Goal: Information Seeking & Learning: Learn about a topic

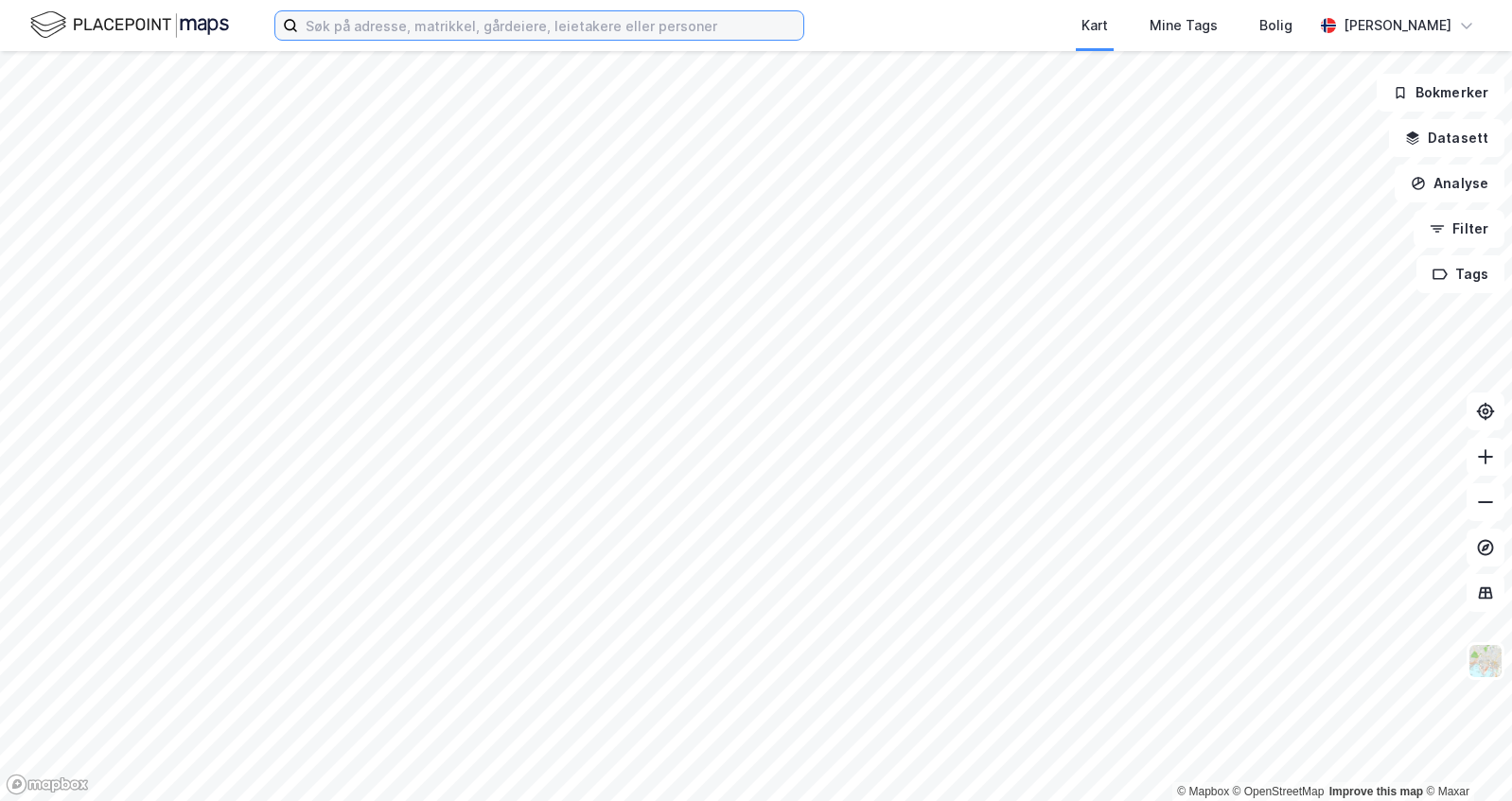
click at [658, 27] on input at bounding box center [551, 25] width 505 height 28
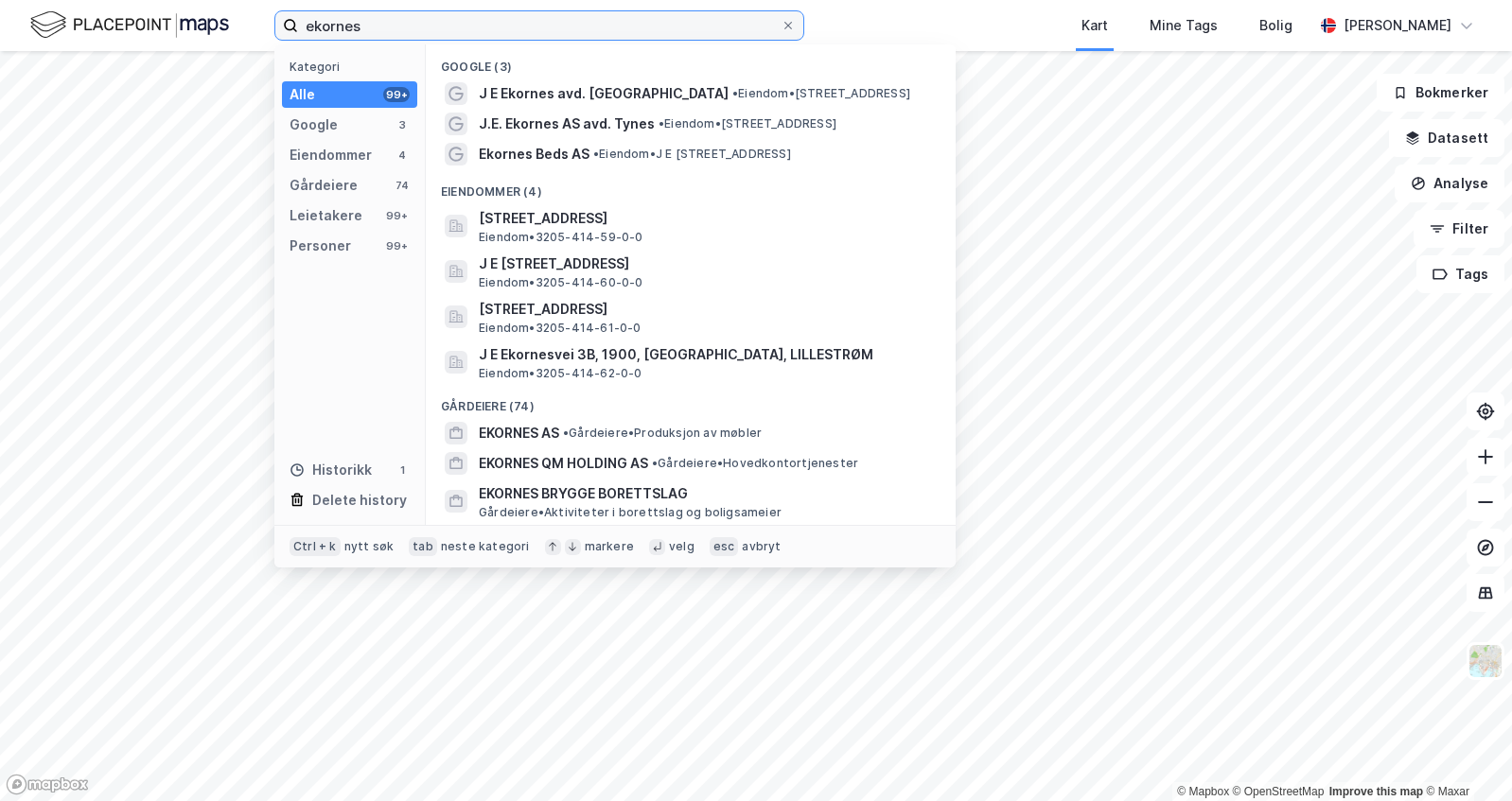
type input "ekornes"
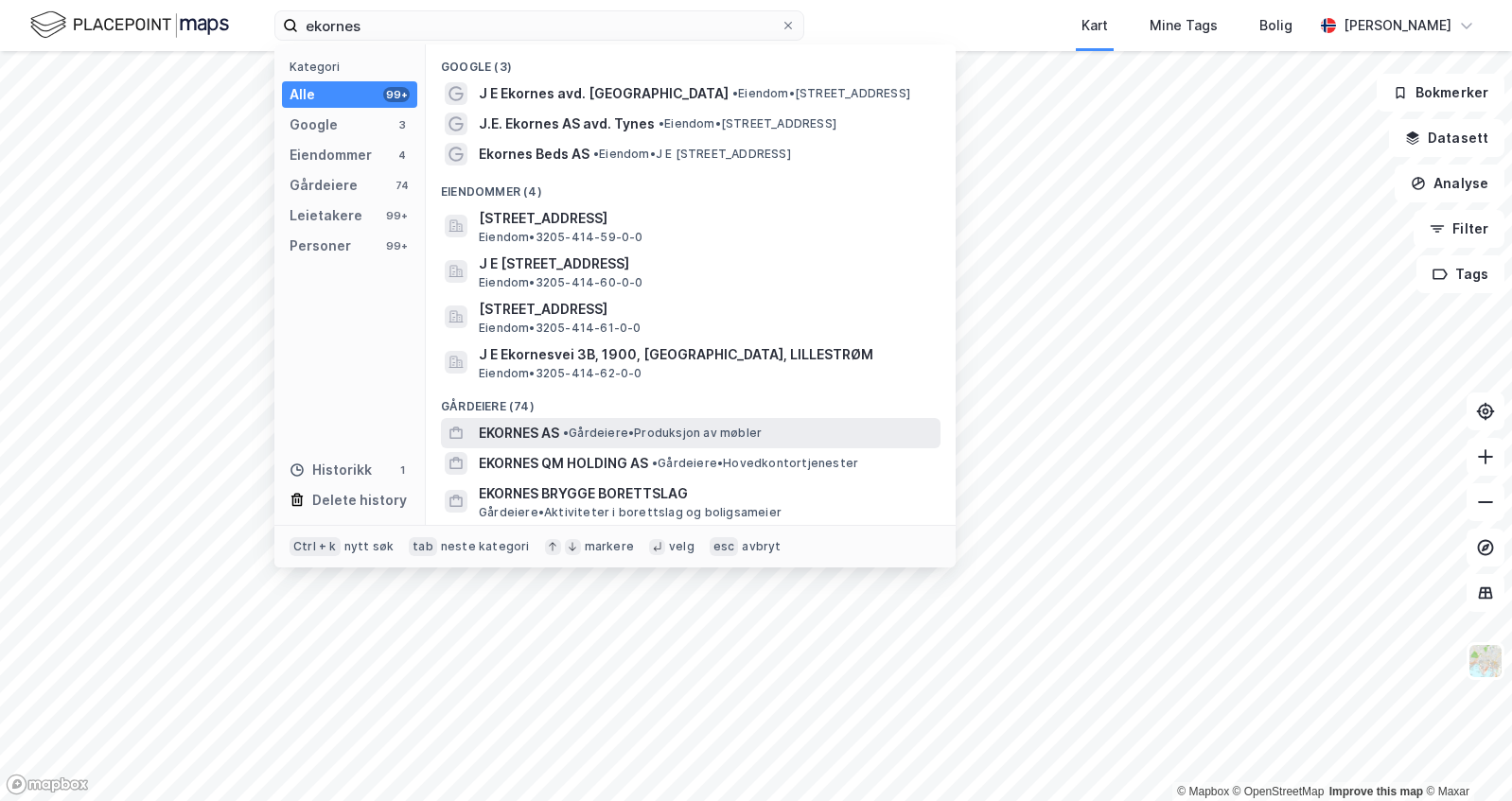
click at [597, 436] on span "• Gårdeiere • Produksjon av møbler" at bounding box center [662, 433] width 199 height 15
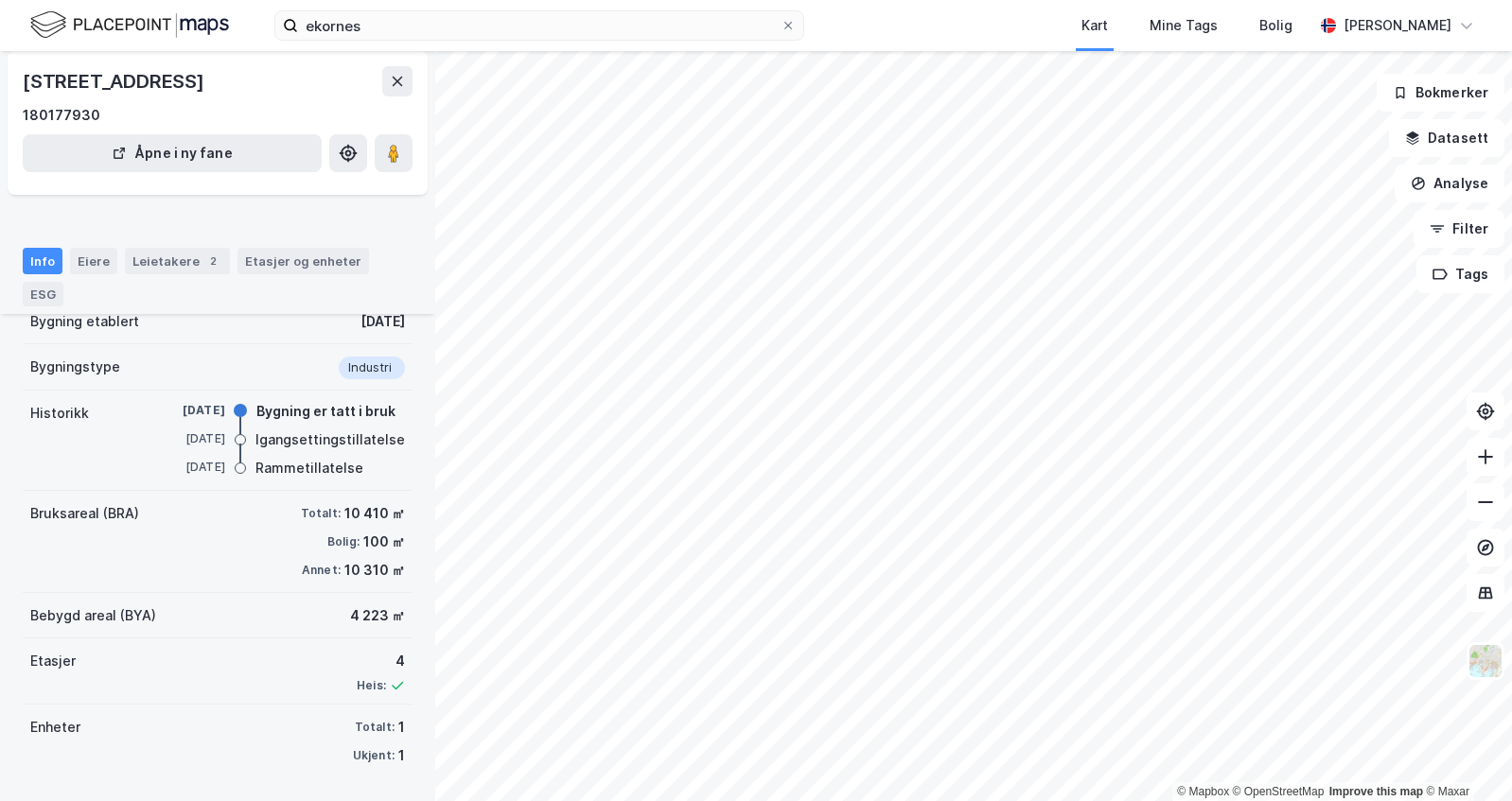
scroll to position [106, 0]
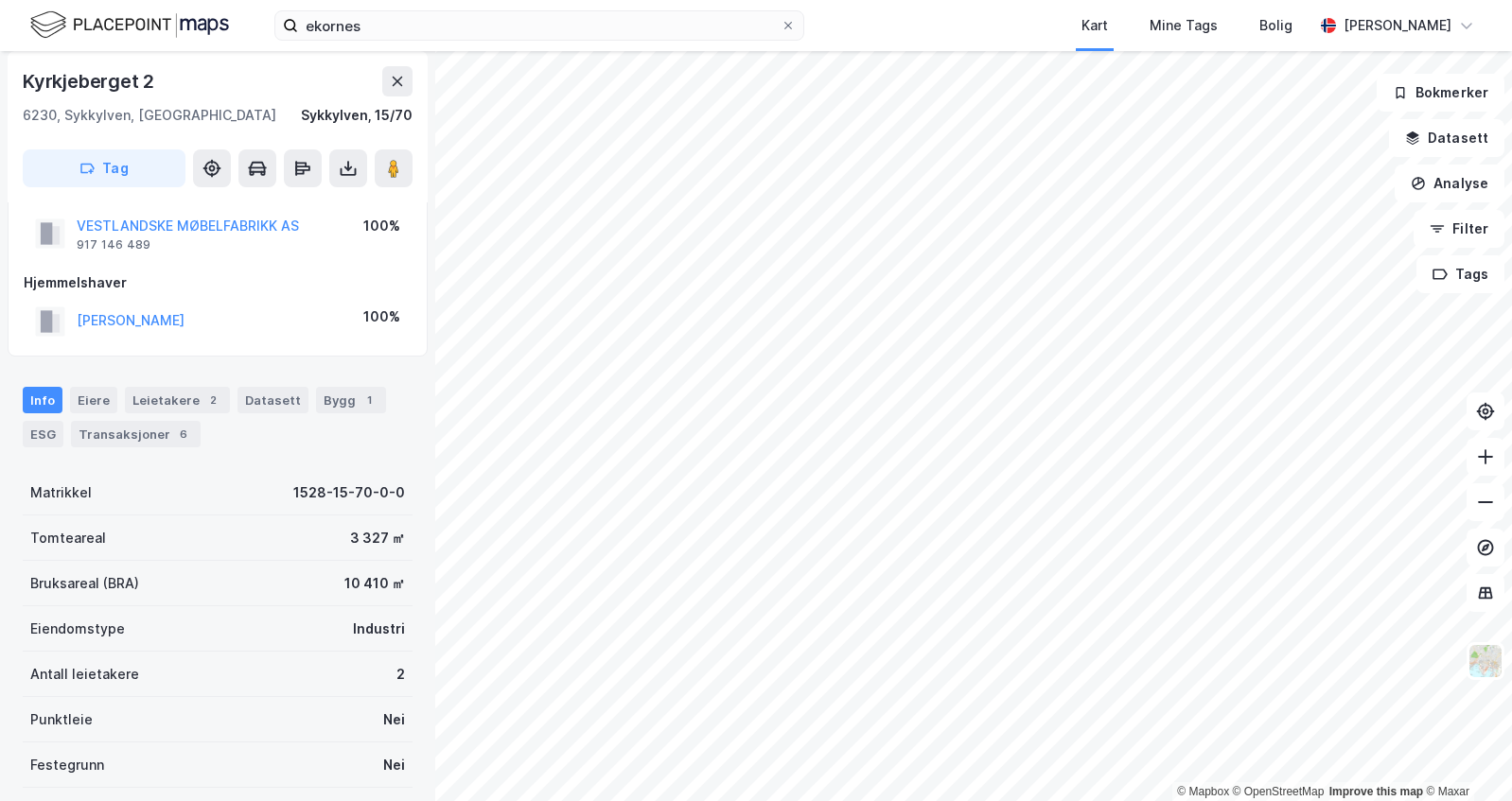
scroll to position [106, 0]
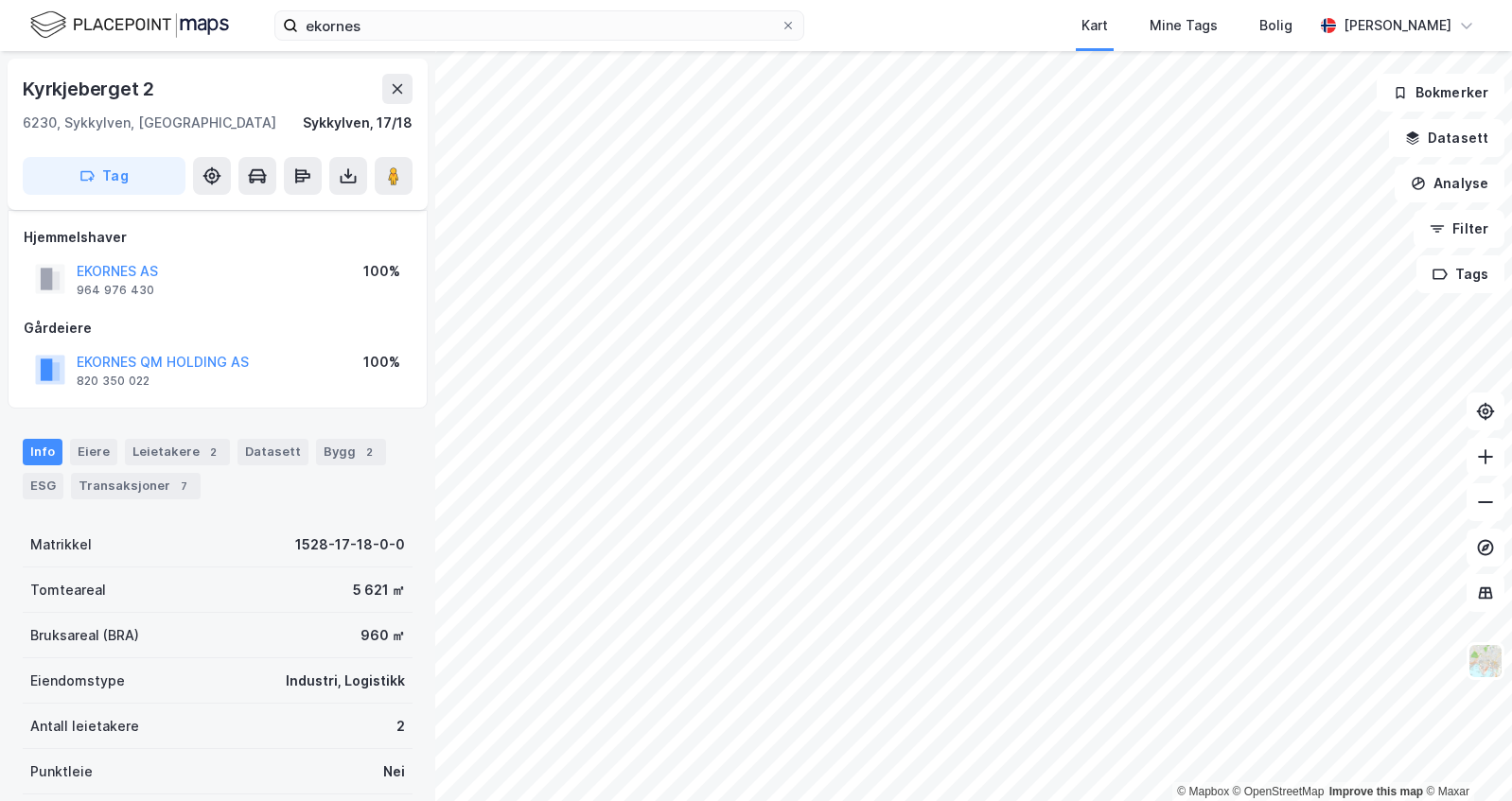
scroll to position [106, 0]
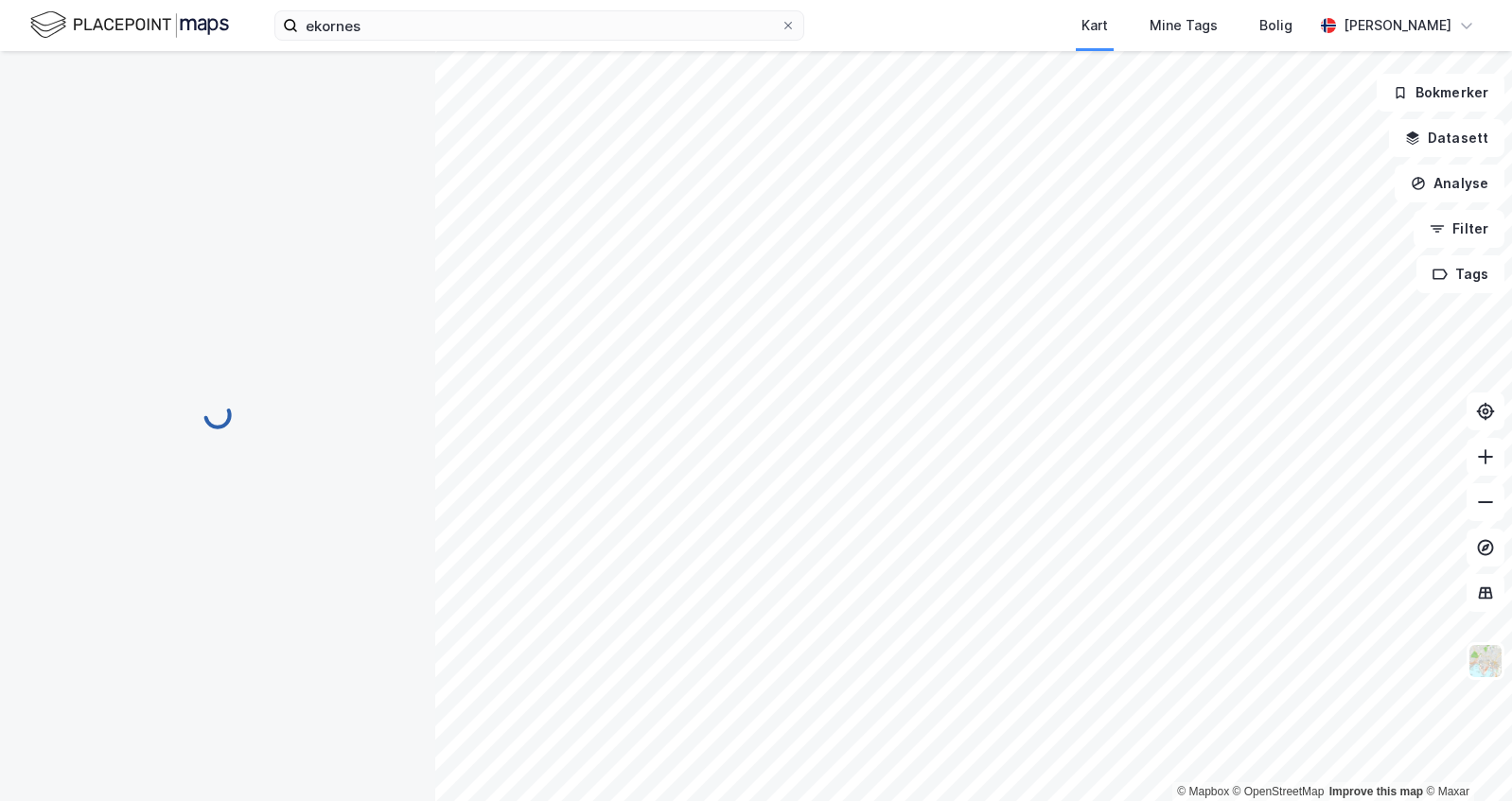
scroll to position [106, 0]
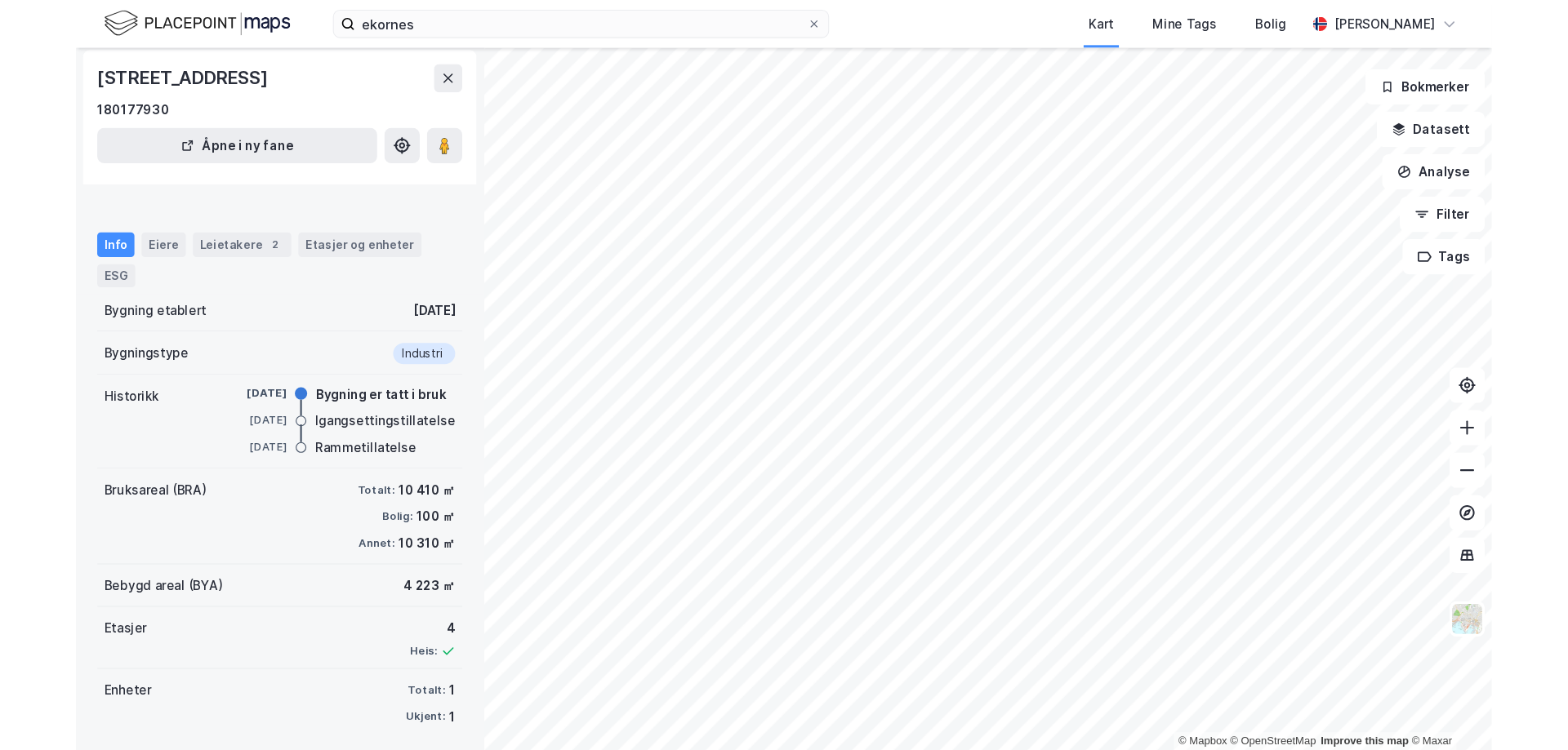
scroll to position [91, 0]
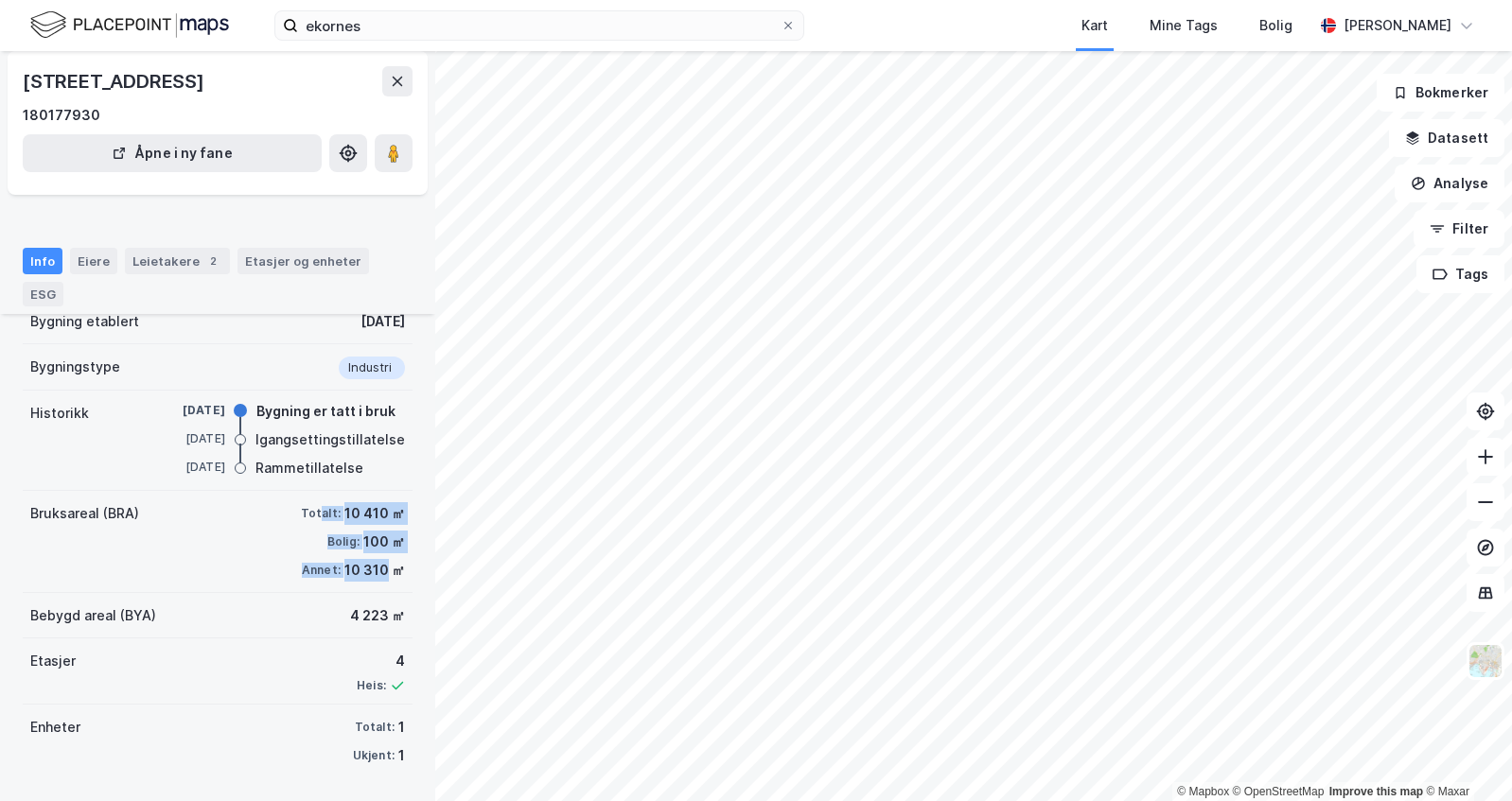
drag, startPoint x: 307, startPoint y: 516, endPoint x: 377, endPoint y: 571, distance: 89.0
click at [376, 571] on div "Totalt: 10 410 ㎡ Bolig: 100 ㎡ Annet: 10 310 ㎡" at bounding box center [352, 542] width 104 height 80
click at [378, 571] on div "10 310 ㎡" at bounding box center [374, 570] width 61 height 23
drag, startPoint x: 390, startPoint y: 572, endPoint x: 305, endPoint y: 504, distance: 108.9
click at [308, 507] on div "Bruksareal (BRA) Totalt: 10 410 ㎡ Bolig: 100 ㎡ Annet: 10 310 ㎡" at bounding box center [218, 542] width 390 height 102
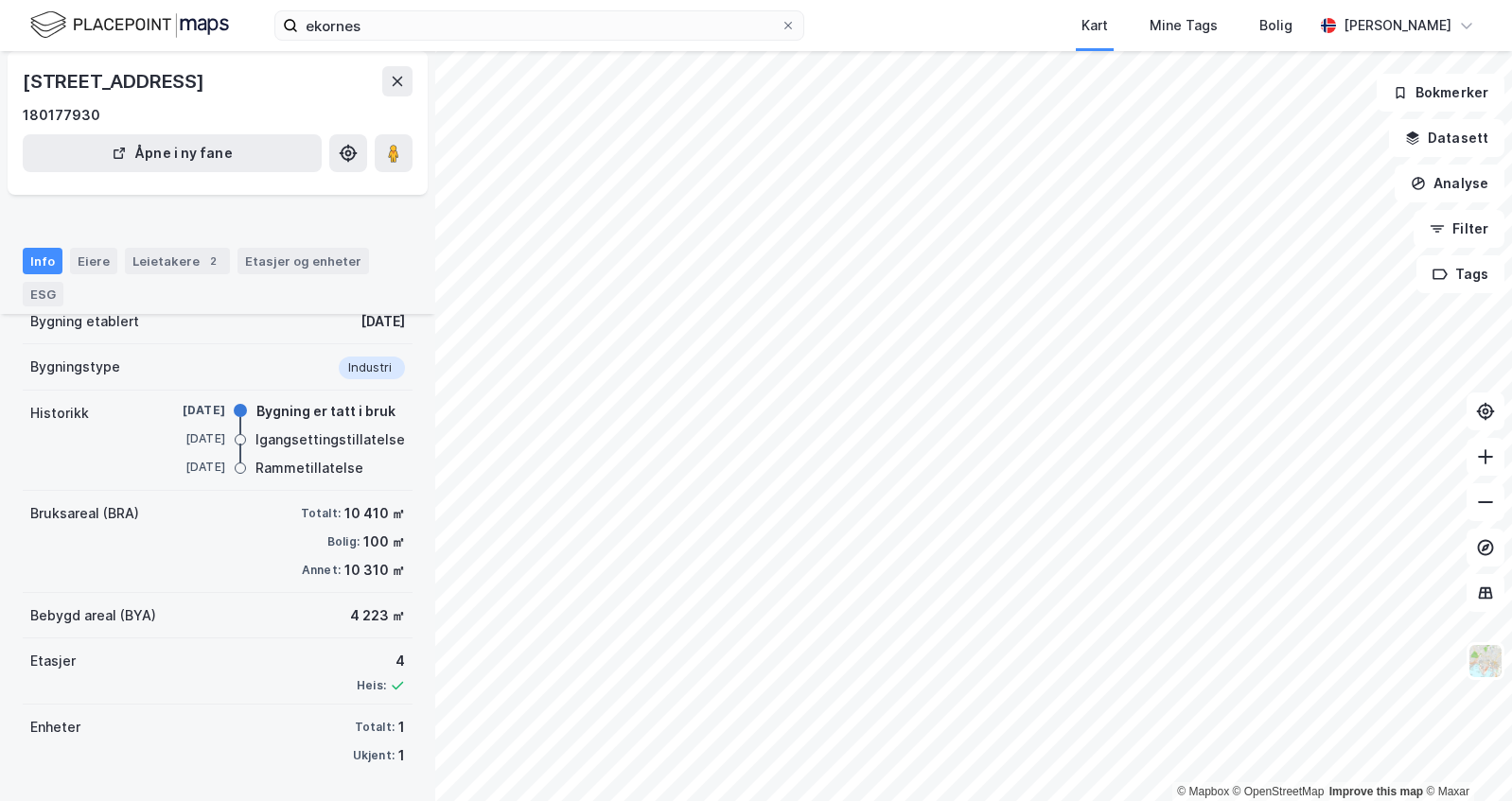
click at [305, 504] on div "Totalt: 10 410 ㎡" at bounding box center [352, 513] width 104 height 23
drag, startPoint x: 319, startPoint y: 513, endPoint x: 399, endPoint y: 566, distance: 96.0
click at [399, 566] on div "EKORNES AS Kyrkjeberget 2 Bygning Tilbake Kyrkjeberget 2, 6230, MØRE OG ROMSDAL…" at bounding box center [218, 426] width 435 height 750
click at [390, 570] on div "Bruksareal (BRA) Totalt: 10 410 ㎡ Bolig: 100 ㎡ Annet: 10 310 ㎡" at bounding box center [218, 542] width 390 height 102
drag, startPoint x: 390, startPoint y: 570, endPoint x: 315, endPoint y: 517, distance: 91.8
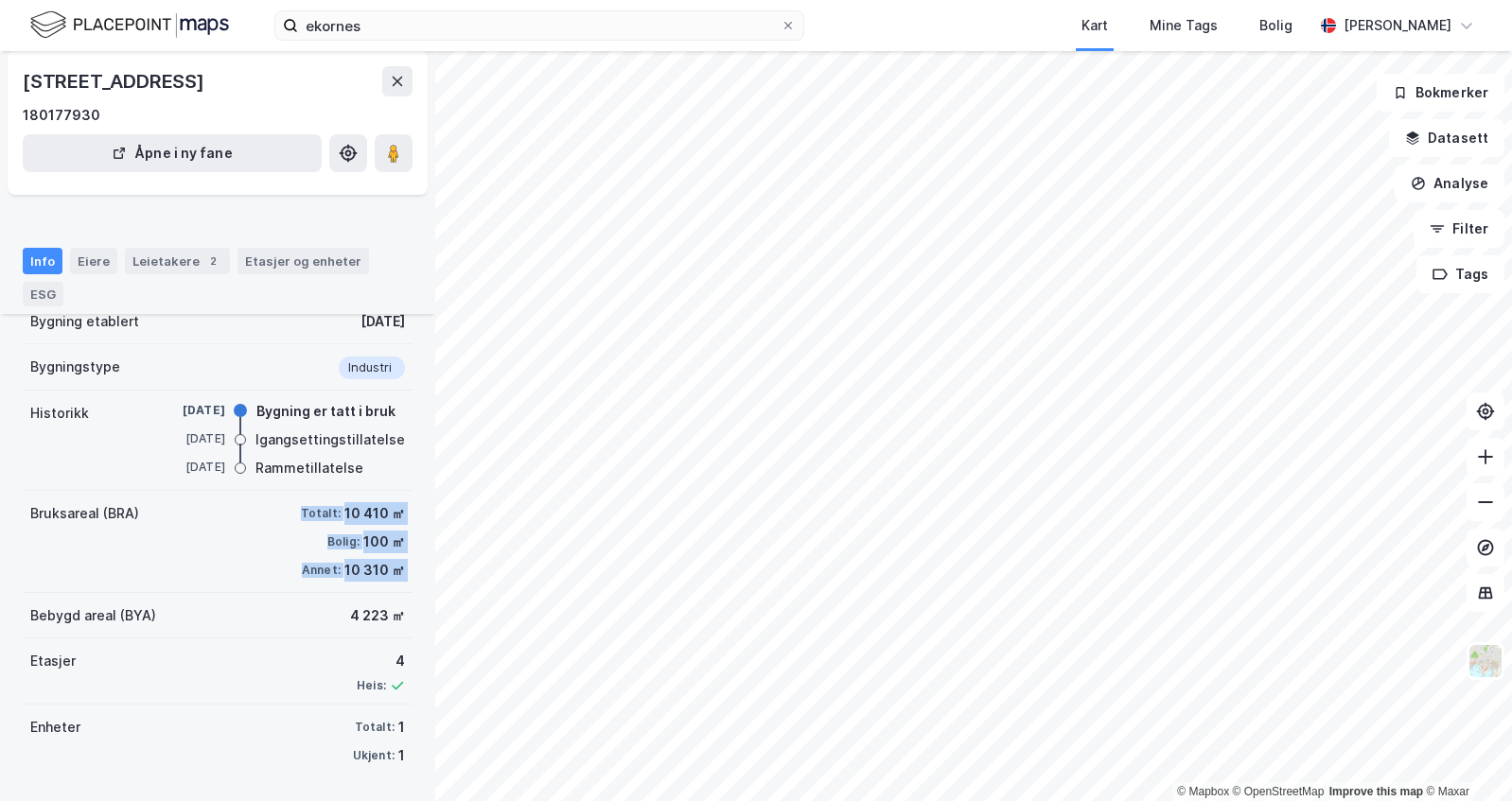
click at [316, 518] on div "Bruksareal (BRA) Totalt: 10 410 ㎡ Bolig: 100 ㎡ Annet: 10 310 ㎡" at bounding box center [218, 542] width 390 height 102
click at [302, 513] on div "Totalt:" at bounding box center [320, 513] width 40 height 15
drag, startPoint x: 363, startPoint y: 554, endPoint x: 384, endPoint y: 572, distance: 27.7
click at [384, 572] on div "Totalt: 10 410 ㎡ Bolig: 100 ㎡ Annet: 10 310 ㎡" at bounding box center [352, 542] width 104 height 80
click at [384, 572] on div "10 310 ㎡" at bounding box center [374, 570] width 61 height 23
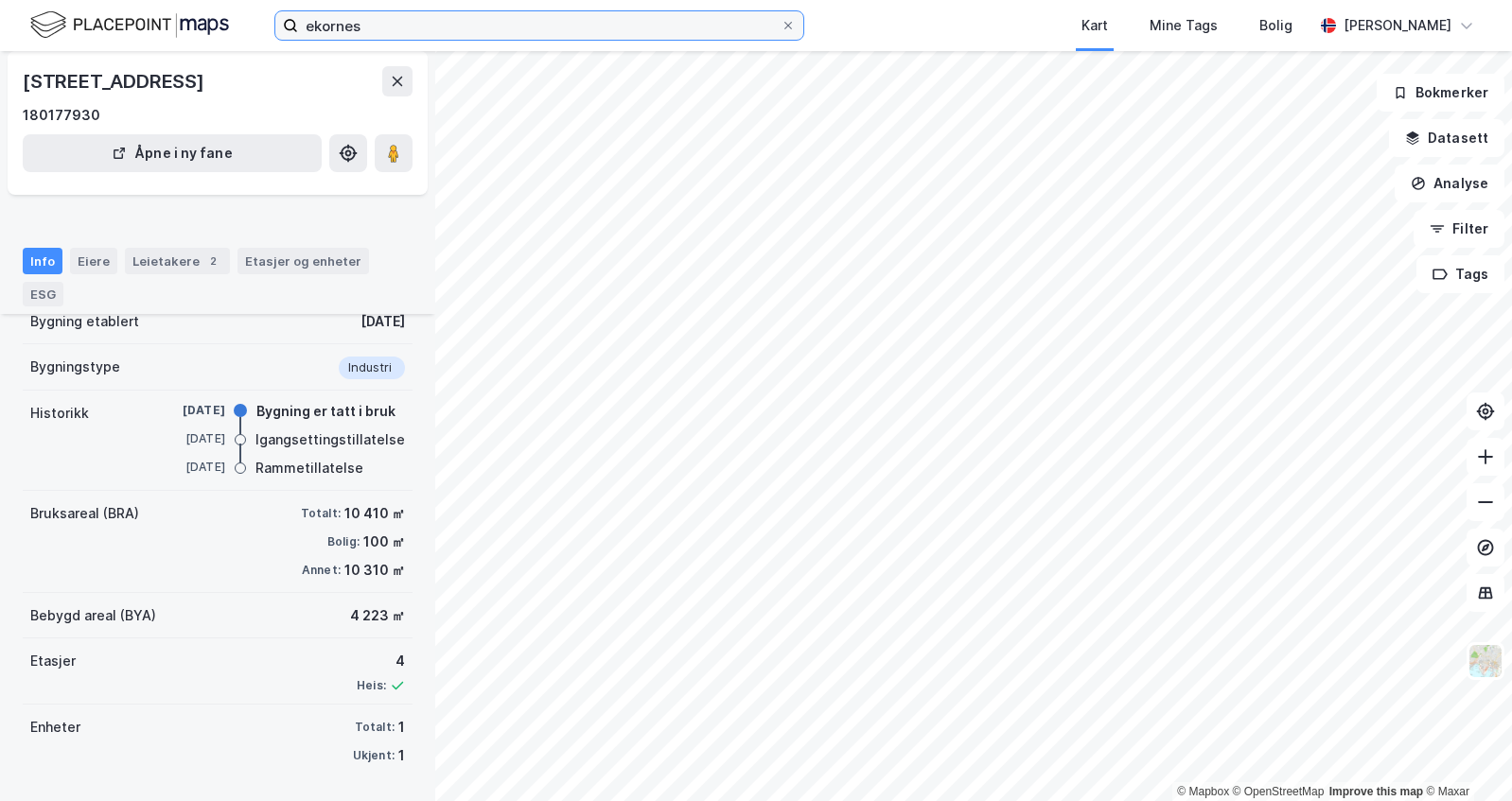
click at [413, 25] on input "ekornes" at bounding box center [539, 25] width 482 height 28
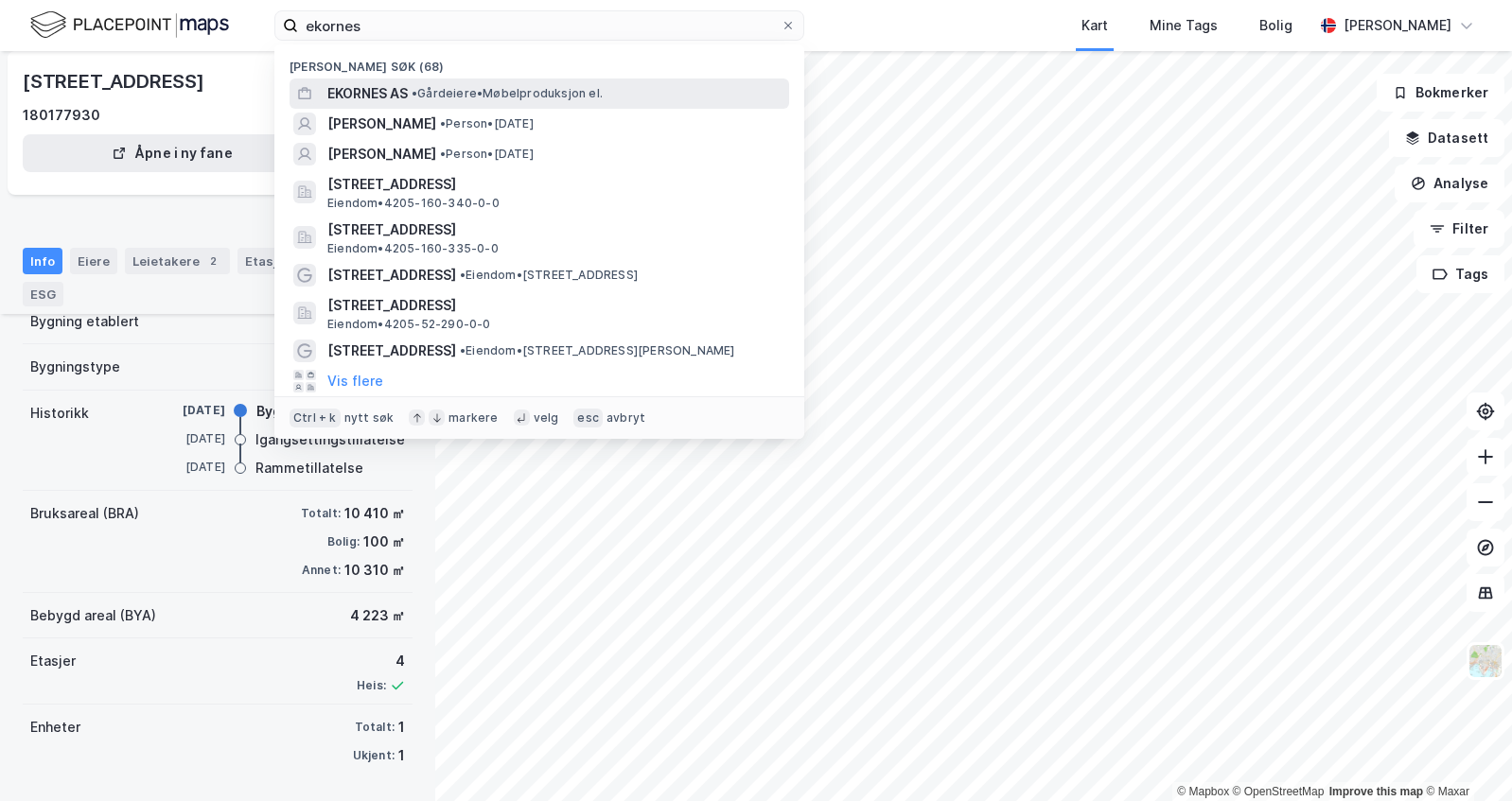
click at [434, 91] on span "• Gårdeiere • Møbelproduksjon el." at bounding box center [506, 93] width 191 height 15
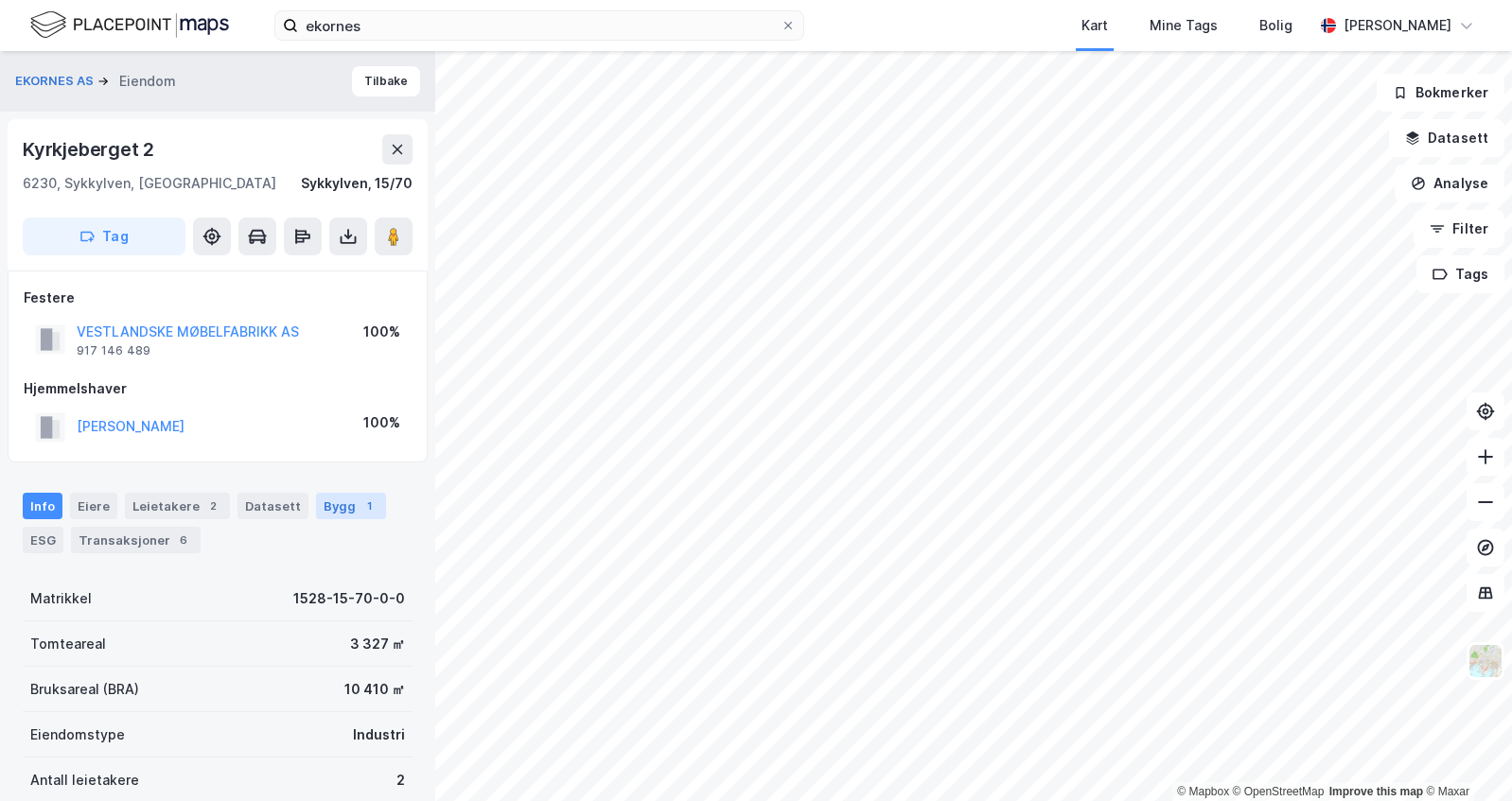
click at [323, 510] on div "Bygg 1" at bounding box center [351, 506] width 70 height 27
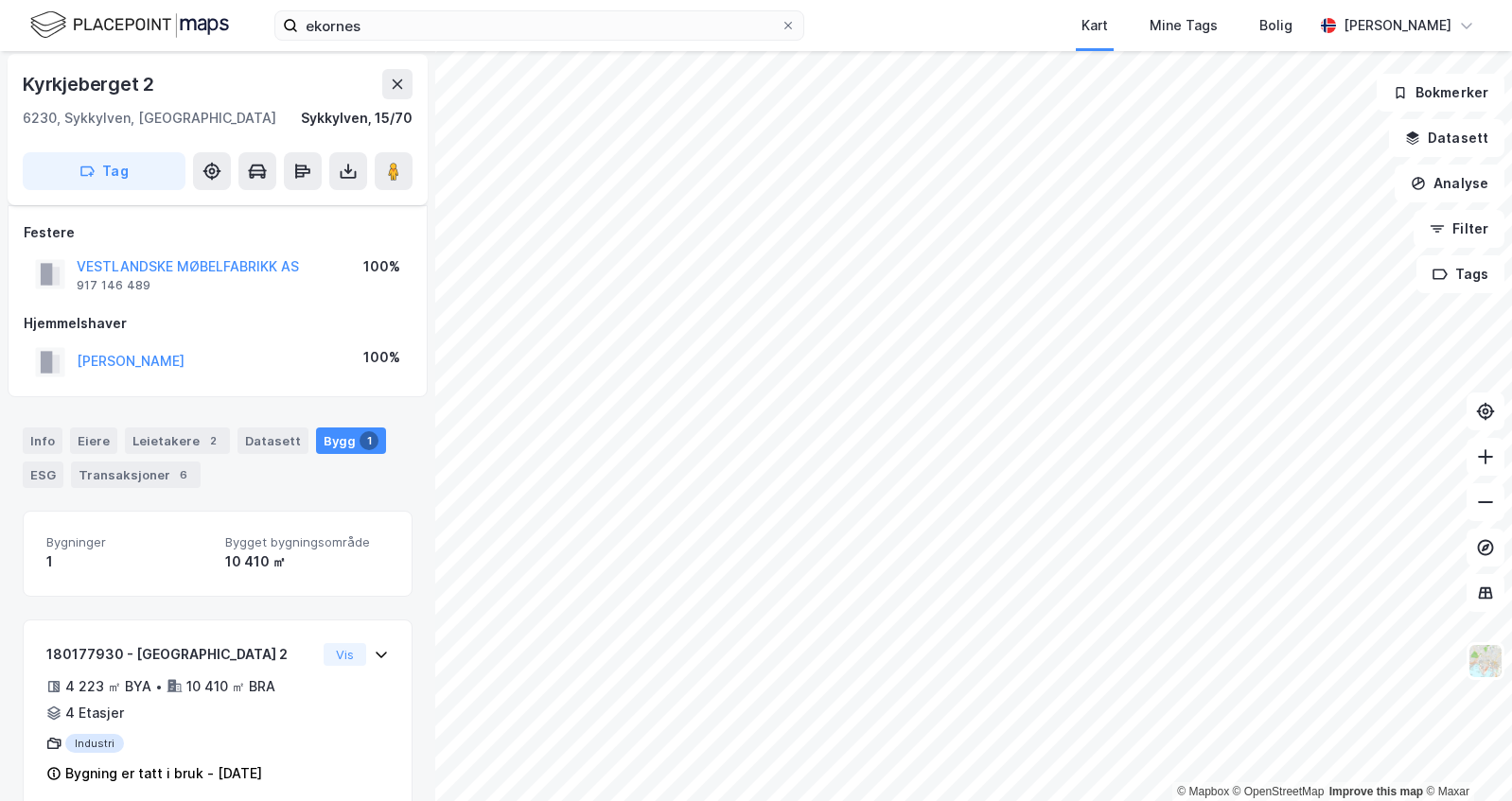
scroll to position [96, 0]
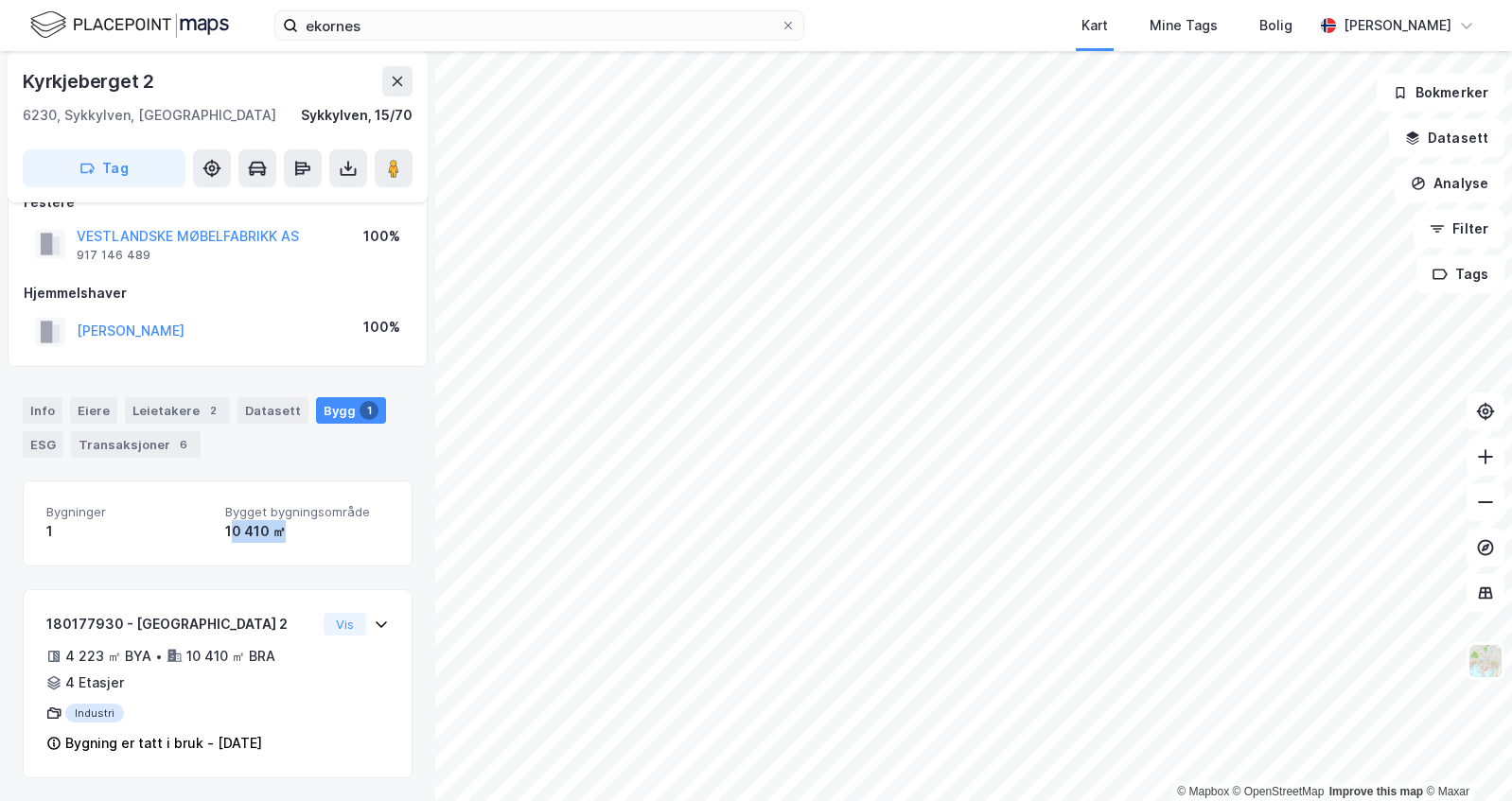
drag, startPoint x: 222, startPoint y: 535, endPoint x: 279, endPoint y: 535, distance: 57.0
click at [279, 535] on div "10 410 ㎡" at bounding box center [307, 531] width 164 height 23
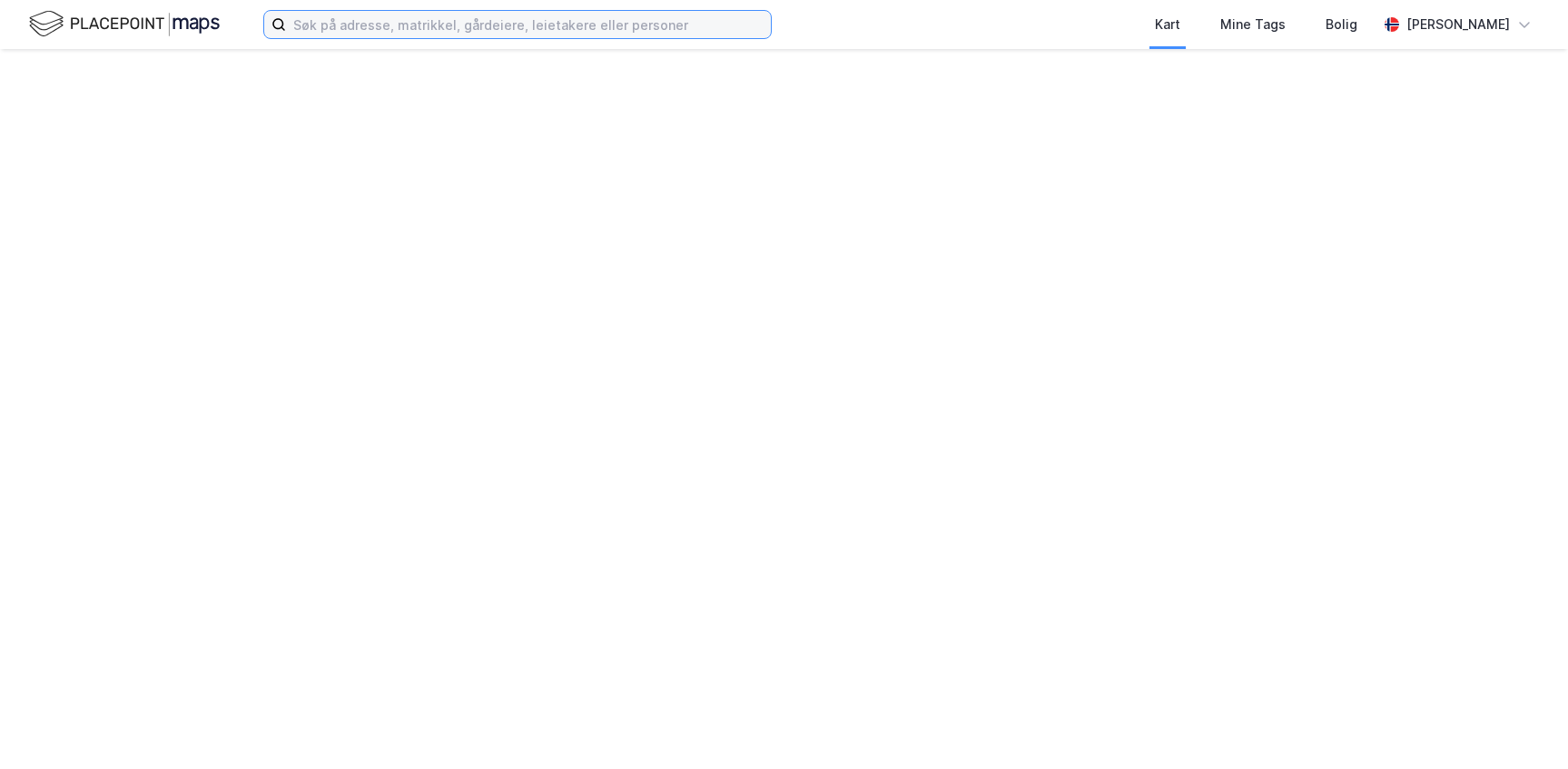
click at [382, 33] on input at bounding box center [529, 24] width 485 height 27
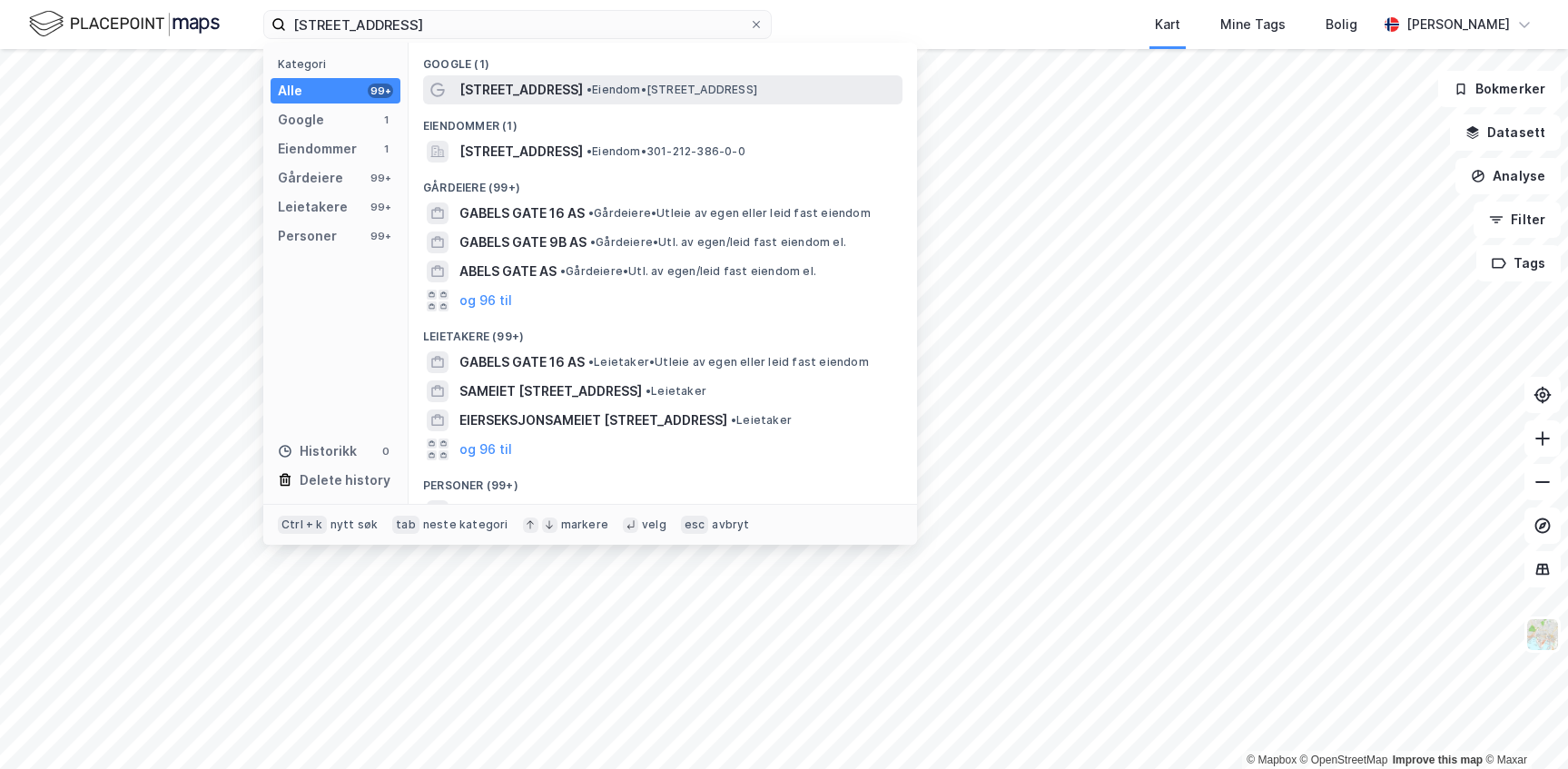
click at [712, 86] on span "• Eiendom • [STREET_ADDRESS]" at bounding box center [671, 89] width 170 height 14
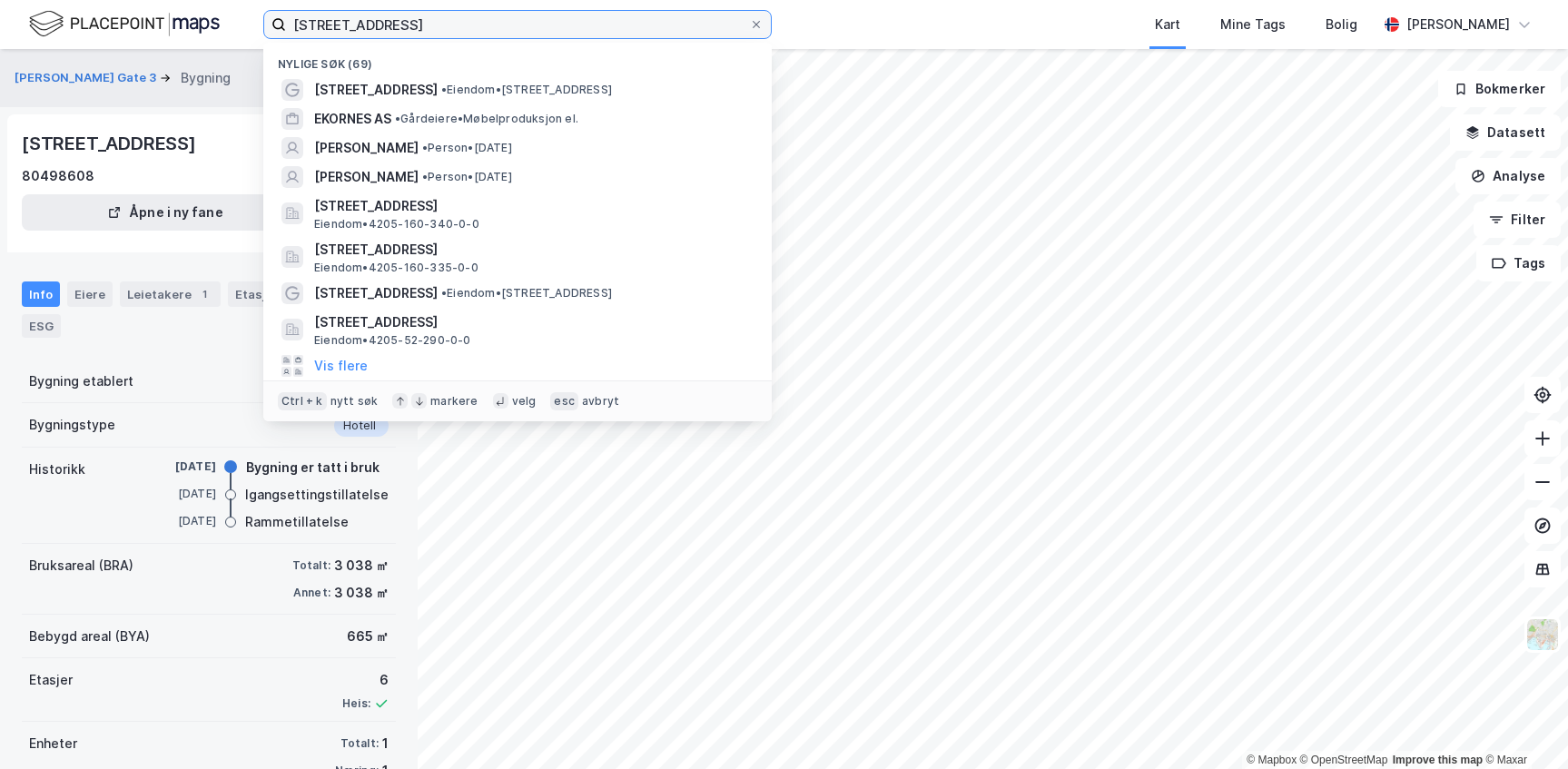
click at [368, 26] on input "[STREET_ADDRESS]" at bounding box center [517, 24] width 463 height 27
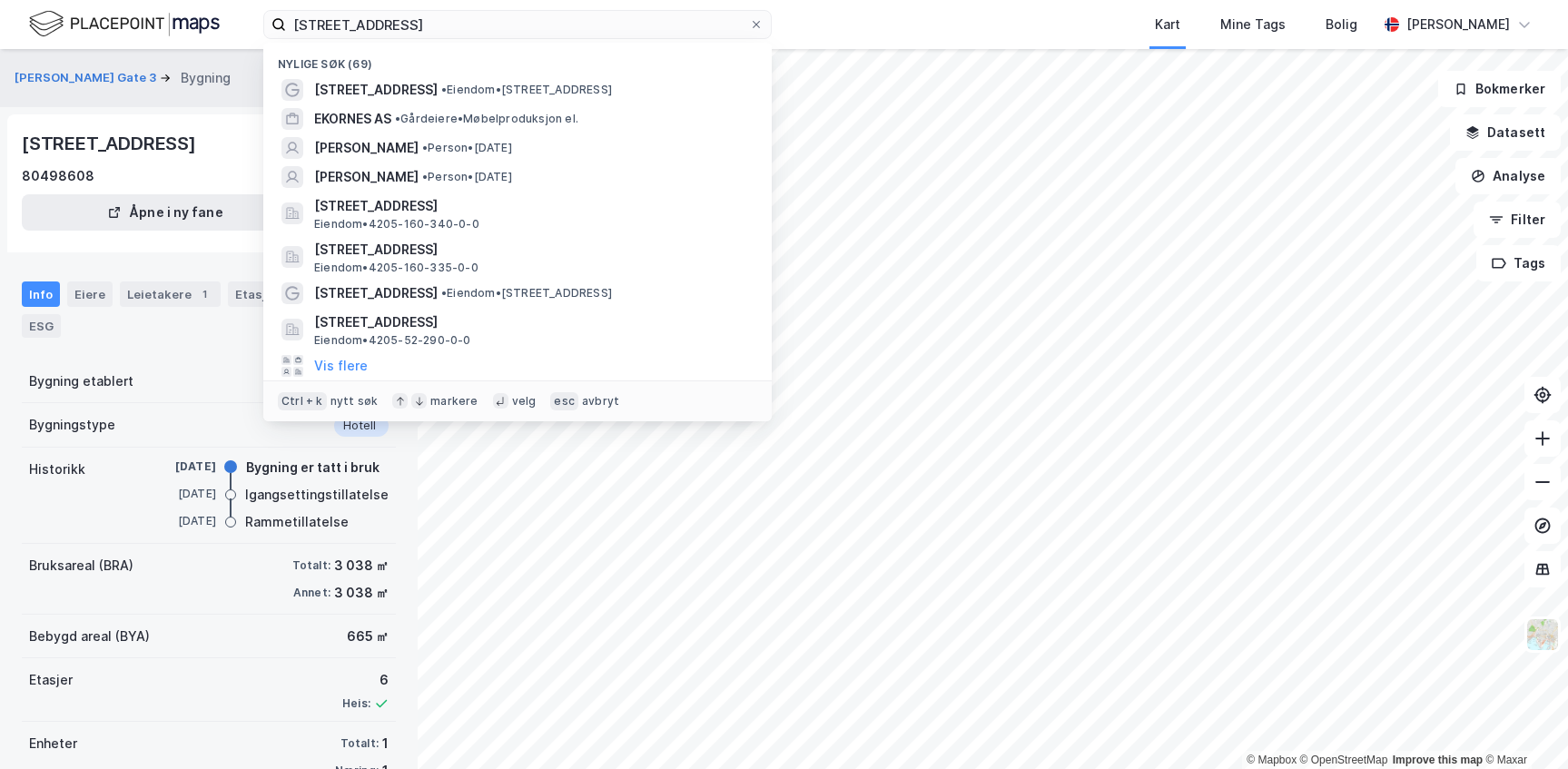
click at [925, 27] on div "Kart Mine Tags Bolig" at bounding box center [1118, 24] width 518 height 49
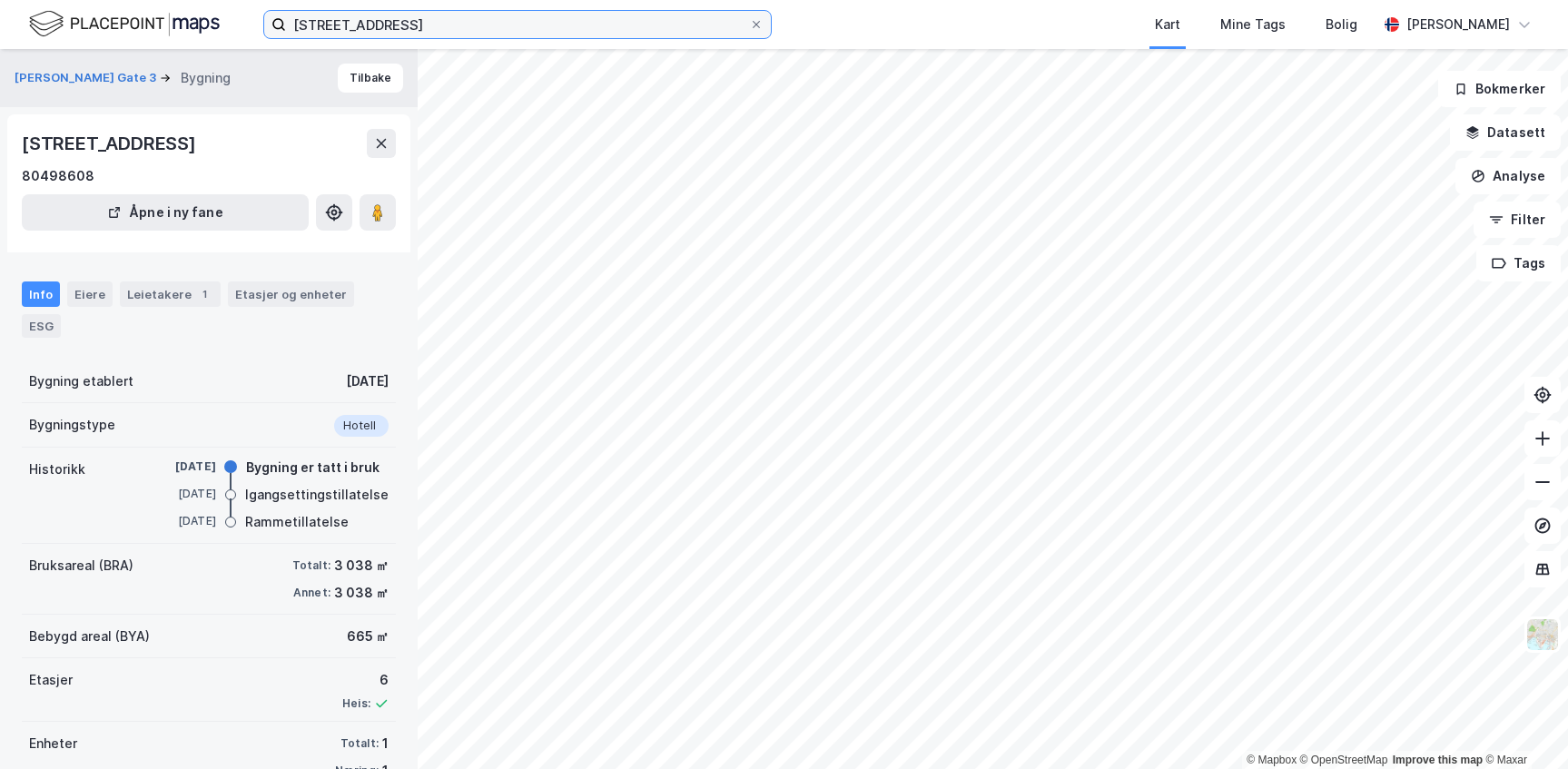
click at [443, 28] on input "[STREET_ADDRESS]" at bounding box center [517, 24] width 463 height 27
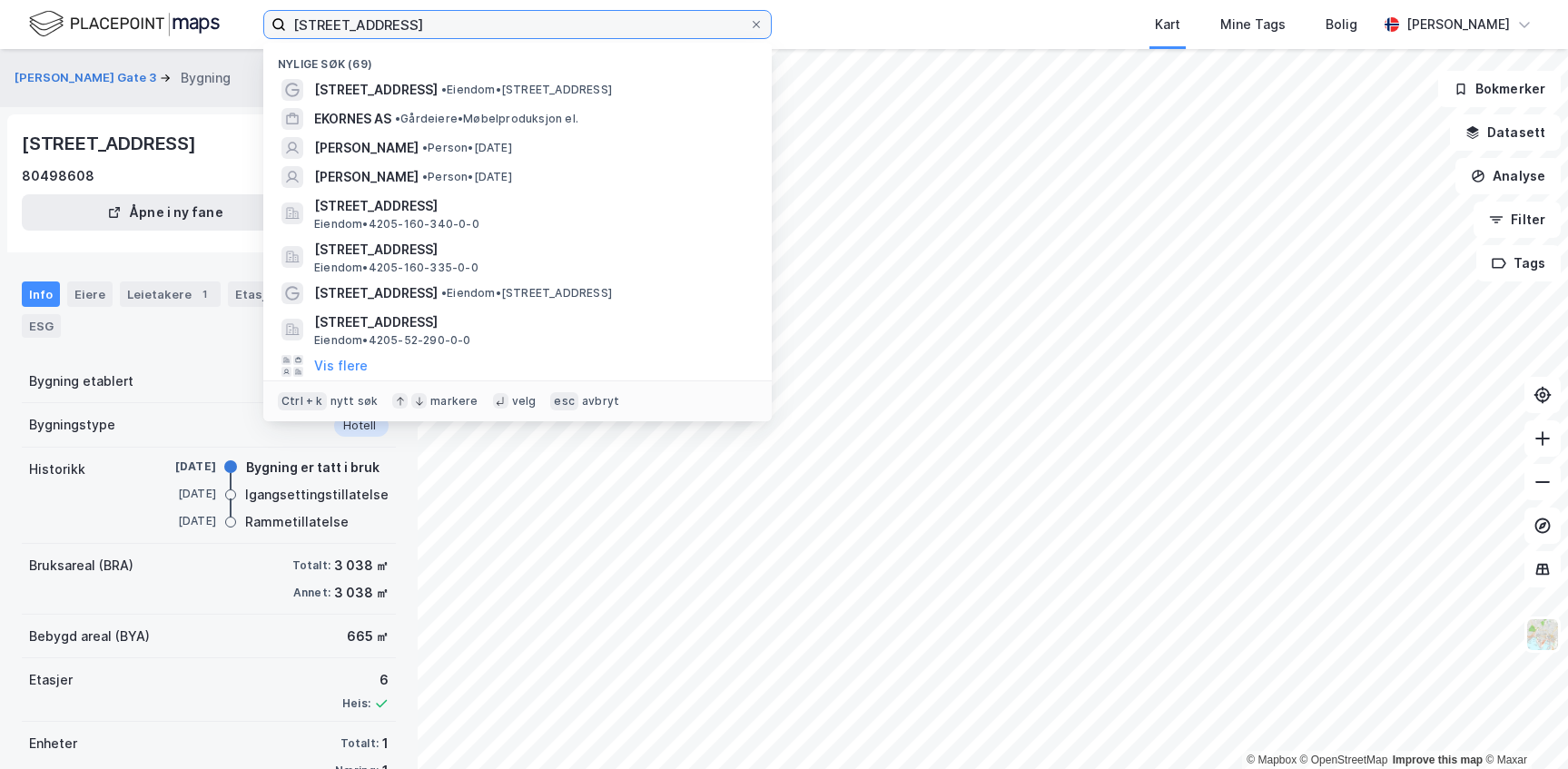
click at [443, 28] on input "[STREET_ADDRESS]" at bounding box center [517, 24] width 463 height 27
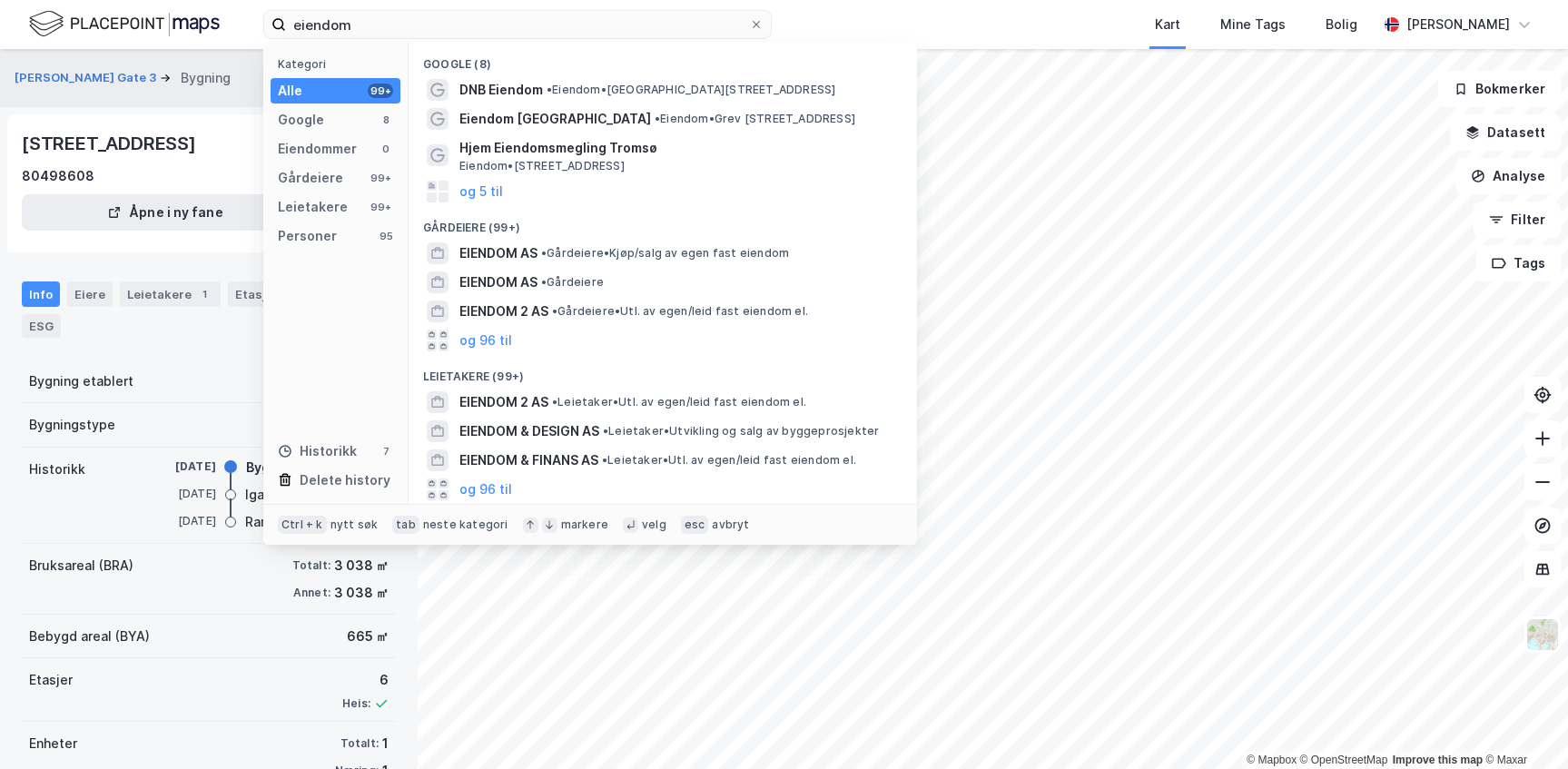
click at [94, 170] on div "80498608" at bounding box center [209, 176] width 375 height 22
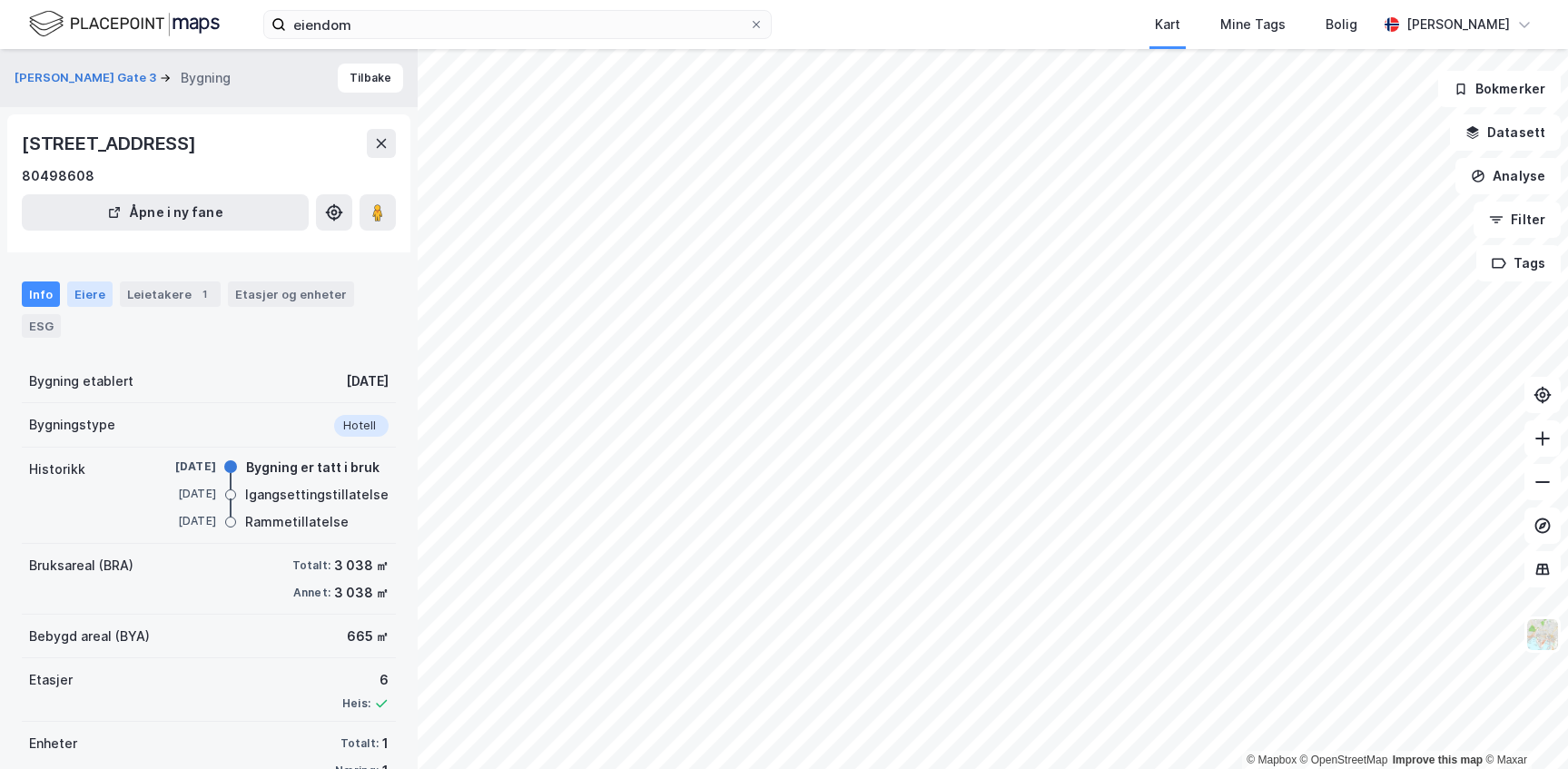
click at [79, 299] on div "Eiere" at bounding box center [89, 294] width 45 height 26
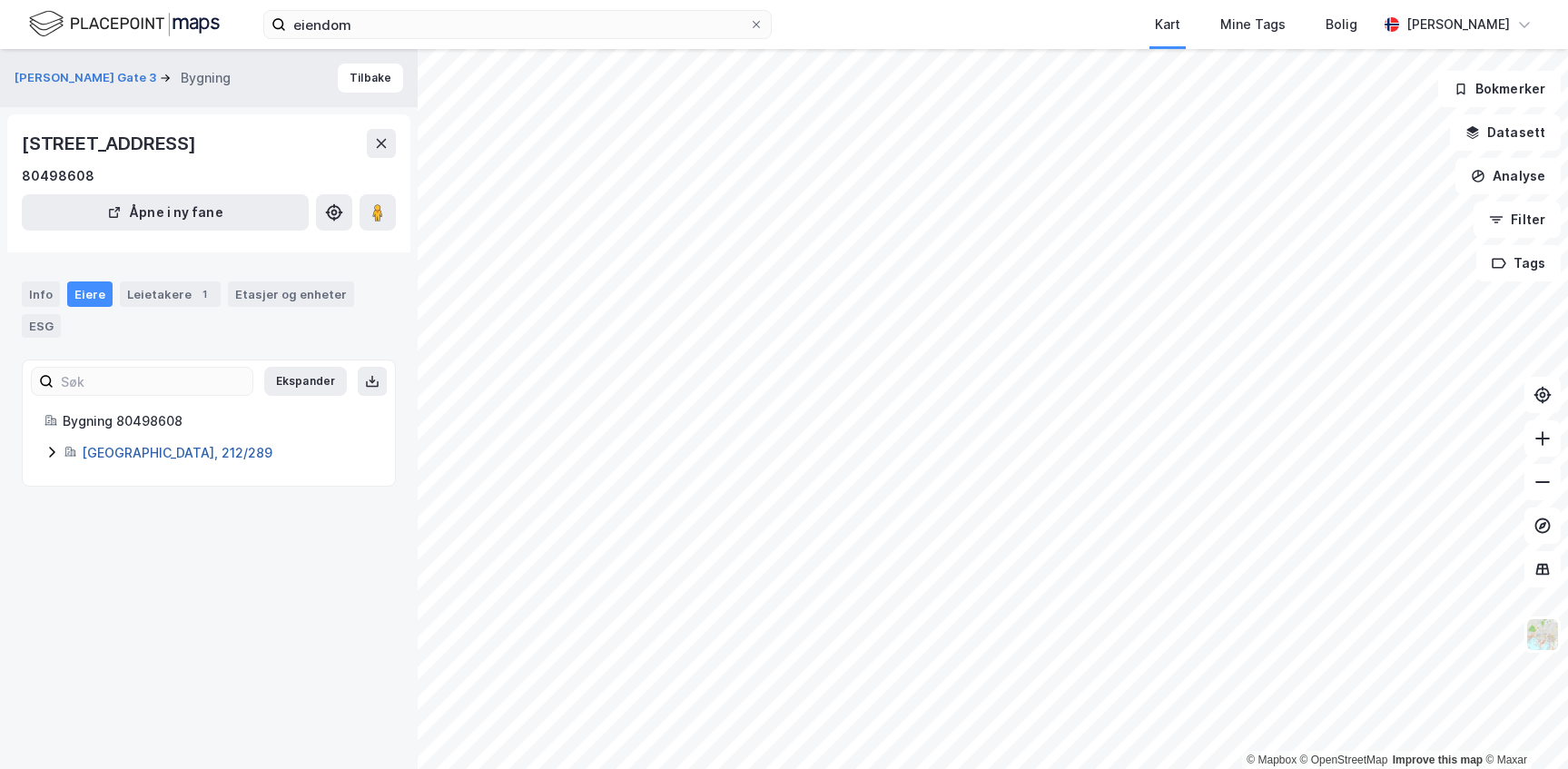
click at [92, 456] on link "[GEOGRAPHIC_DATA], 212/289" at bounding box center [176, 452] width 191 height 15
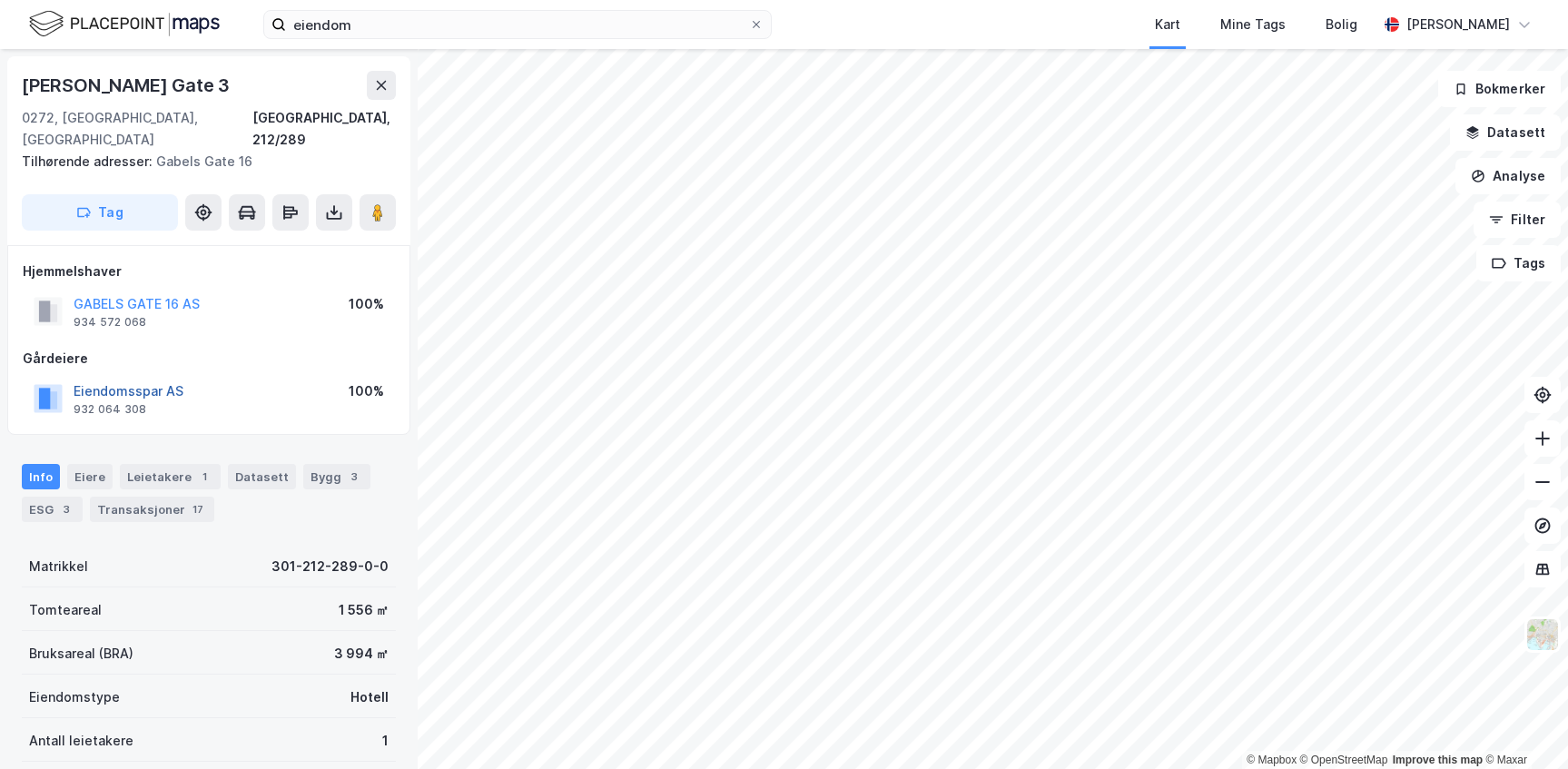
click at [0, 0] on button "Eiendomsspar AS" at bounding box center [0, 0] width 0 height 0
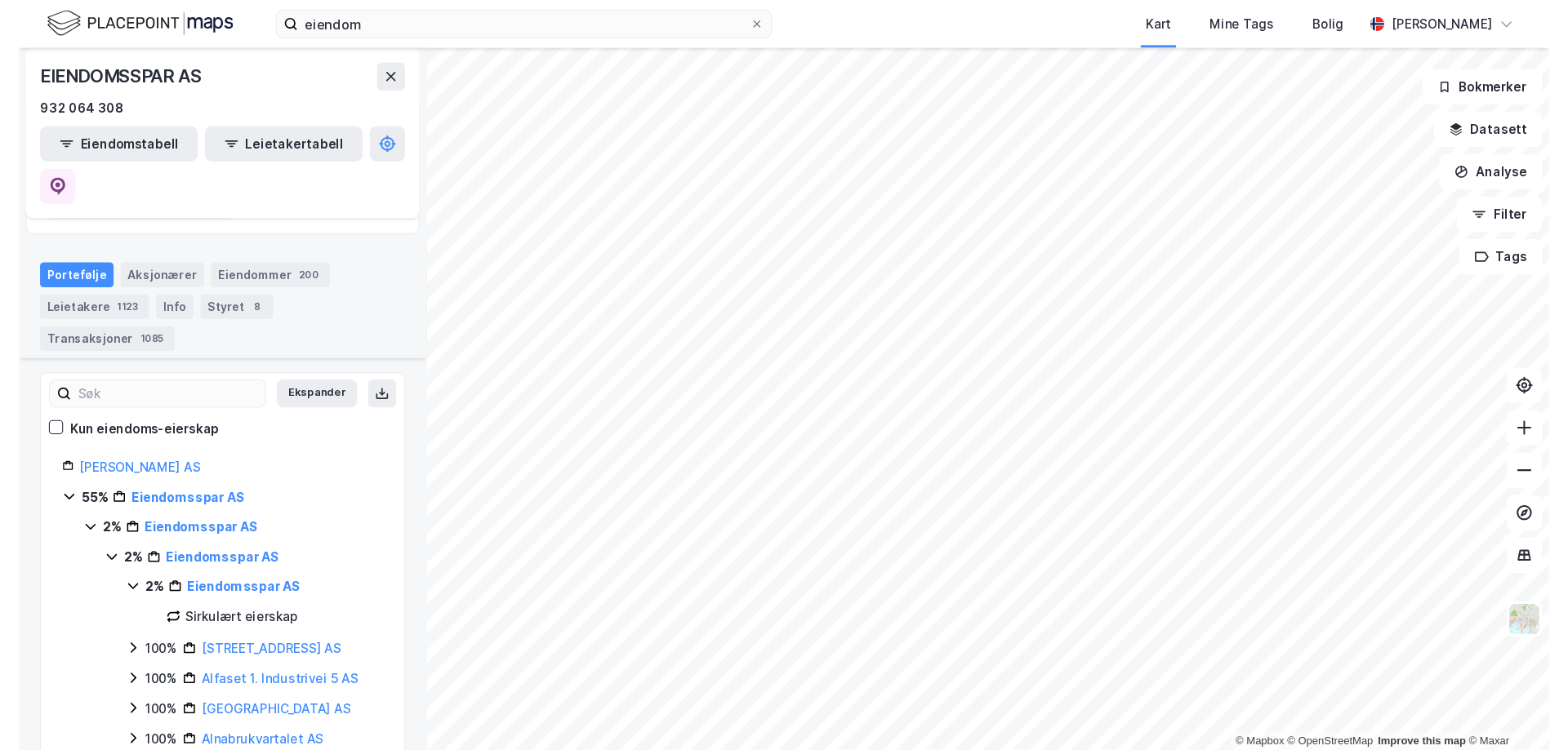
scroll to position [245, 0]
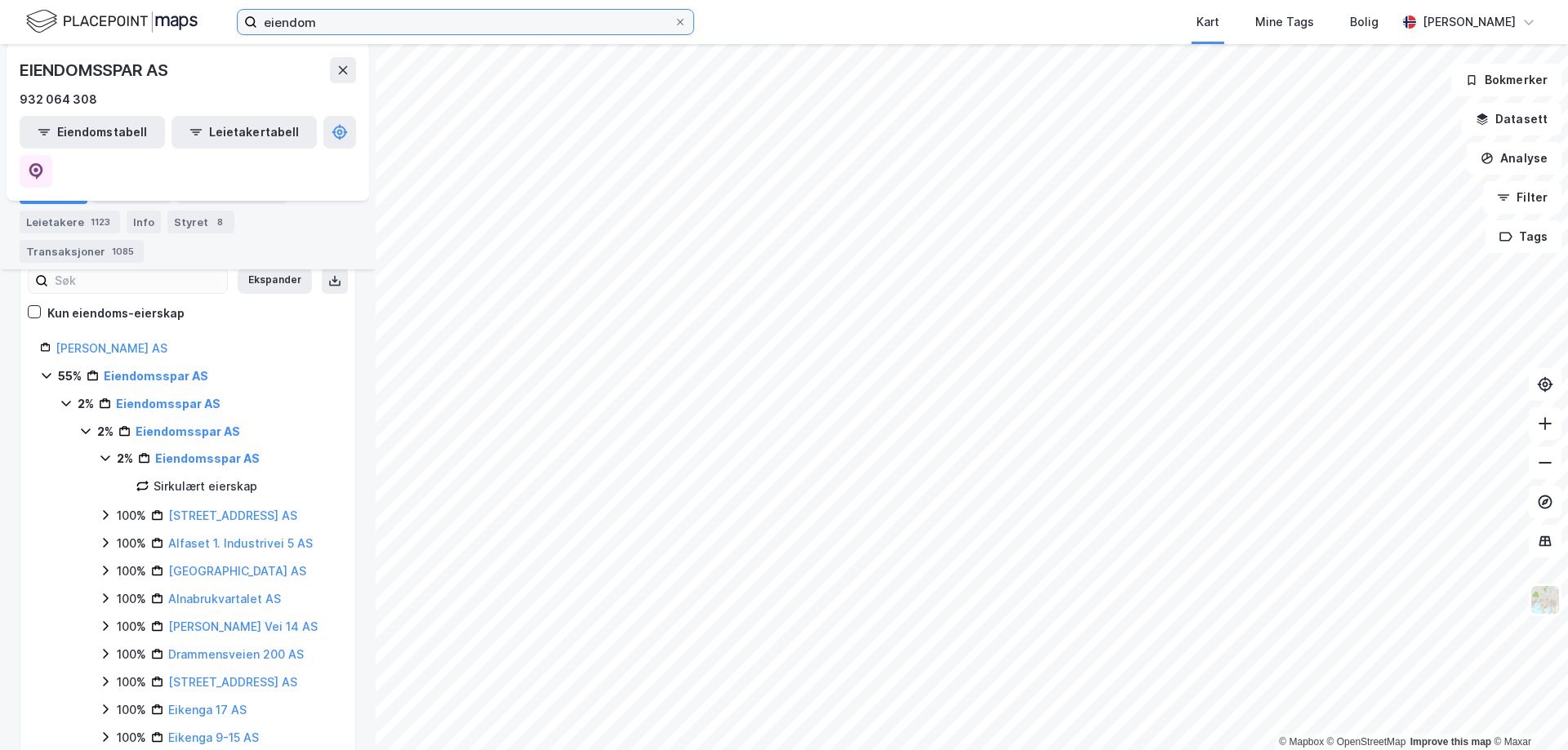
click at [426, 23] on input "eiendom" at bounding box center [465, 22] width 416 height 24
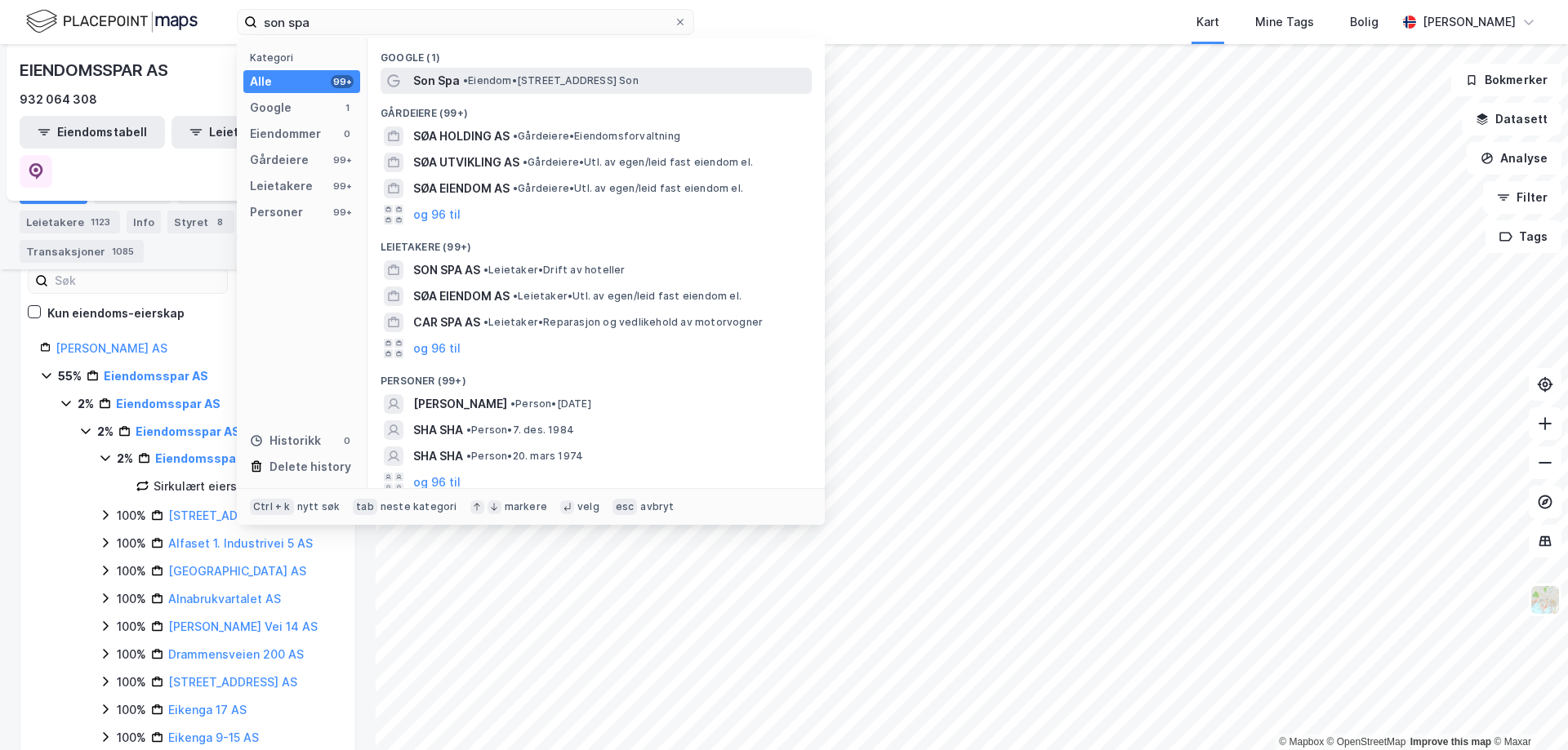
click at [541, 70] on div "Son Spa • Eiendom • [STREET_ADDRESS]" at bounding box center [596, 81] width 431 height 26
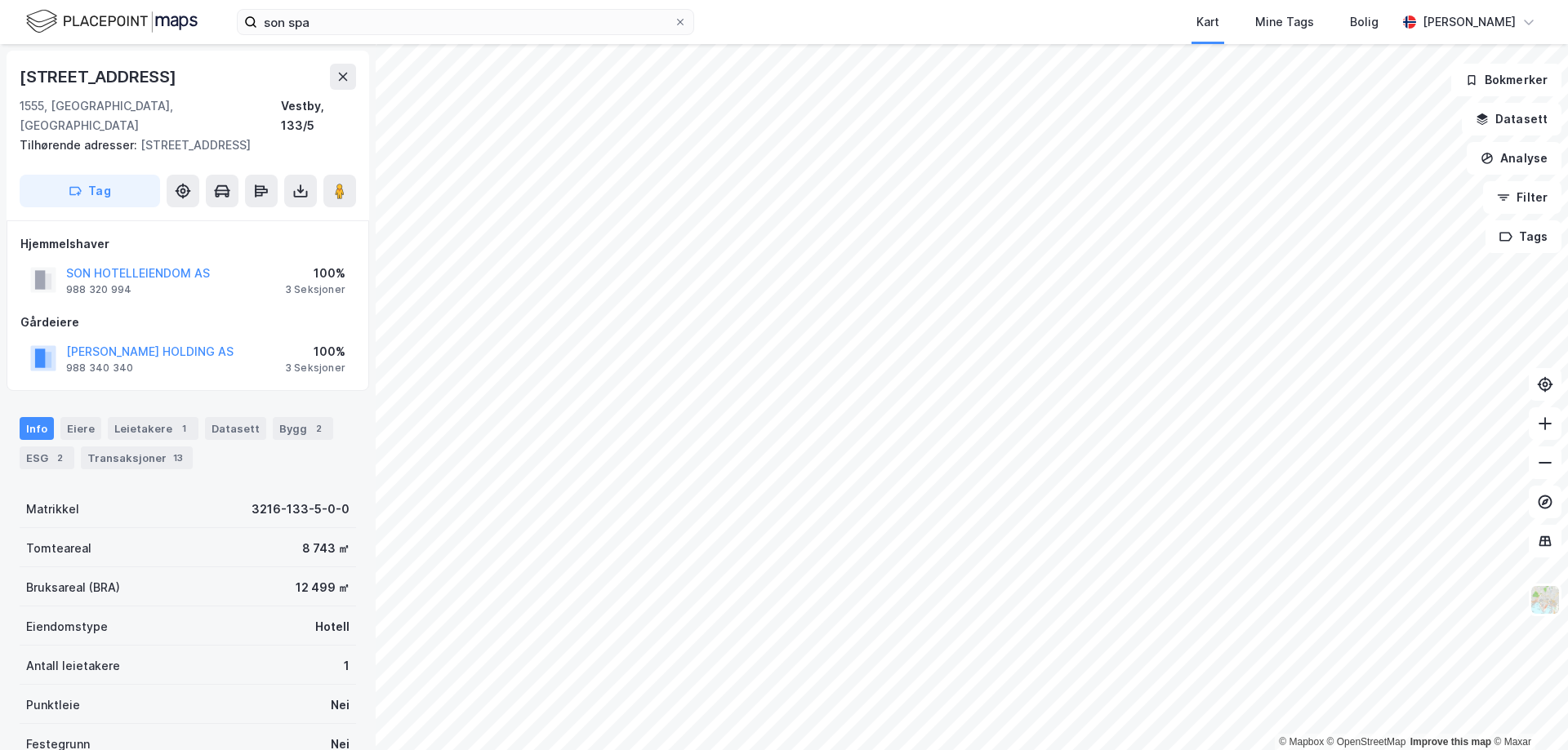
click at [309, 578] on div "12 499 ㎡" at bounding box center [322, 587] width 54 height 20
click at [267, 569] on div "Bruksareal (BRA) 12 499 ㎡" at bounding box center [188, 586] width 337 height 39
click at [420, 25] on input "son spa" at bounding box center [465, 22] width 416 height 24
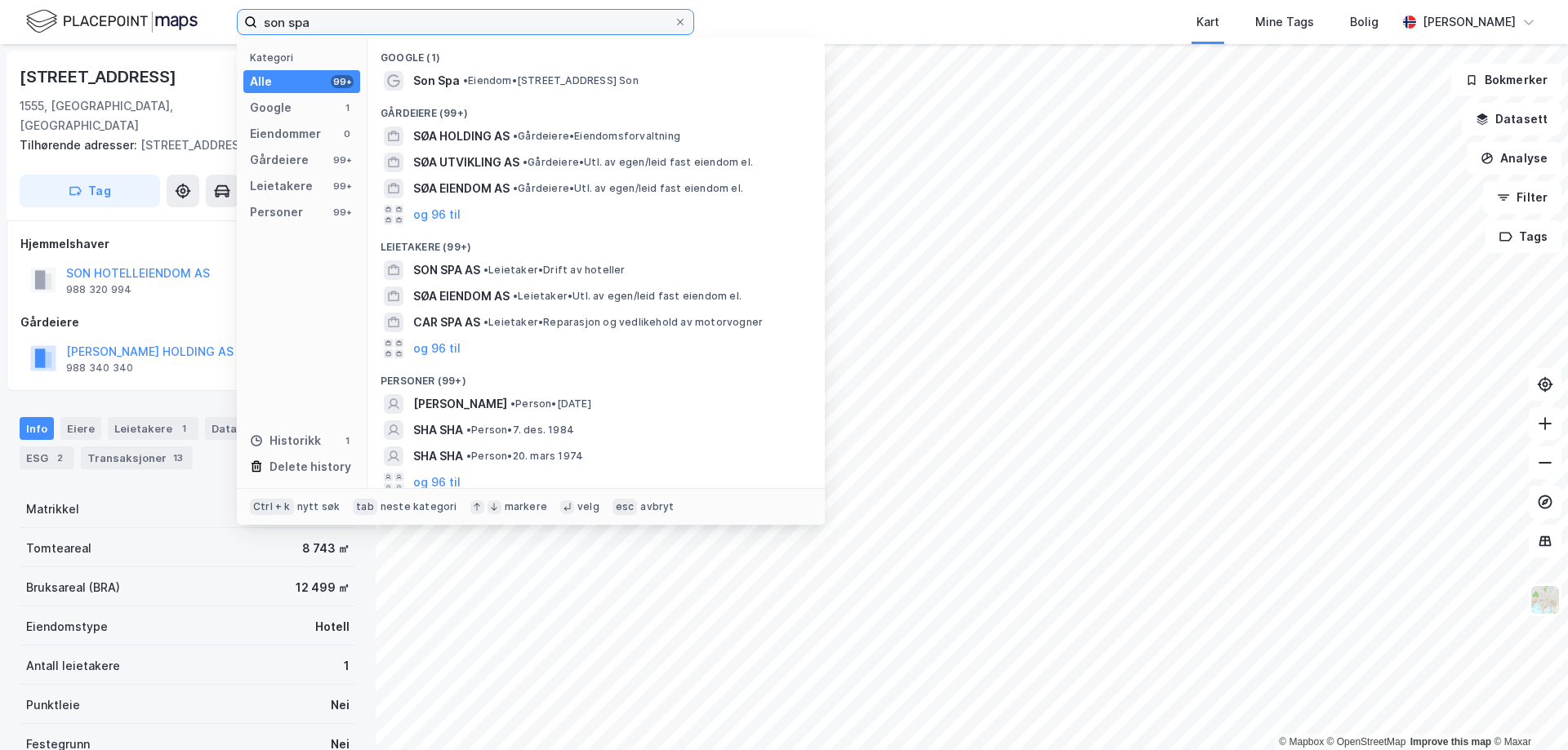
click at [420, 25] on input "son spa" at bounding box center [465, 22] width 416 height 24
type input "c"
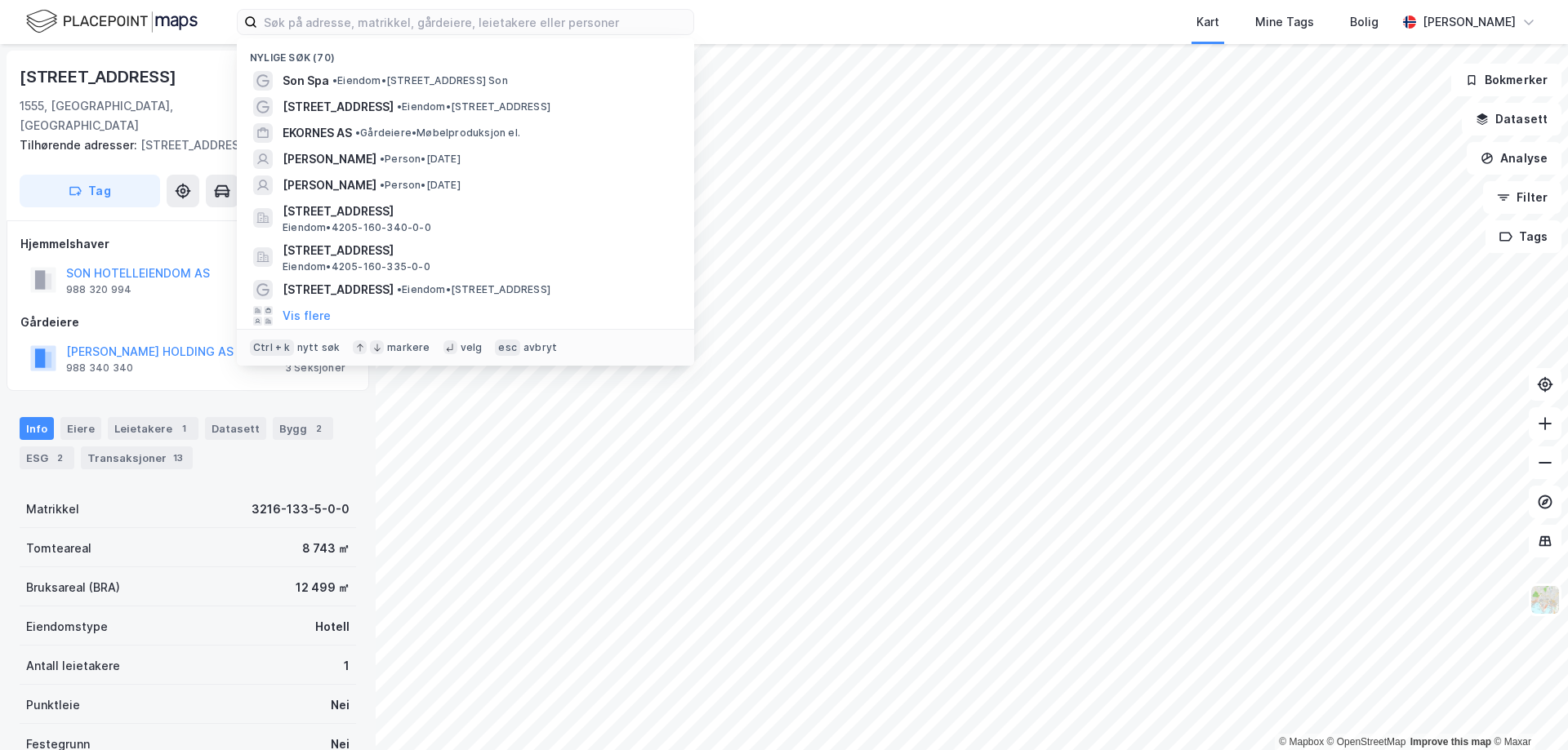
click at [220, 571] on div "Bruksareal (BRA) 12 499 ㎡" at bounding box center [188, 586] width 337 height 39
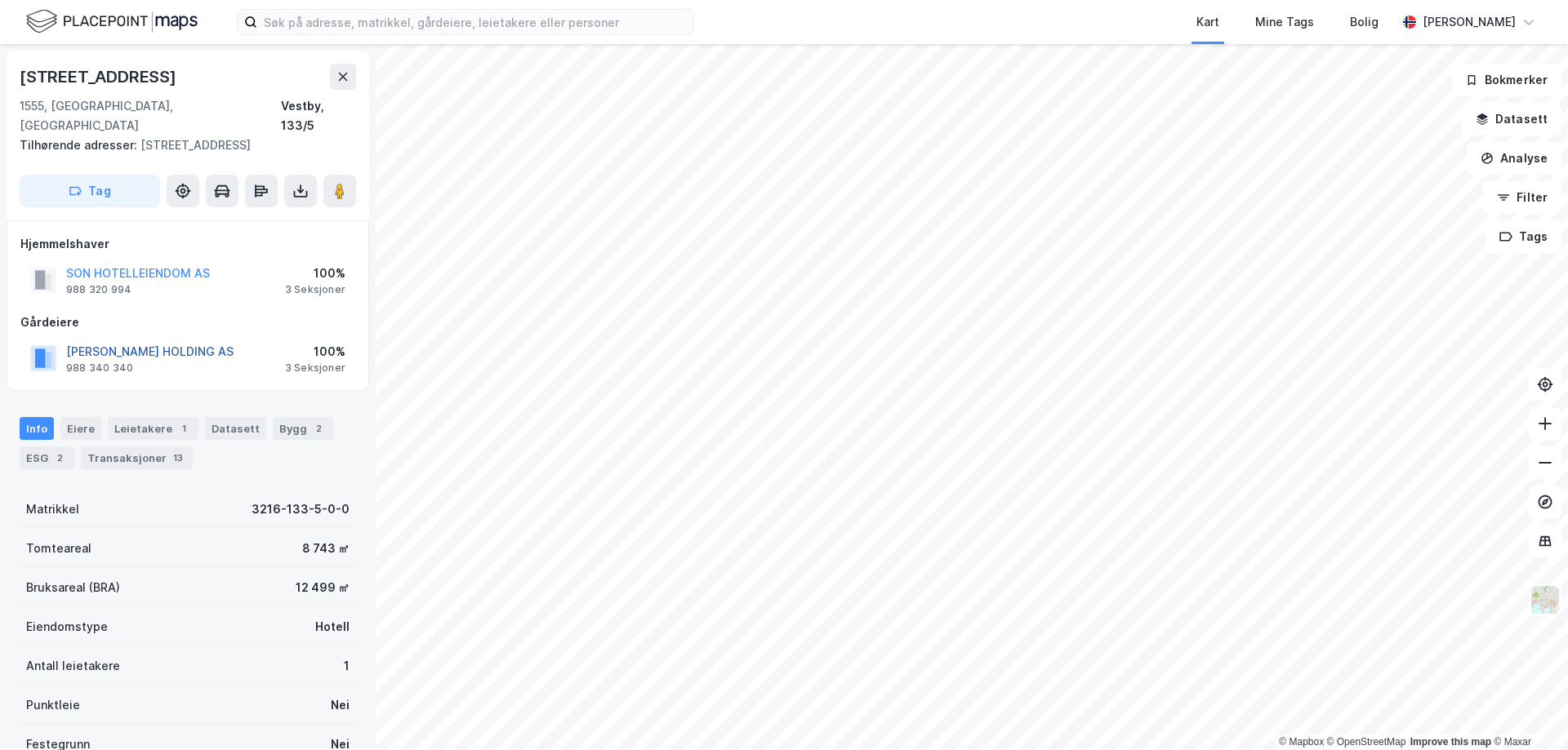
click at [0, 0] on button "[PERSON_NAME] HOLDING AS" at bounding box center [0, 0] width 0 height 0
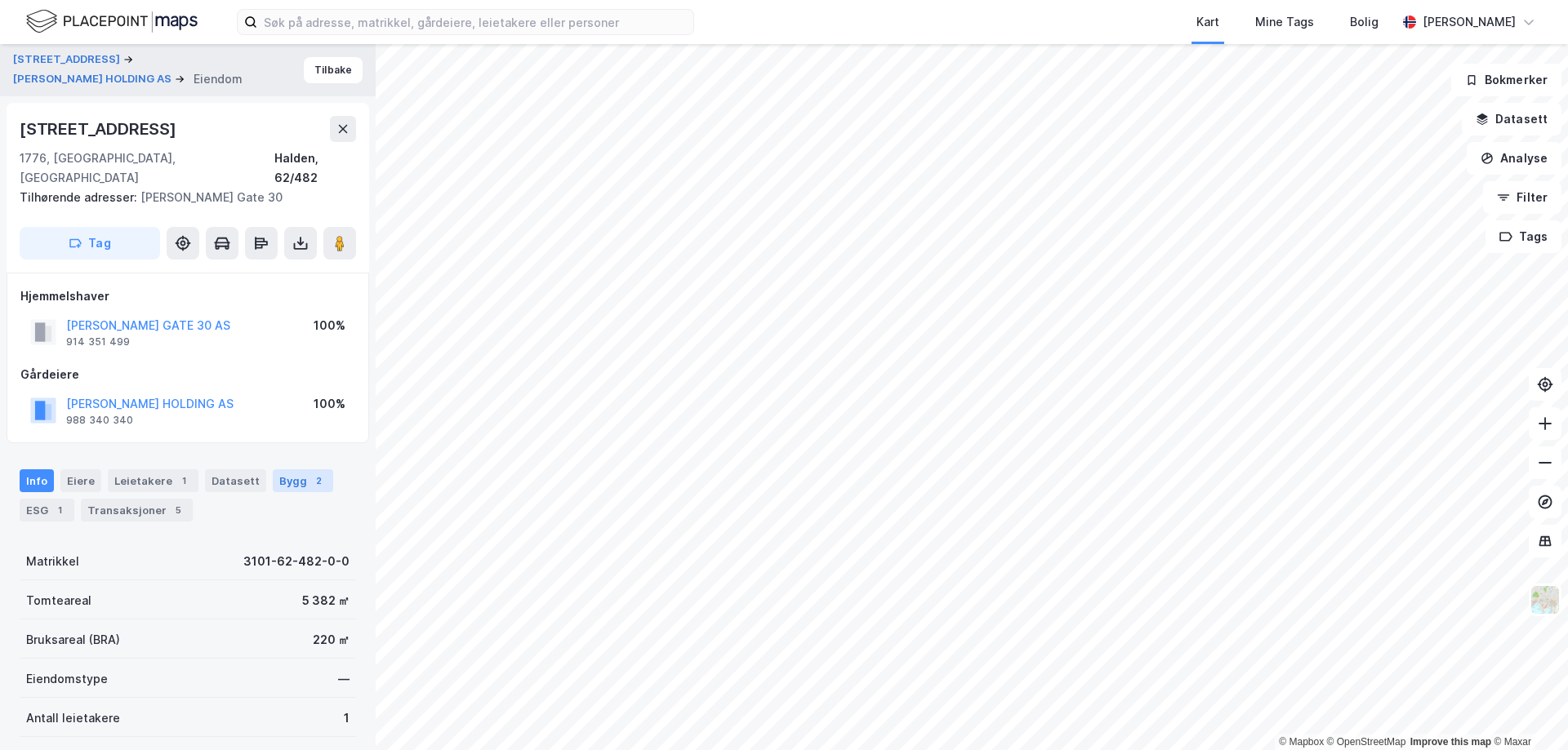
click at [310, 473] on div "2" at bounding box center [318, 480] width 16 height 16
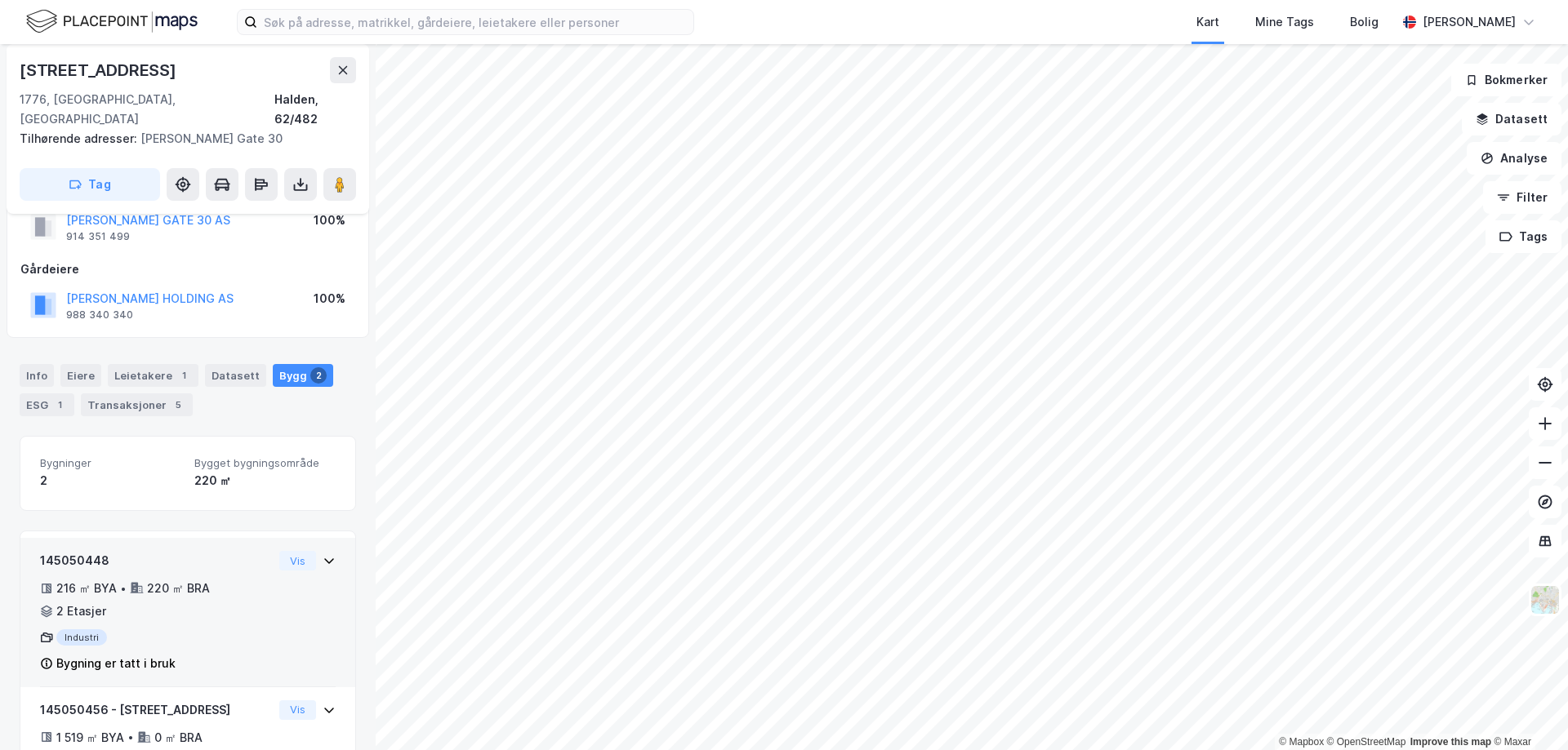
scroll to position [175, 0]
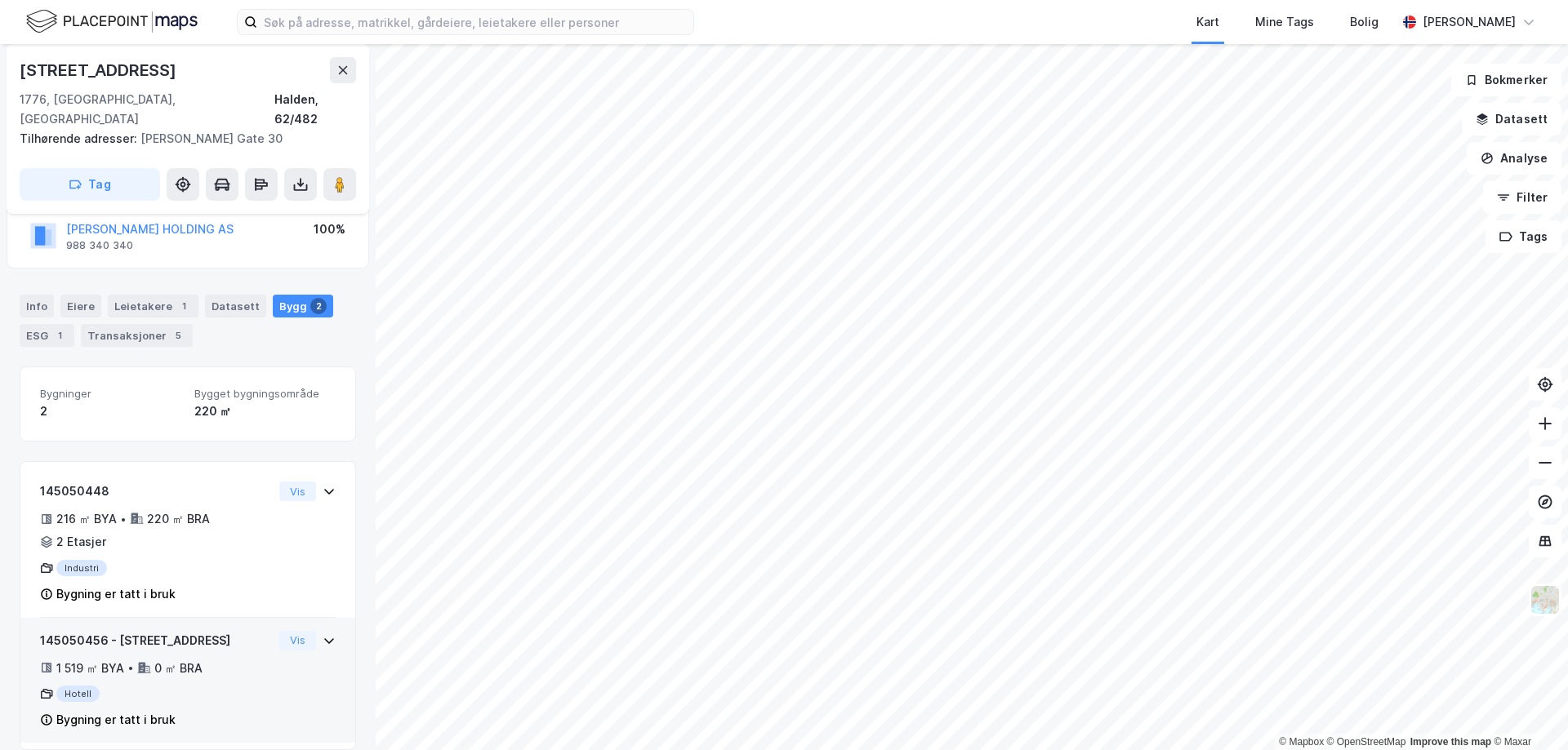
click at [133, 665] on div "145050456 - Heimdalsveien 5 1 519 ㎡ BYA • 0 ㎡ BRA Hotell Bygning er tatt i bruk" at bounding box center [156, 681] width 233 height 100
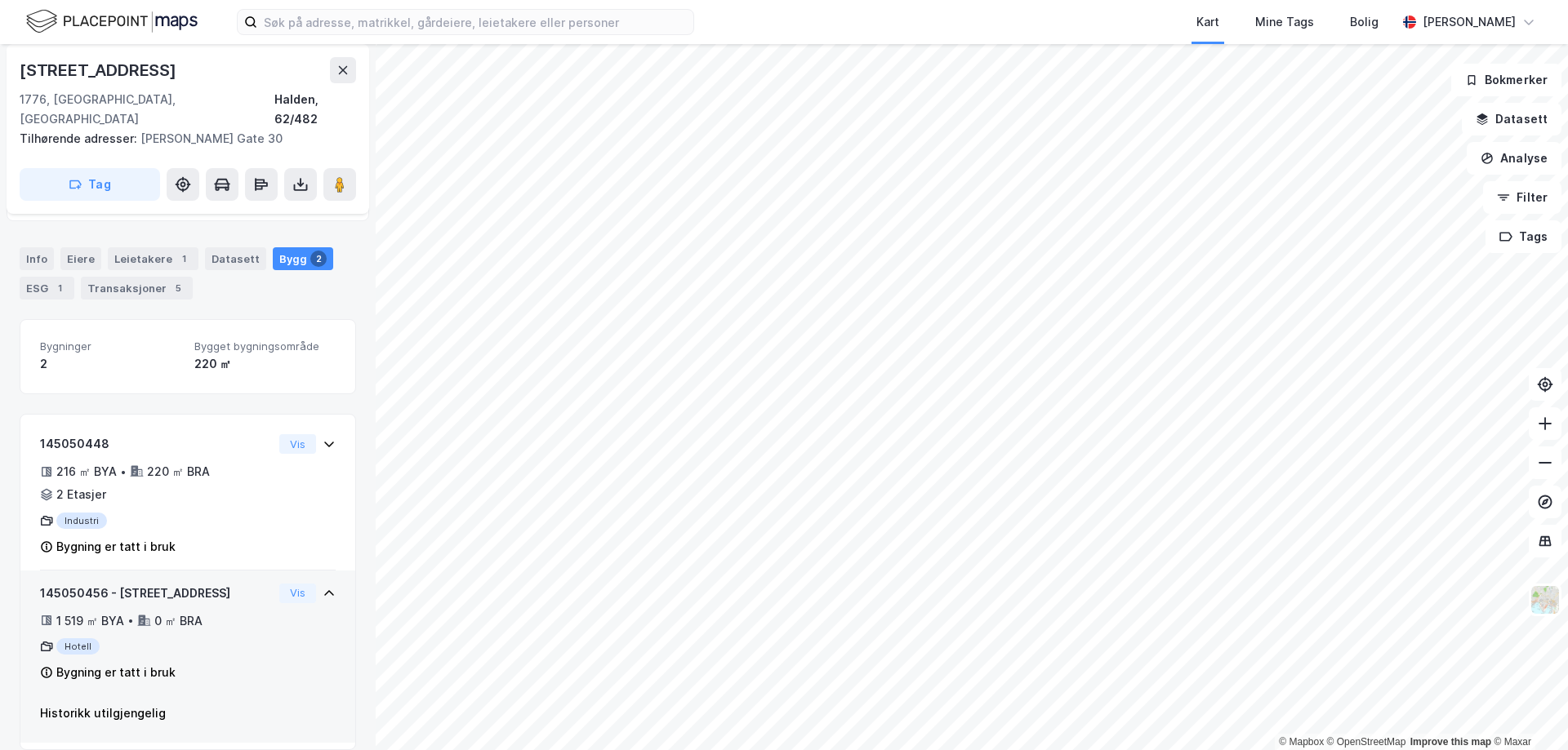
click at [246, 611] on div "1 519 ㎡ BYA • 0 ㎡ BRA" at bounding box center [156, 621] width 233 height 20
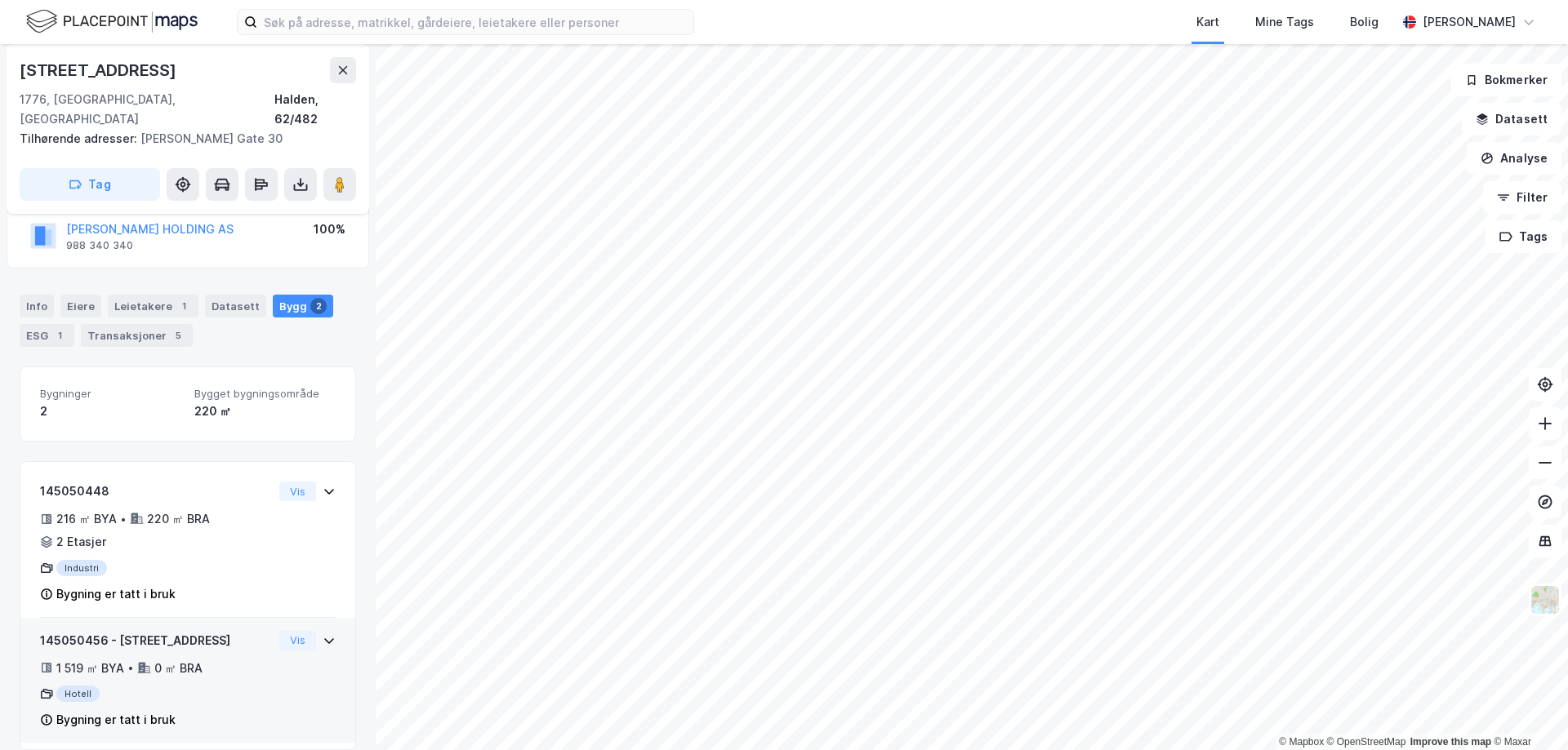
click at [240, 631] on div "145050456 - Heimdalsveien 5 1 519 ㎡ BYA • 0 ㎡ BRA Hotell Bygning er tatt i bruk" at bounding box center [156, 681] width 233 height 100
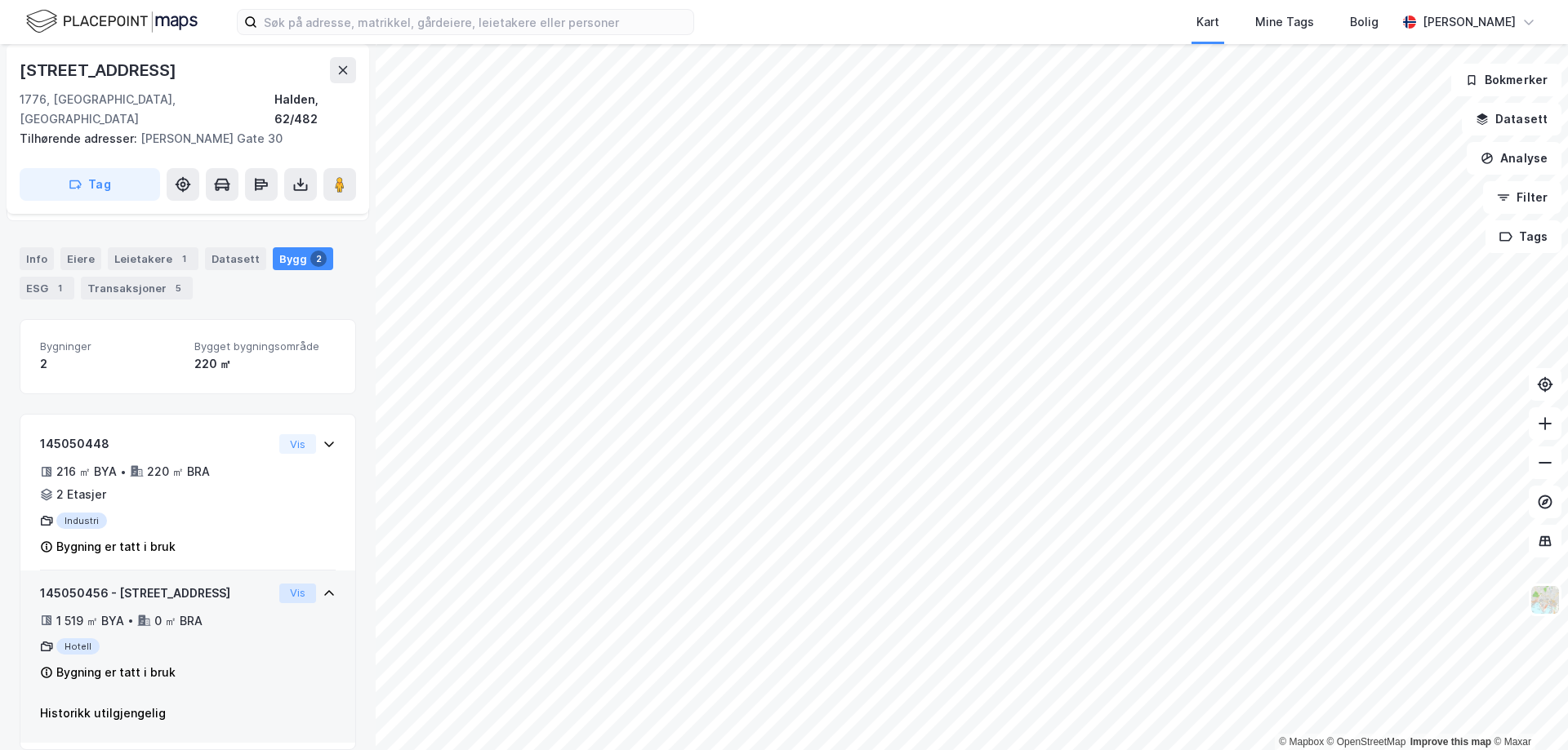
click at [281, 584] on button "Vis" at bounding box center [297, 593] width 37 height 20
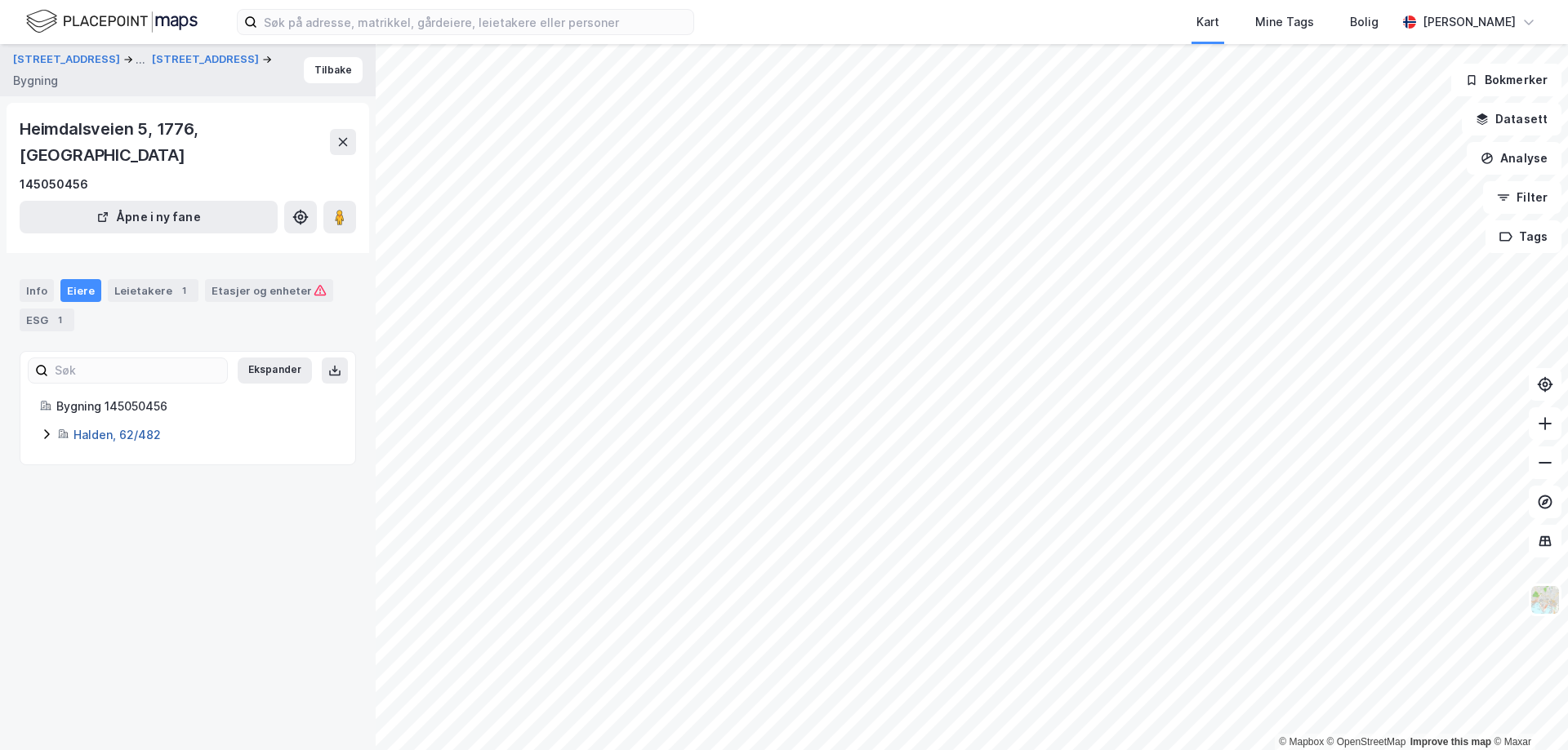
click at [98, 428] on link "Halden, 62/482" at bounding box center [116, 435] width 87 height 14
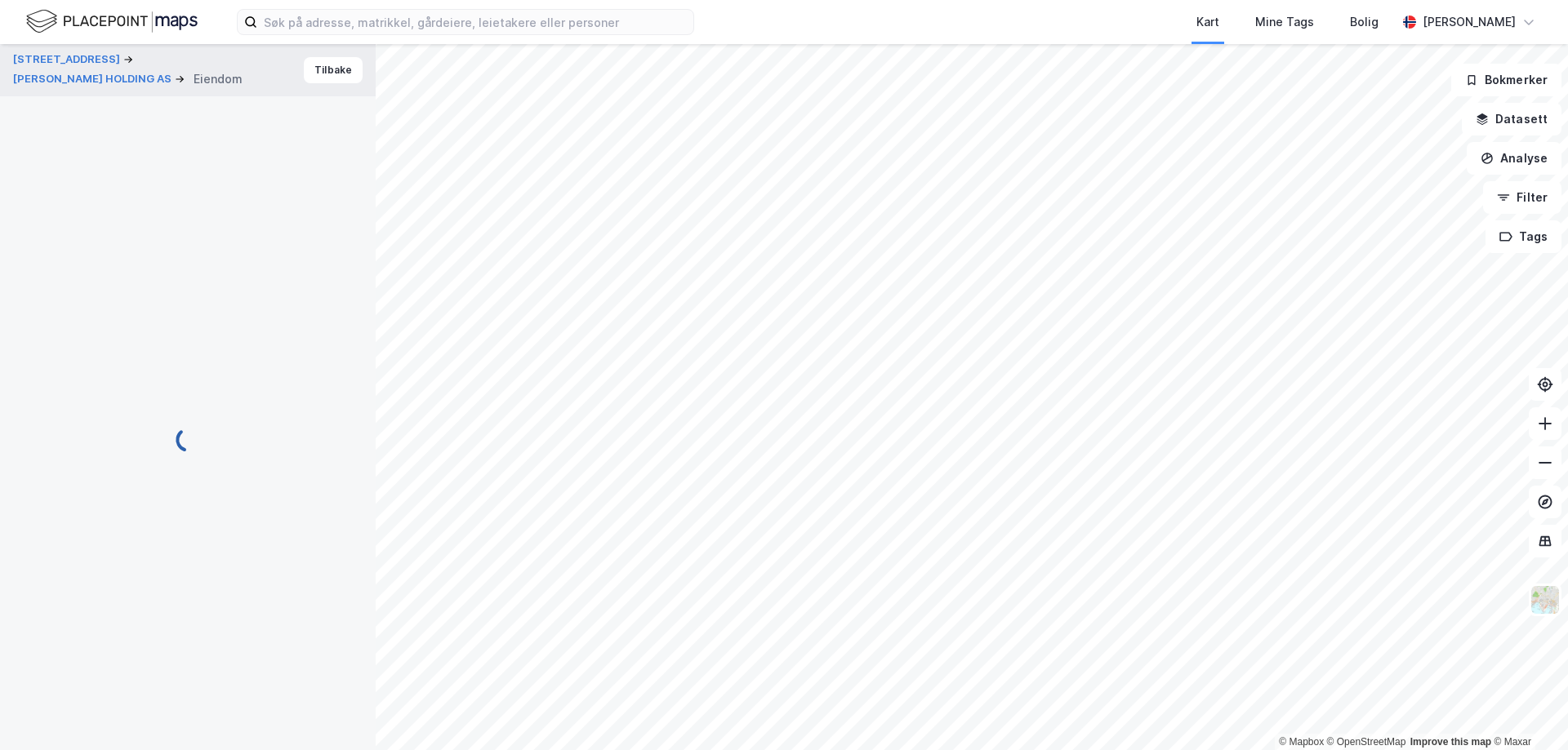
scroll to position [211, 0]
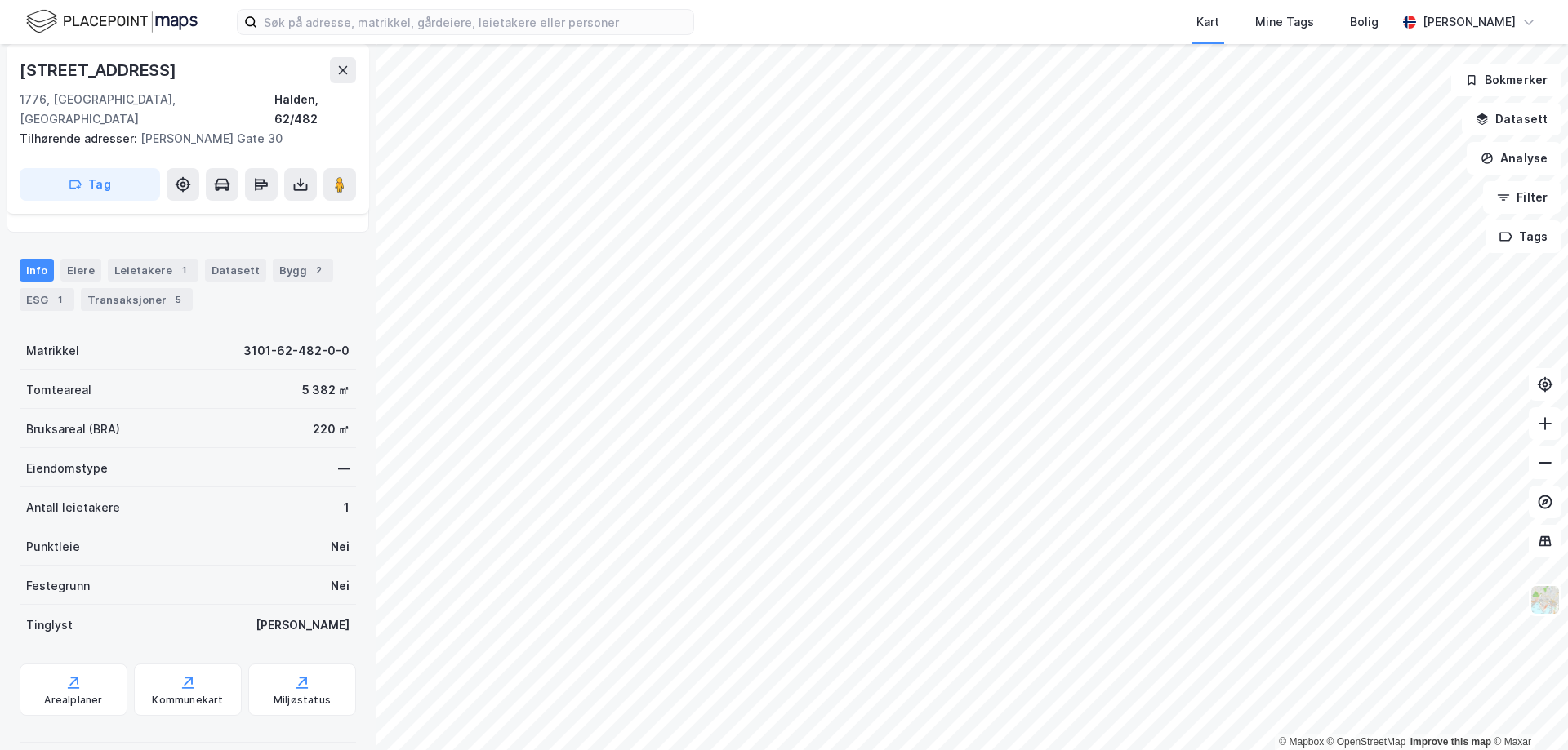
click at [313, 419] on div "220 ㎡" at bounding box center [331, 429] width 37 height 20
click at [272, 418] on div "Bruksareal (BRA) 220 ㎡" at bounding box center [188, 428] width 337 height 39
click at [313, 419] on div "220 ㎡" at bounding box center [331, 429] width 37 height 20
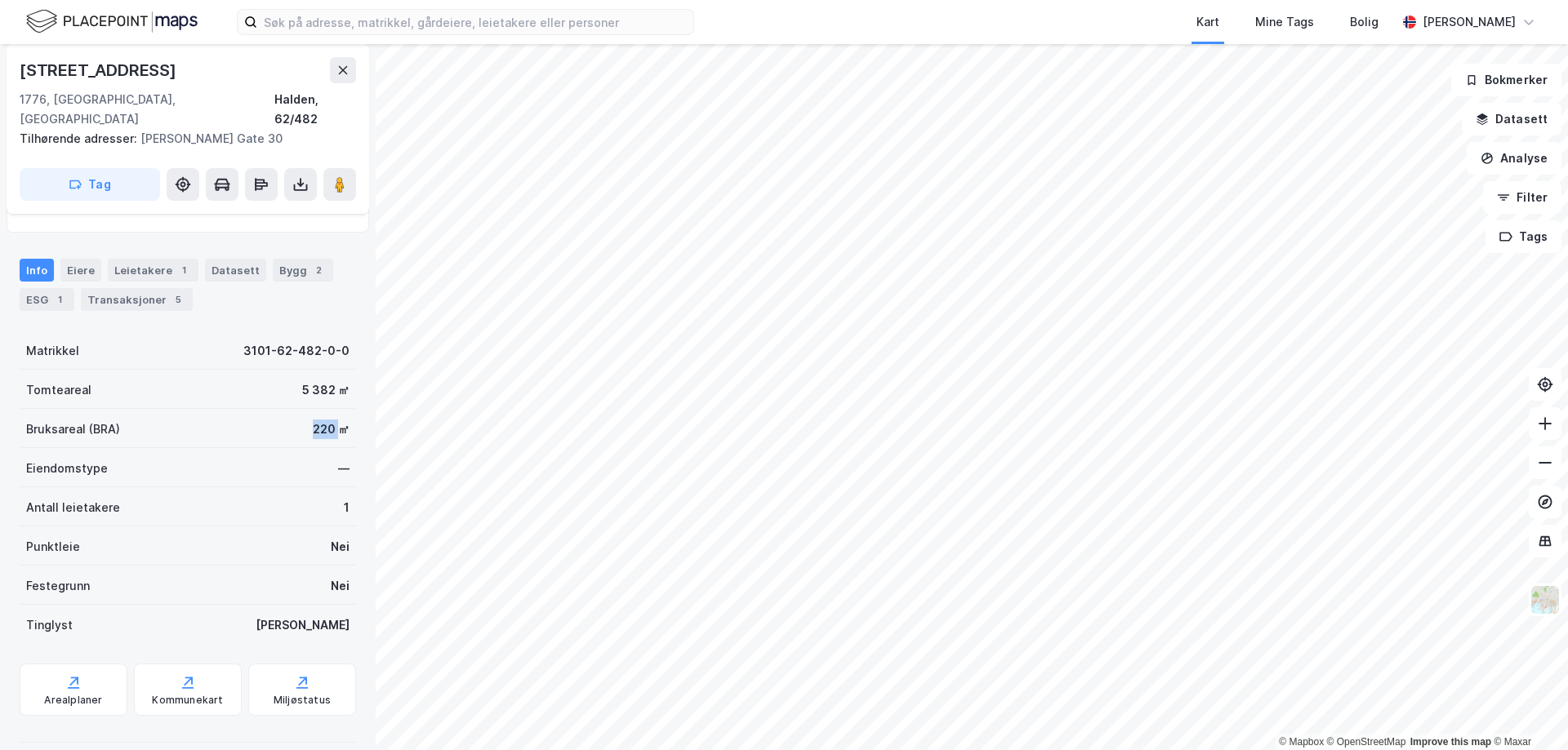
click at [313, 419] on div "220 ㎡" at bounding box center [331, 429] width 37 height 20
click at [284, 409] on div "Bruksareal (BRA) 220 ㎡" at bounding box center [188, 428] width 337 height 39
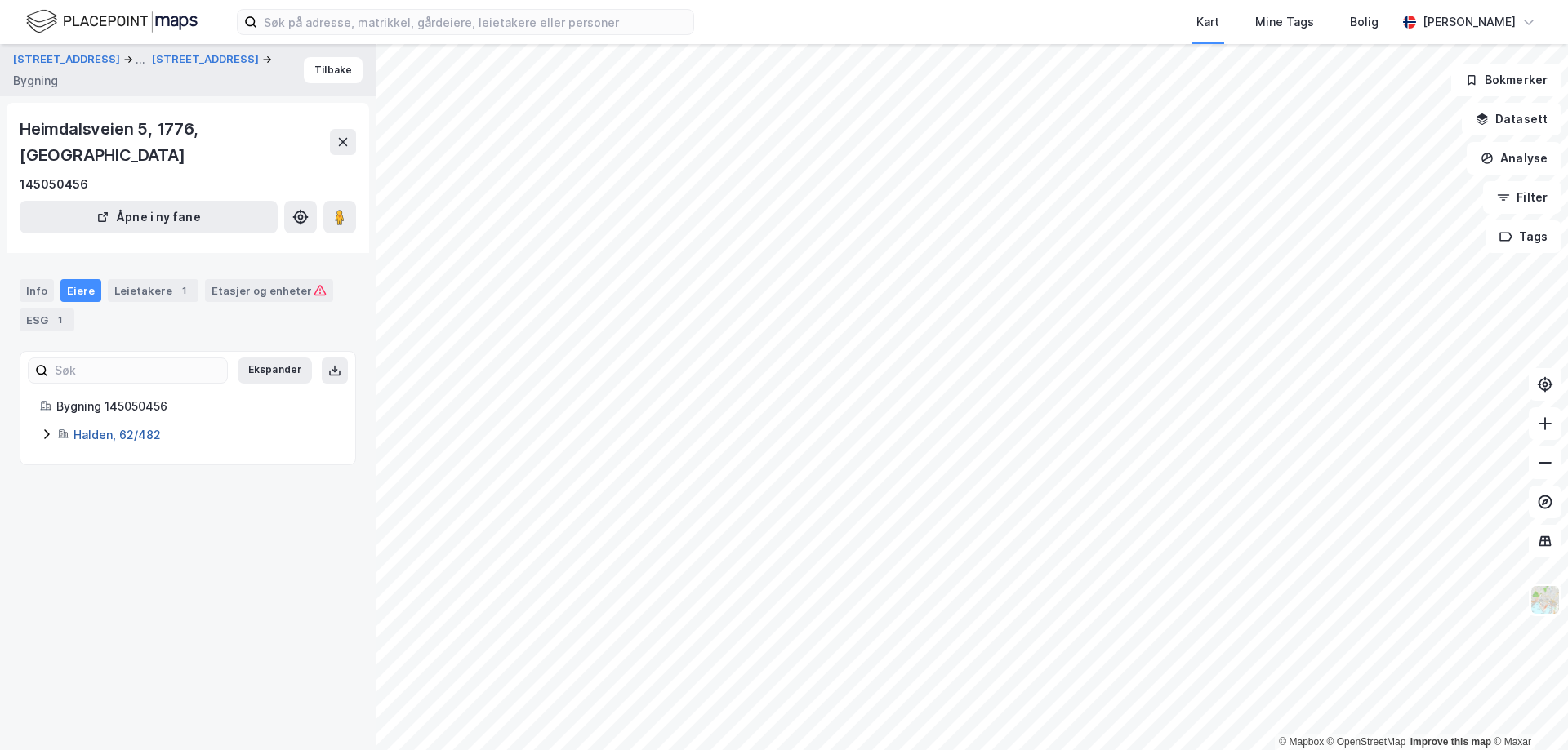
click at [116, 428] on link "Halden, 62/482" at bounding box center [116, 435] width 87 height 14
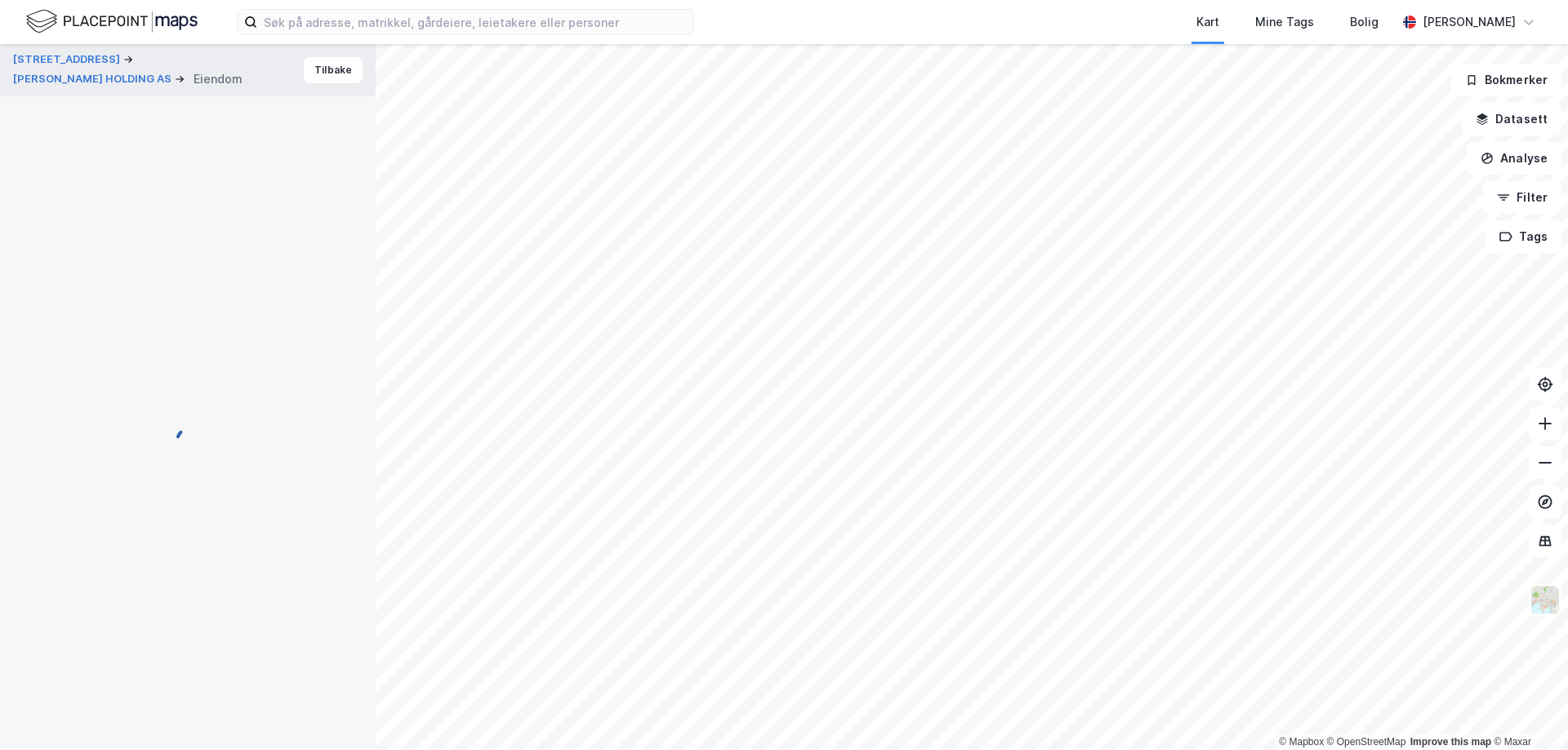
scroll to position [211, 0]
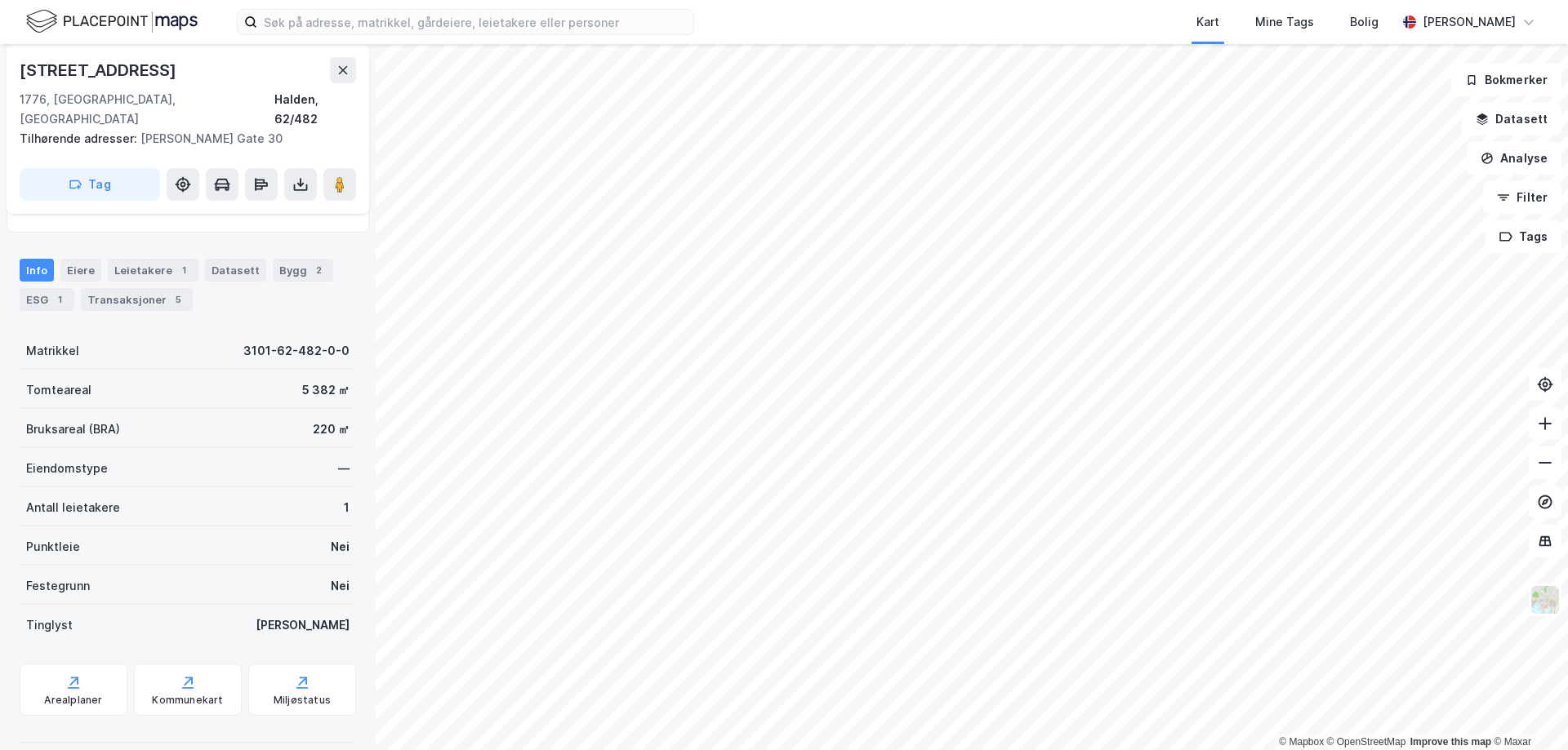
click at [324, 419] on div "220 ㎡" at bounding box center [331, 429] width 37 height 20
click at [289, 409] on div "Bruksareal (BRA) 220 ㎡" at bounding box center [188, 428] width 337 height 39
click at [296, 409] on div "Bruksareal (BRA) 220 ㎡" at bounding box center [188, 428] width 337 height 39
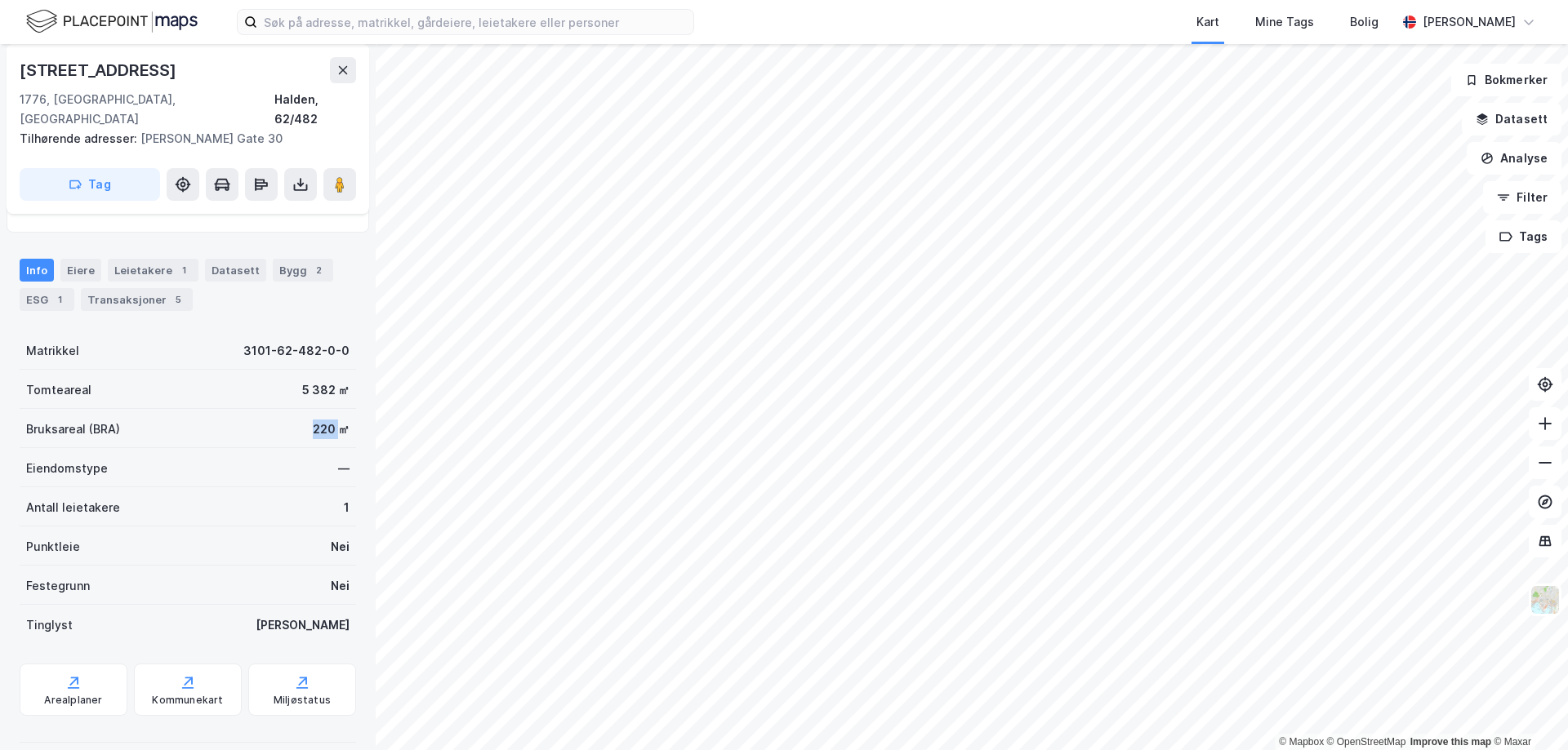
click at [296, 409] on div "Bruksareal (BRA) 220 ㎡" at bounding box center [188, 428] width 337 height 39
click at [313, 419] on div "220 ㎡" at bounding box center [331, 429] width 37 height 20
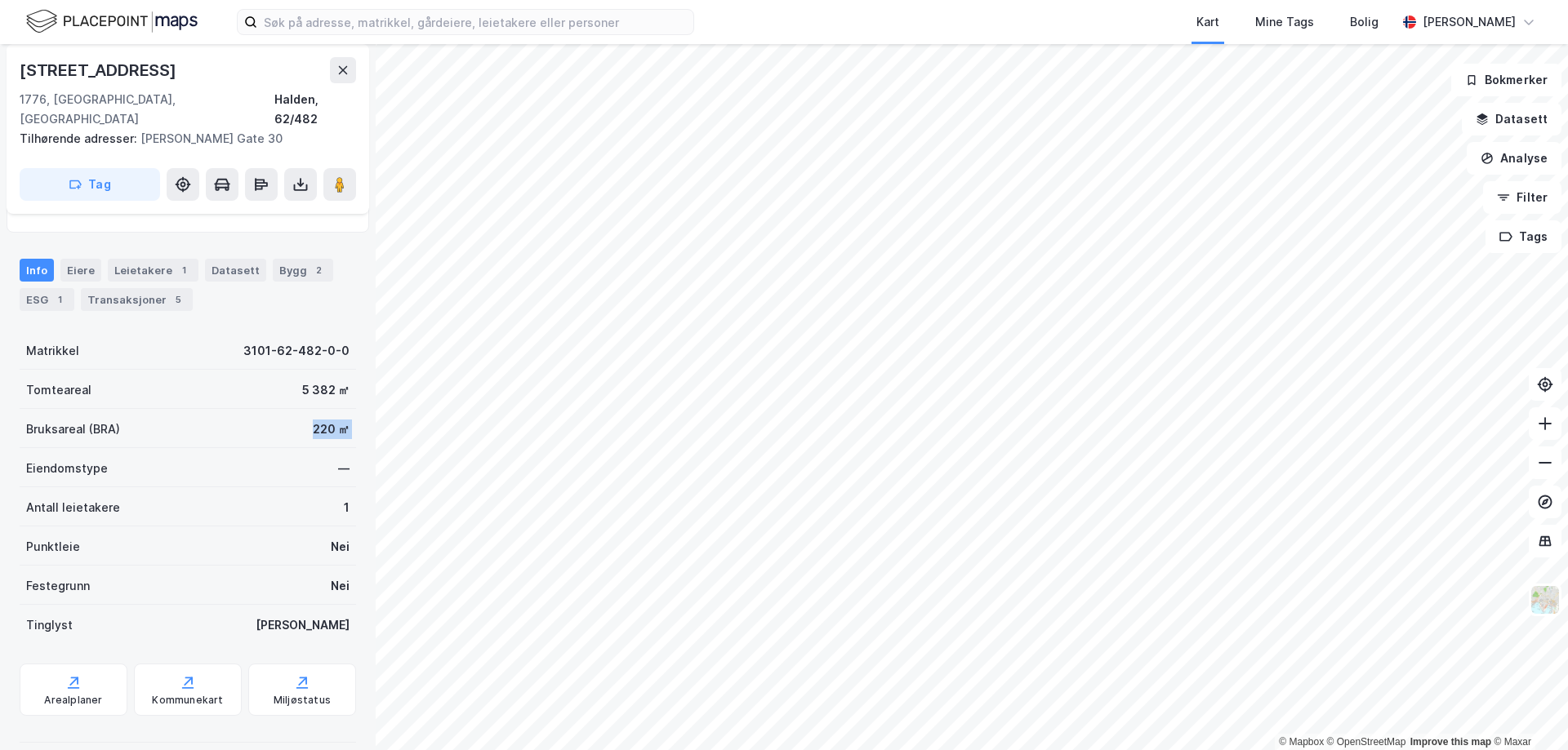
click at [313, 419] on div "220 ㎡" at bounding box center [331, 429] width 37 height 20
click at [293, 409] on div "Bruksareal (BRA) 220 ㎡" at bounding box center [188, 428] width 337 height 39
click at [313, 419] on div "220 ㎡" at bounding box center [331, 429] width 37 height 20
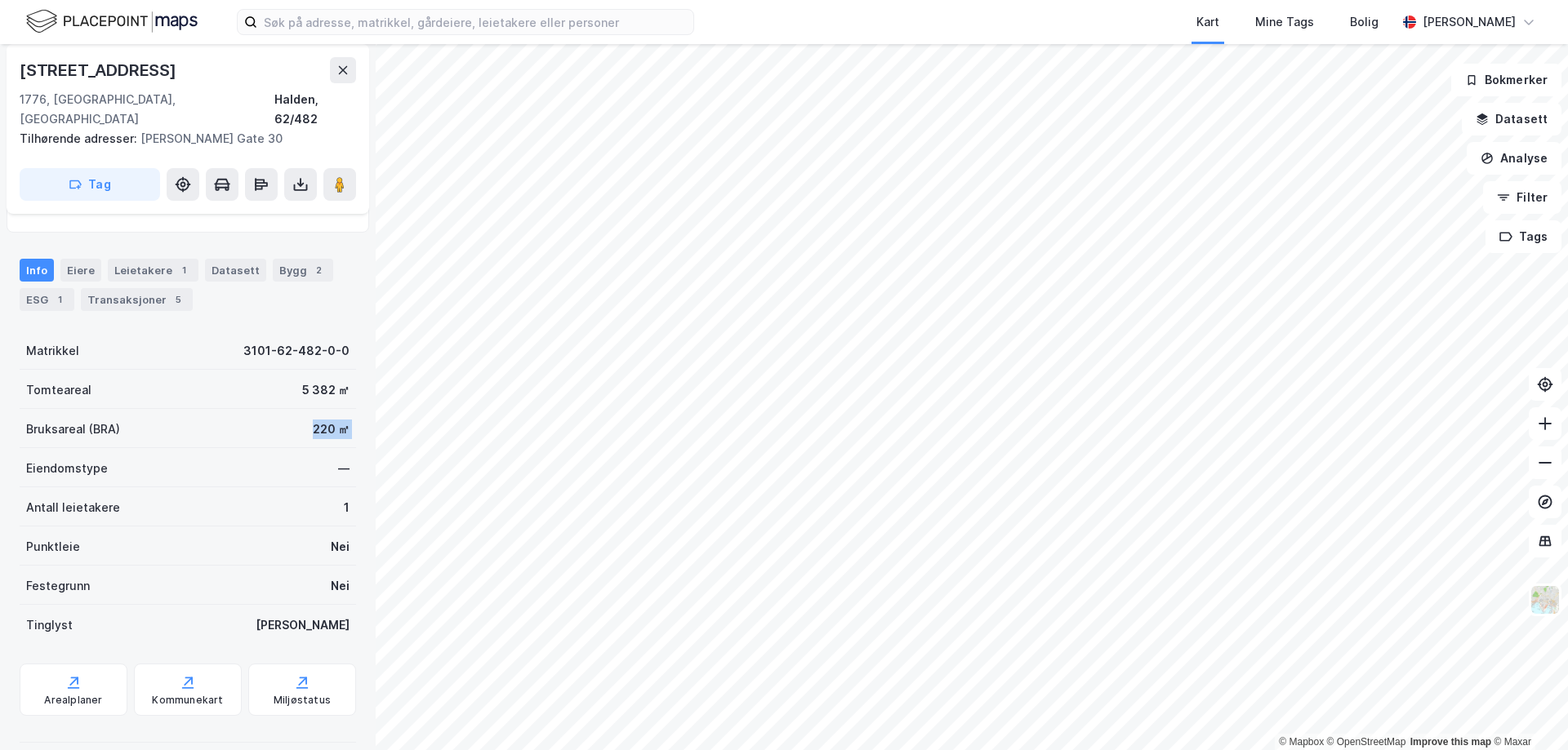
click at [313, 419] on div "220 ㎡" at bounding box center [331, 429] width 37 height 20
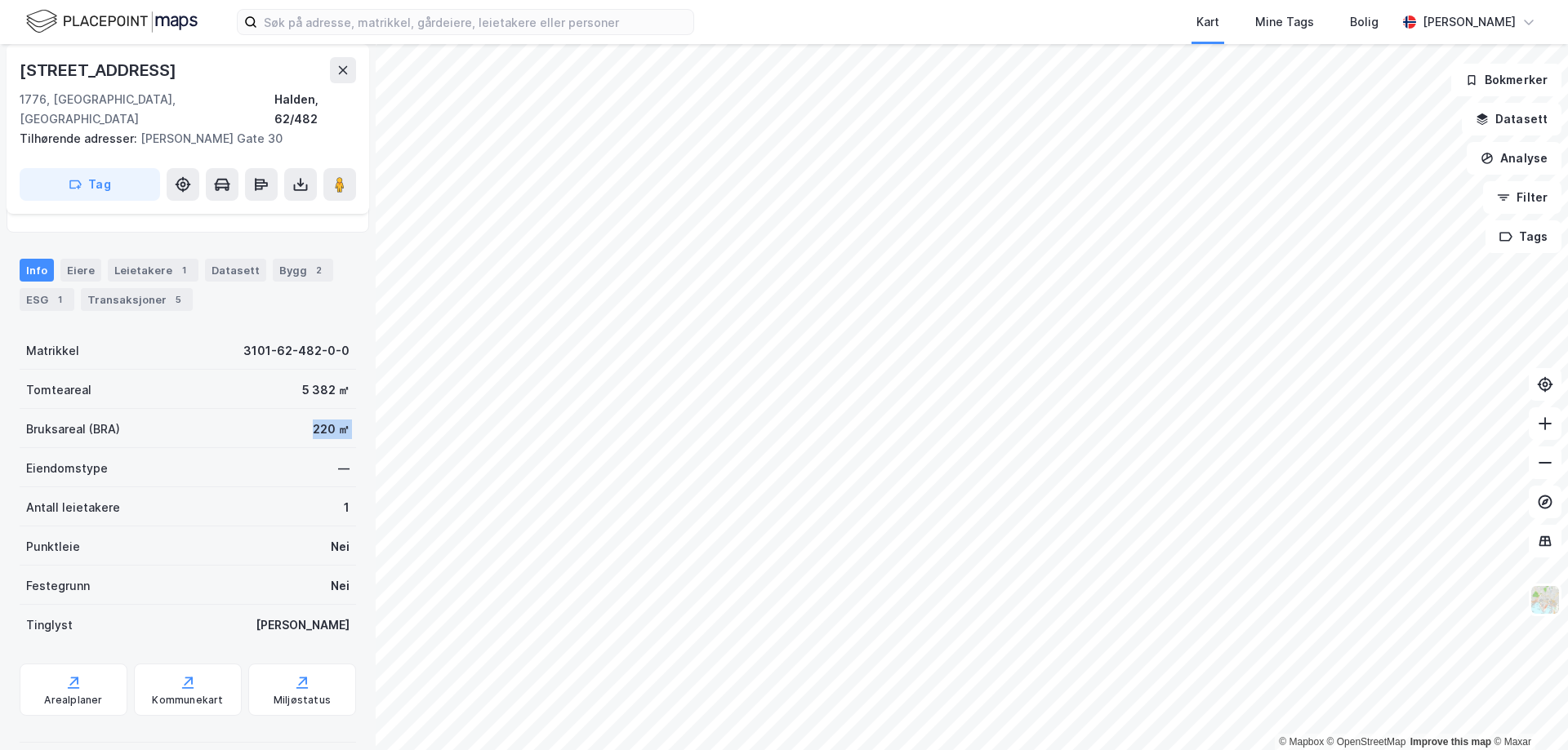
click at [295, 409] on div "Bruksareal (BRA) 220 ㎡" at bounding box center [188, 428] width 337 height 39
click at [313, 419] on div "220 ㎡" at bounding box center [331, 429] width 37 height 20
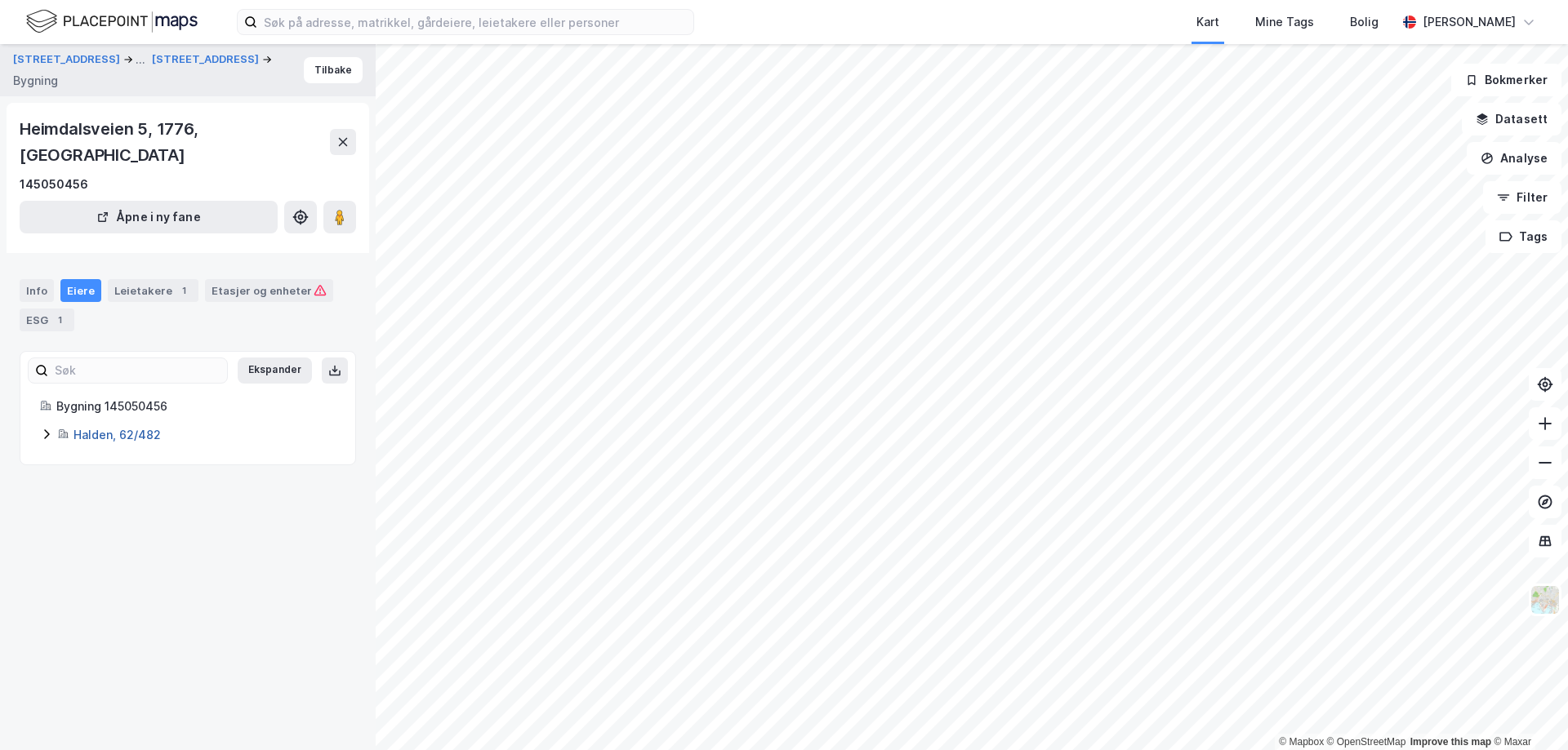
click at [112, 428] on link "Halden, 62/482" at bounding box center [116, 435] width 87 height 14
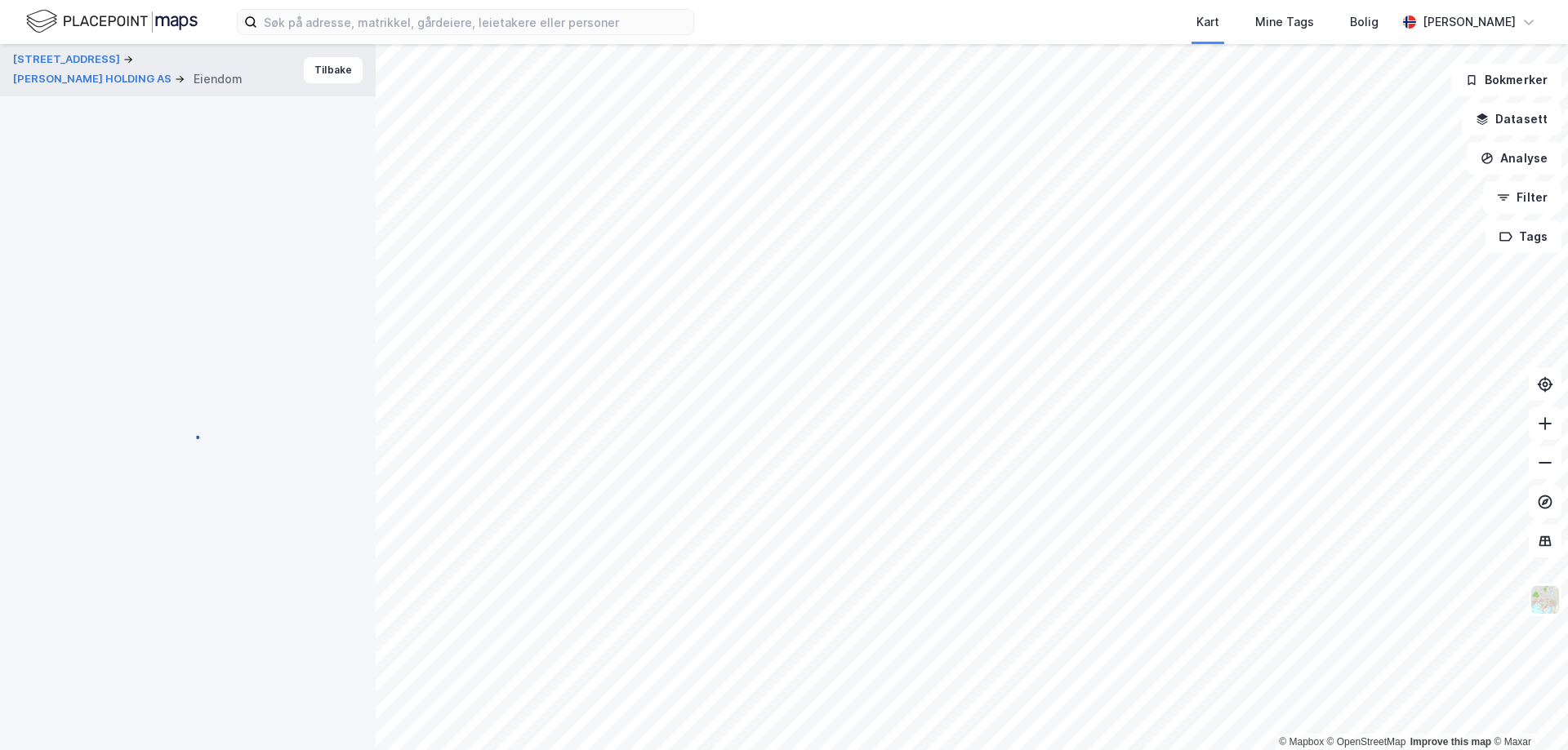
scroll to position [211, 0]
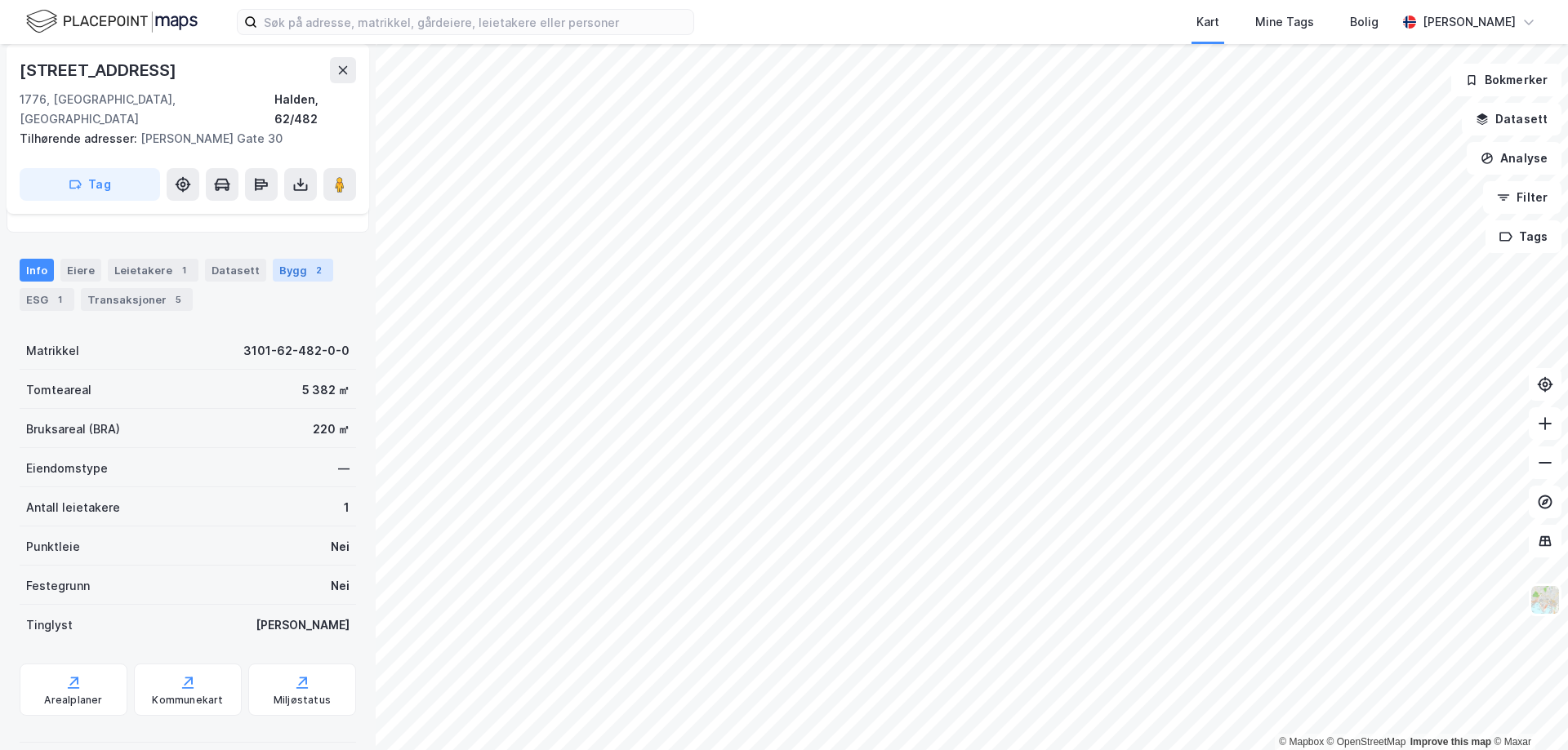
click at [285, 258] on div "Bygg 2" at bounding box center [303, 270] width 60 height 23
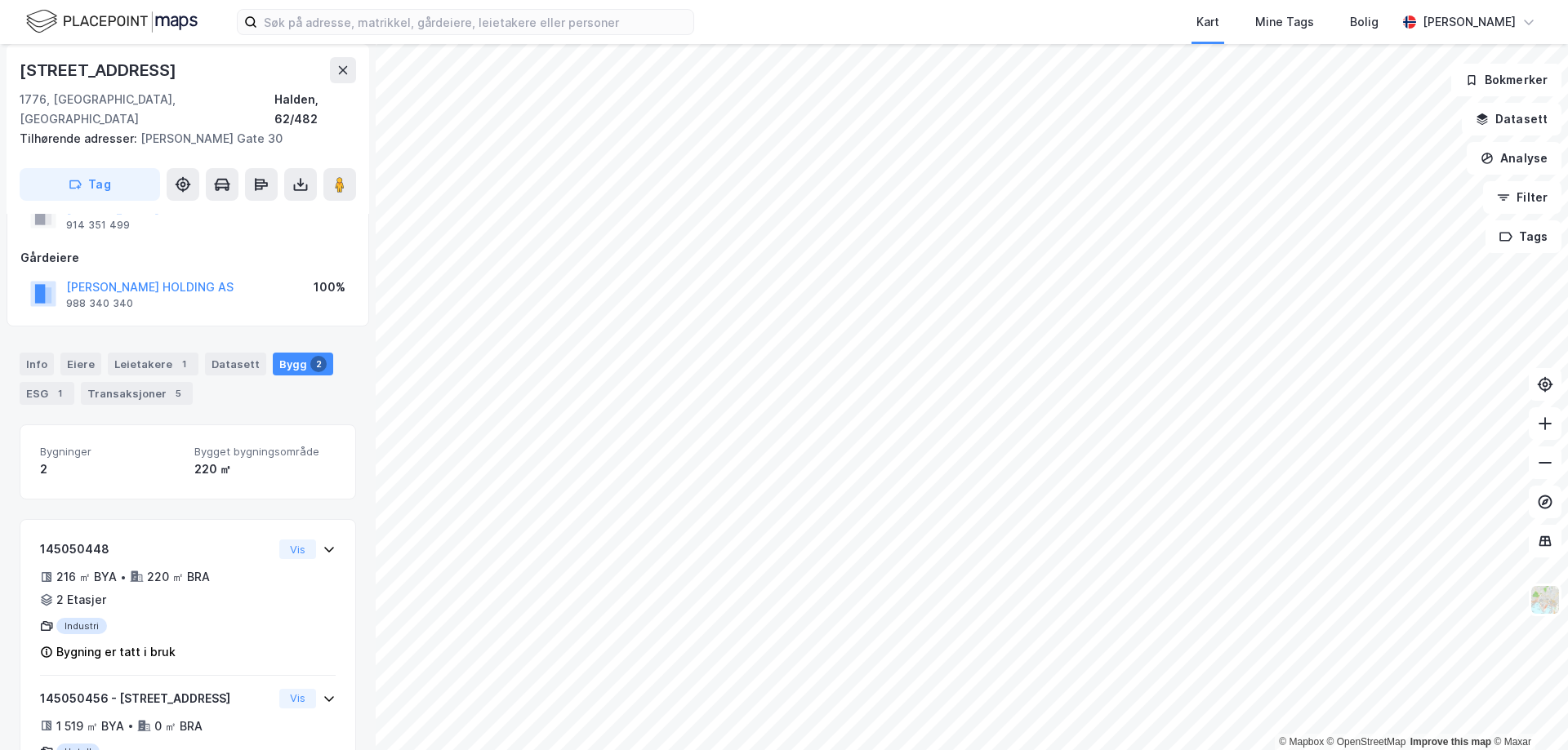
scroll to position [175, 0]
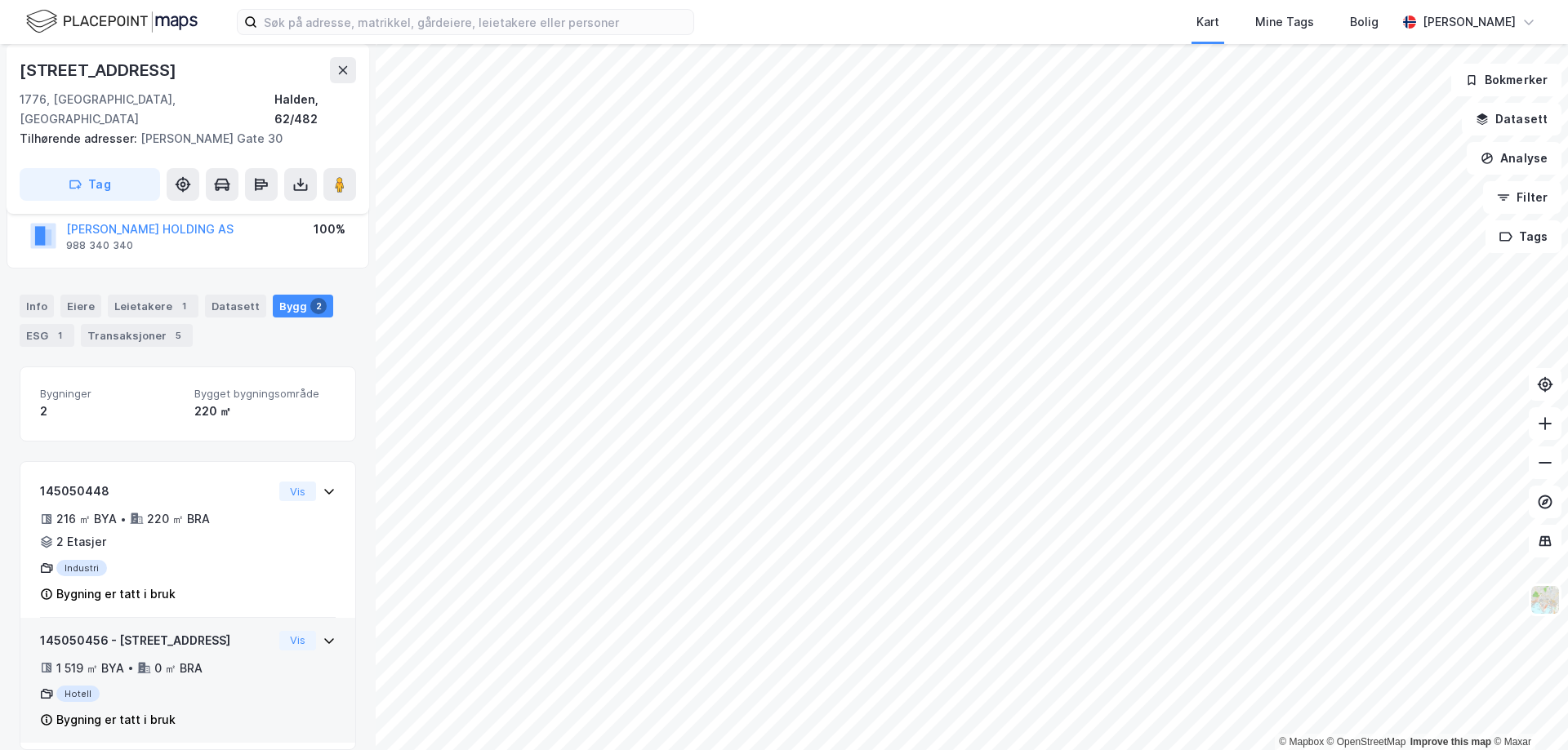
click at [221, 659] on div "1 519 ㎡ BYA • 0 ㎡ BRA" at bounding box center [156, 668] width 233 height 20
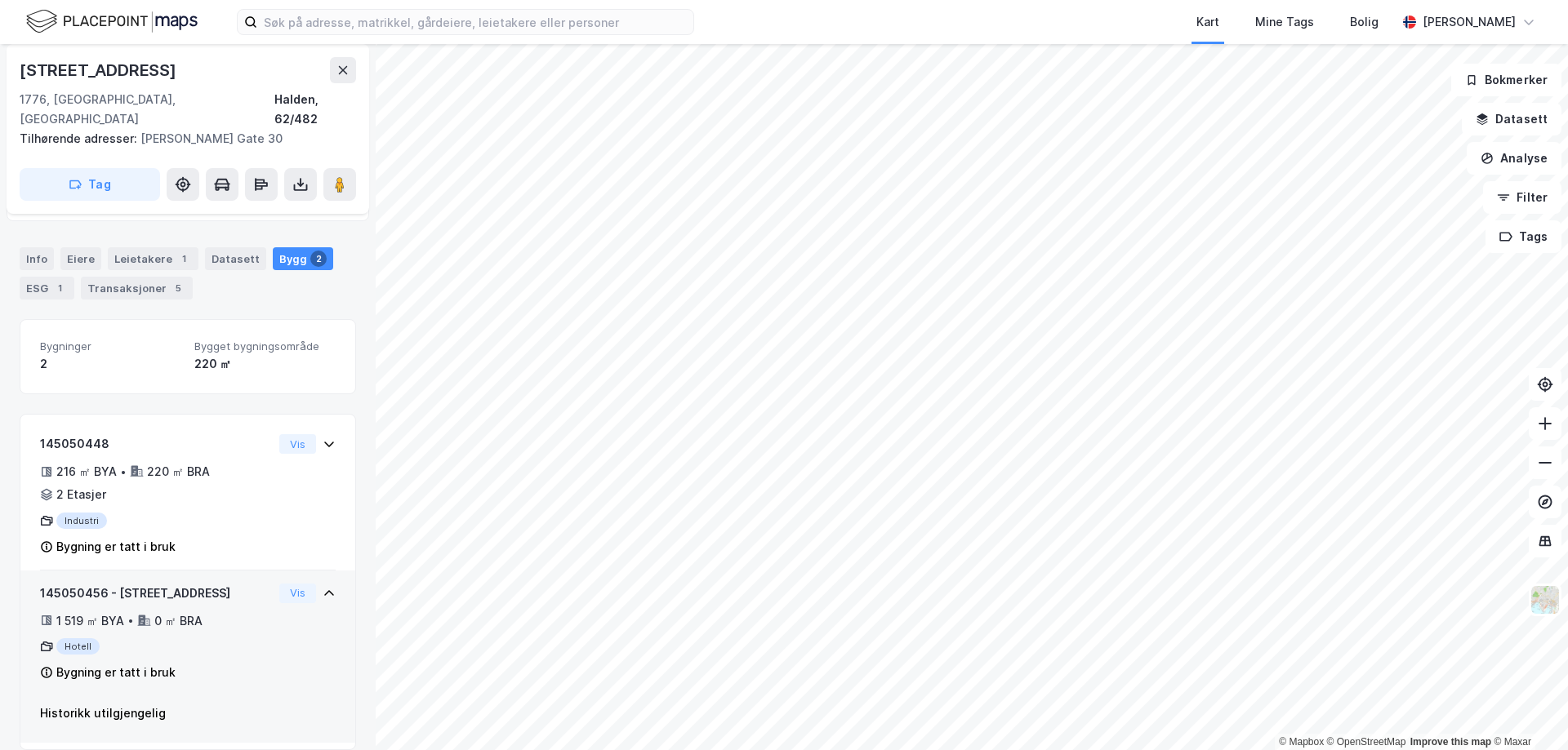
click at [240, 584] on div "145050456 - [STREET_ADDRESS]" at bounding box center [156, 593] width 233 height 20
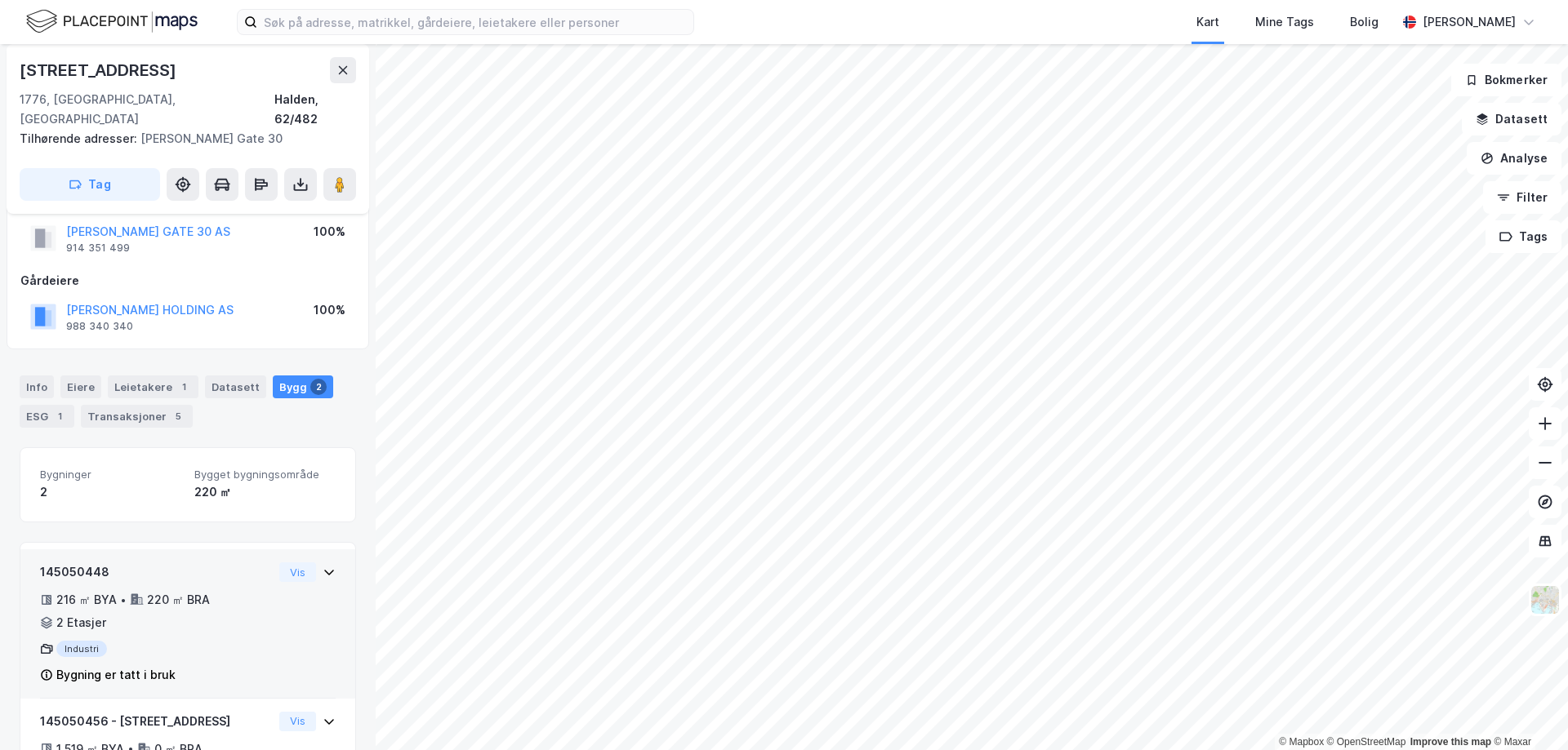
scroll to position [93, 0]
click at [243, 612] on div "216 ㎡ BYA • 220 ㎡ BRA • 2 Etasjer" at bounding box center [156, 611] width 233 height 42
click at [241, 591] on div "216 ㎡ BYA • 220 ㎡ BRA • 2 Etasjer" at bounding box center [156, 611] width 233 height 42
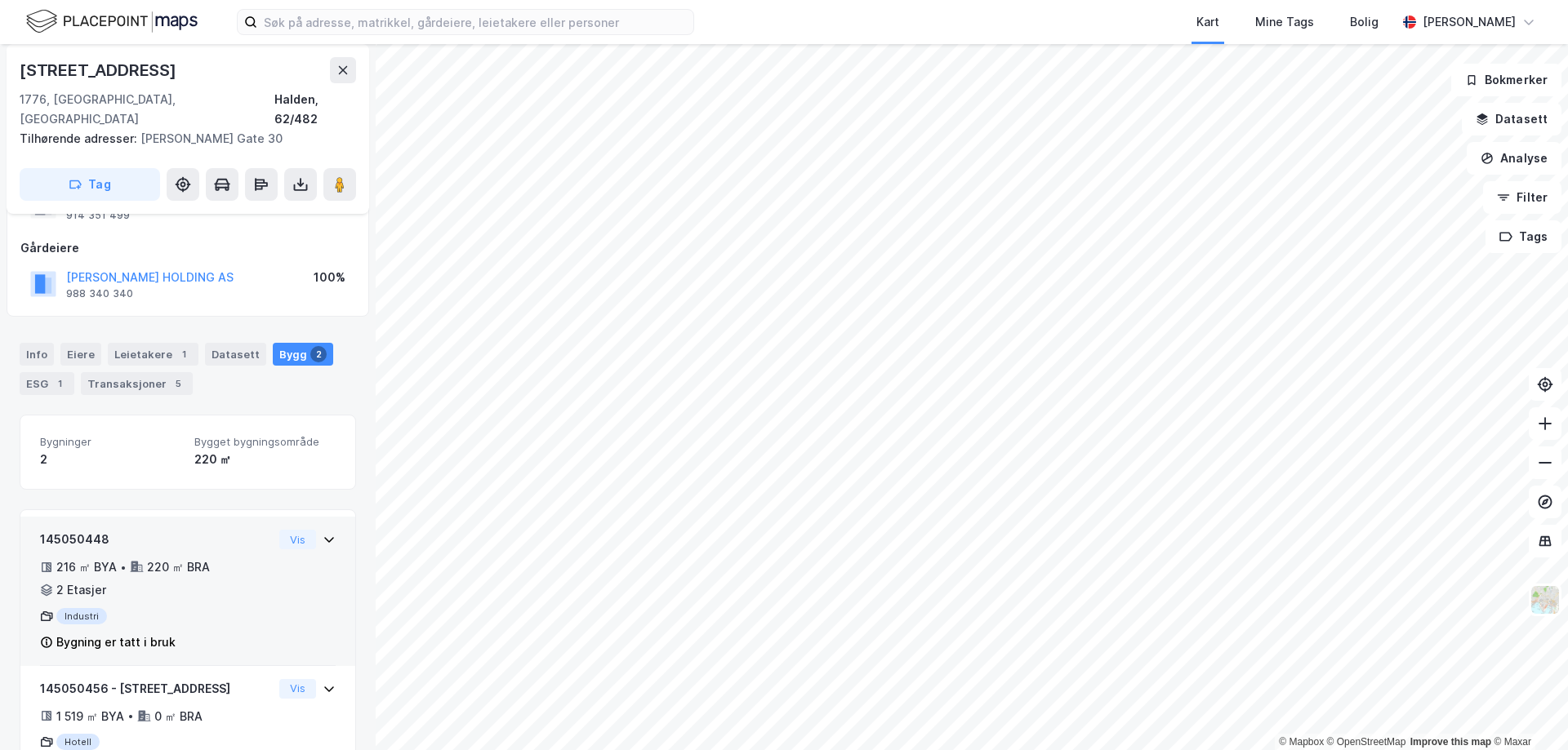
scroll to position [175, 0]
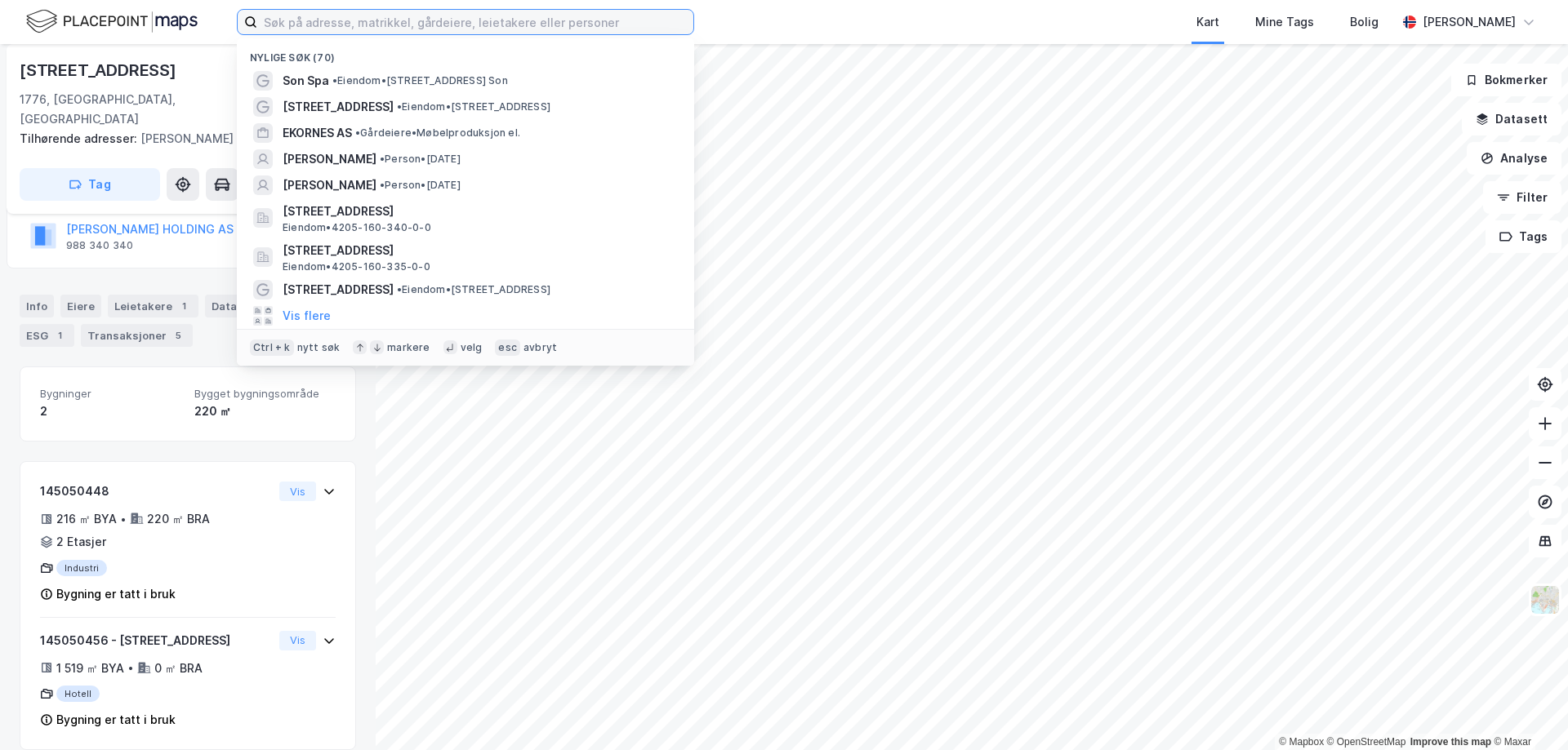
click at [352, 22] on input at bounding box center [476, 22] width 436 height 24
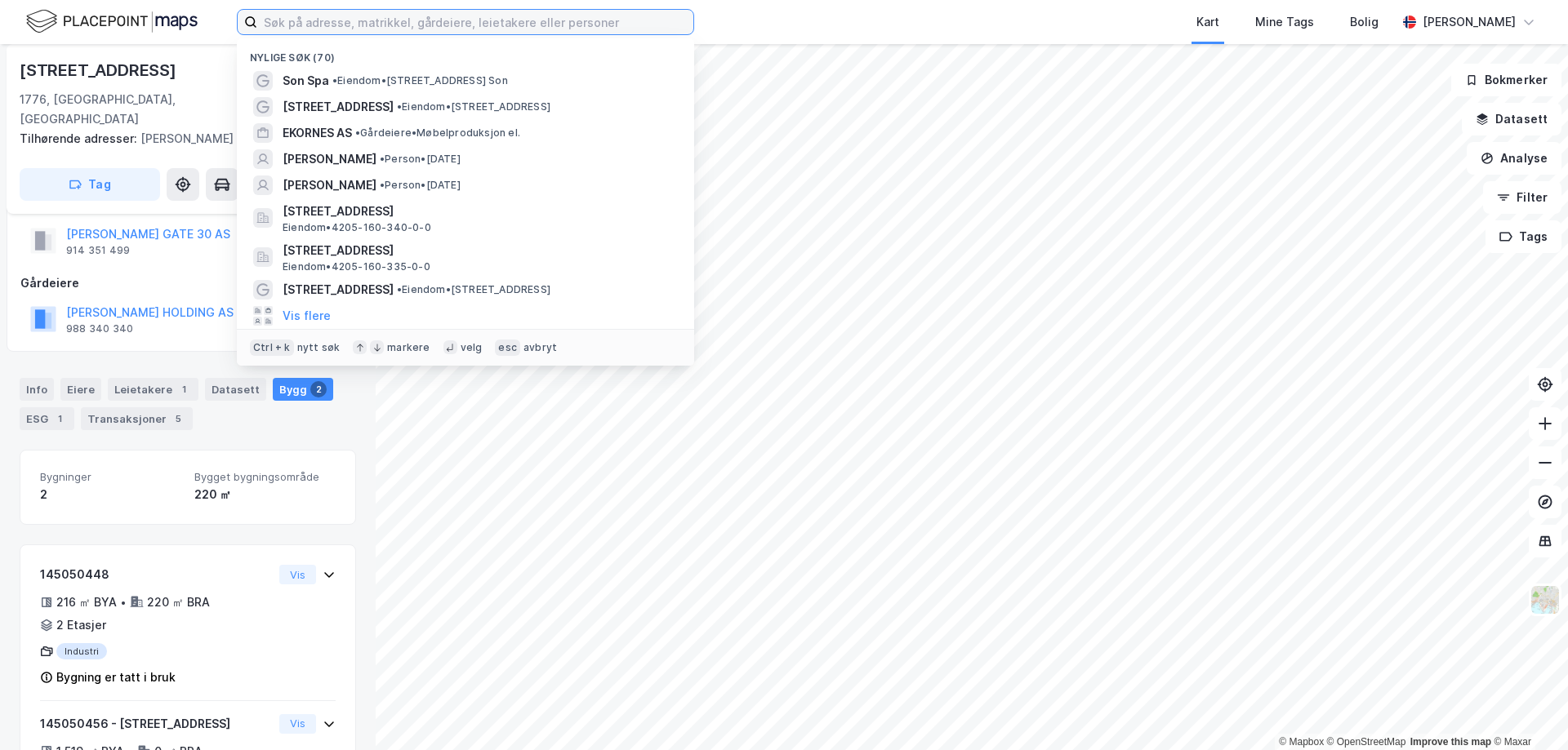
scroll to position [0, 0]
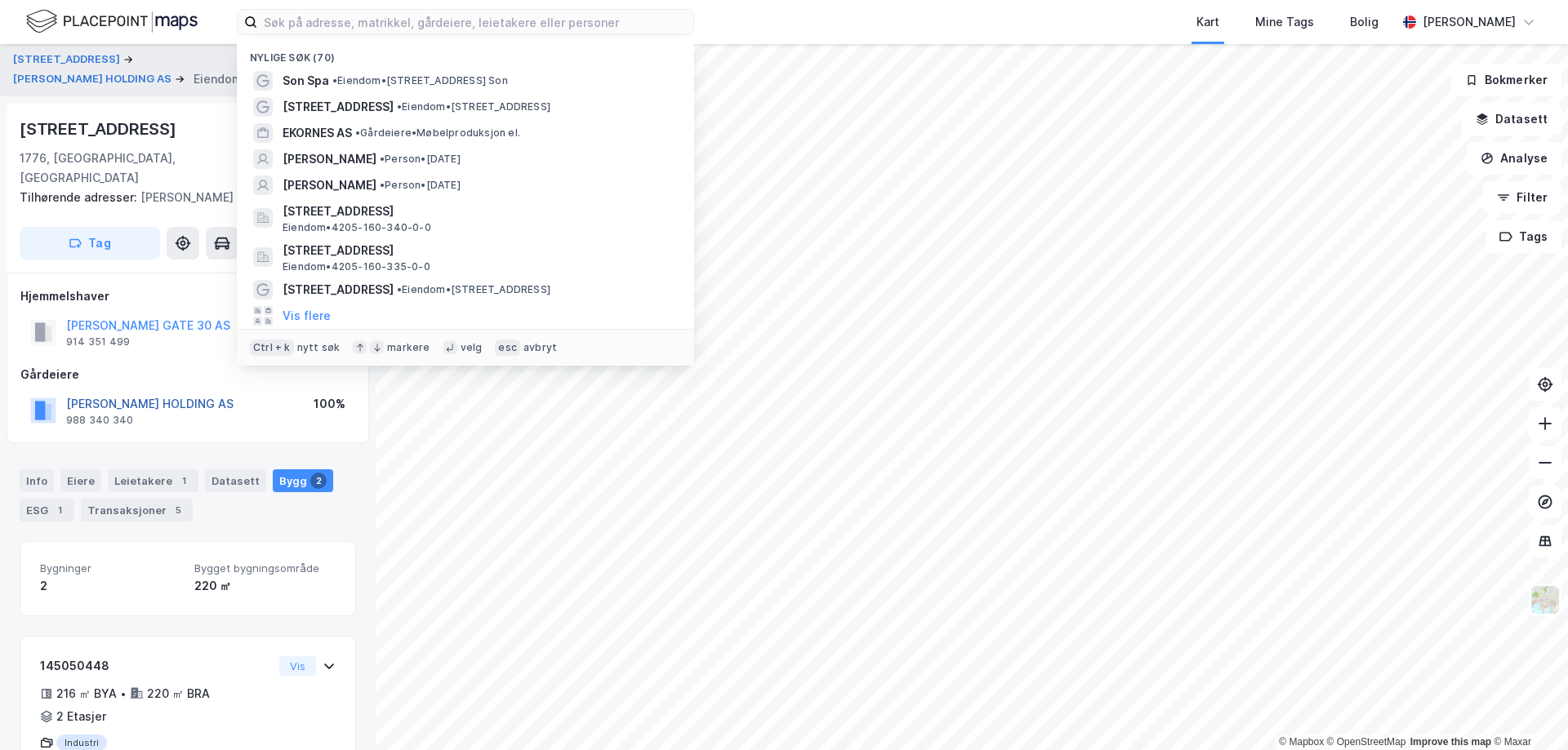
click at [0, 0] on button "[PERSON_NAME] HOLDING AS" at bounding box center [0, 0] width 0 height 0
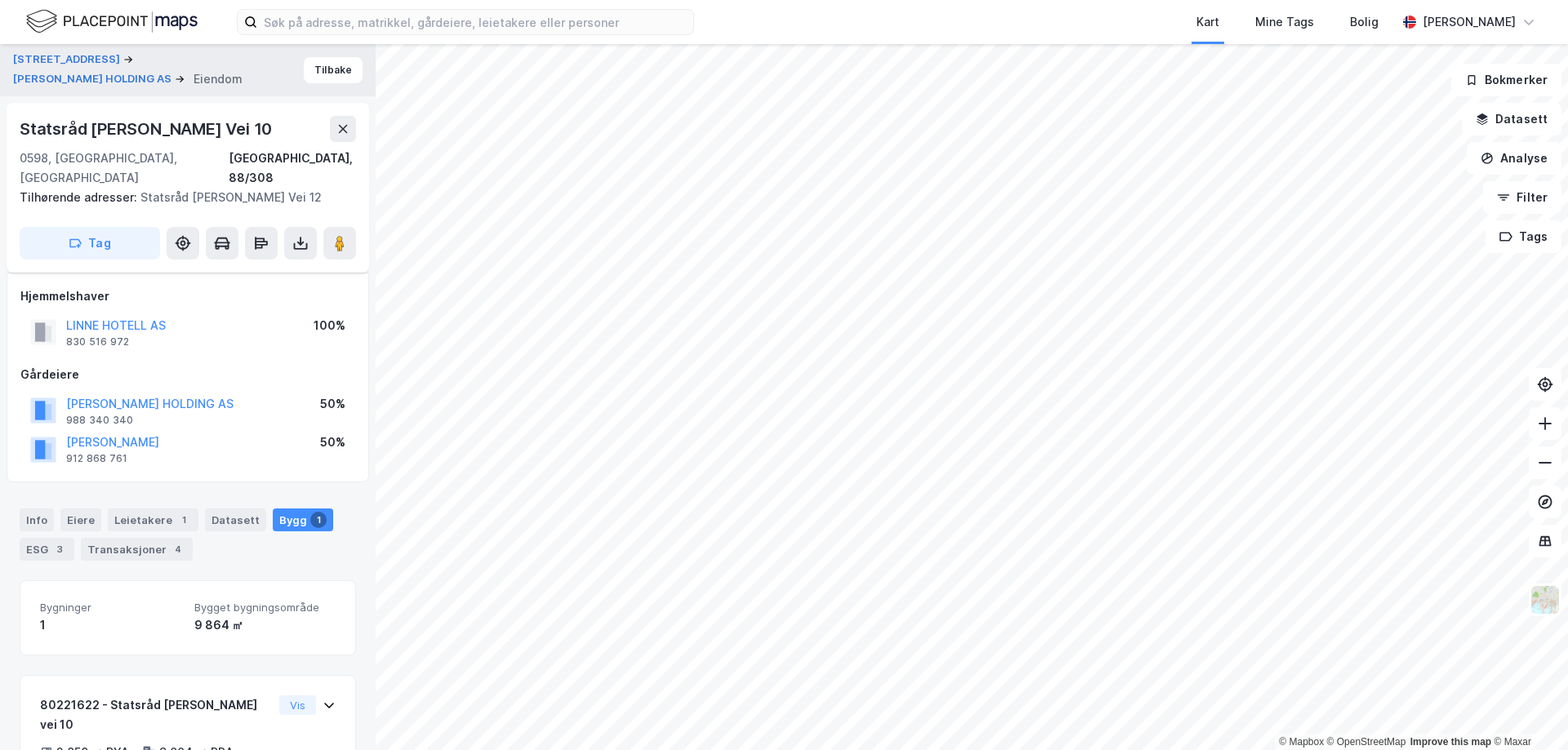
scroll to position [88, 0]
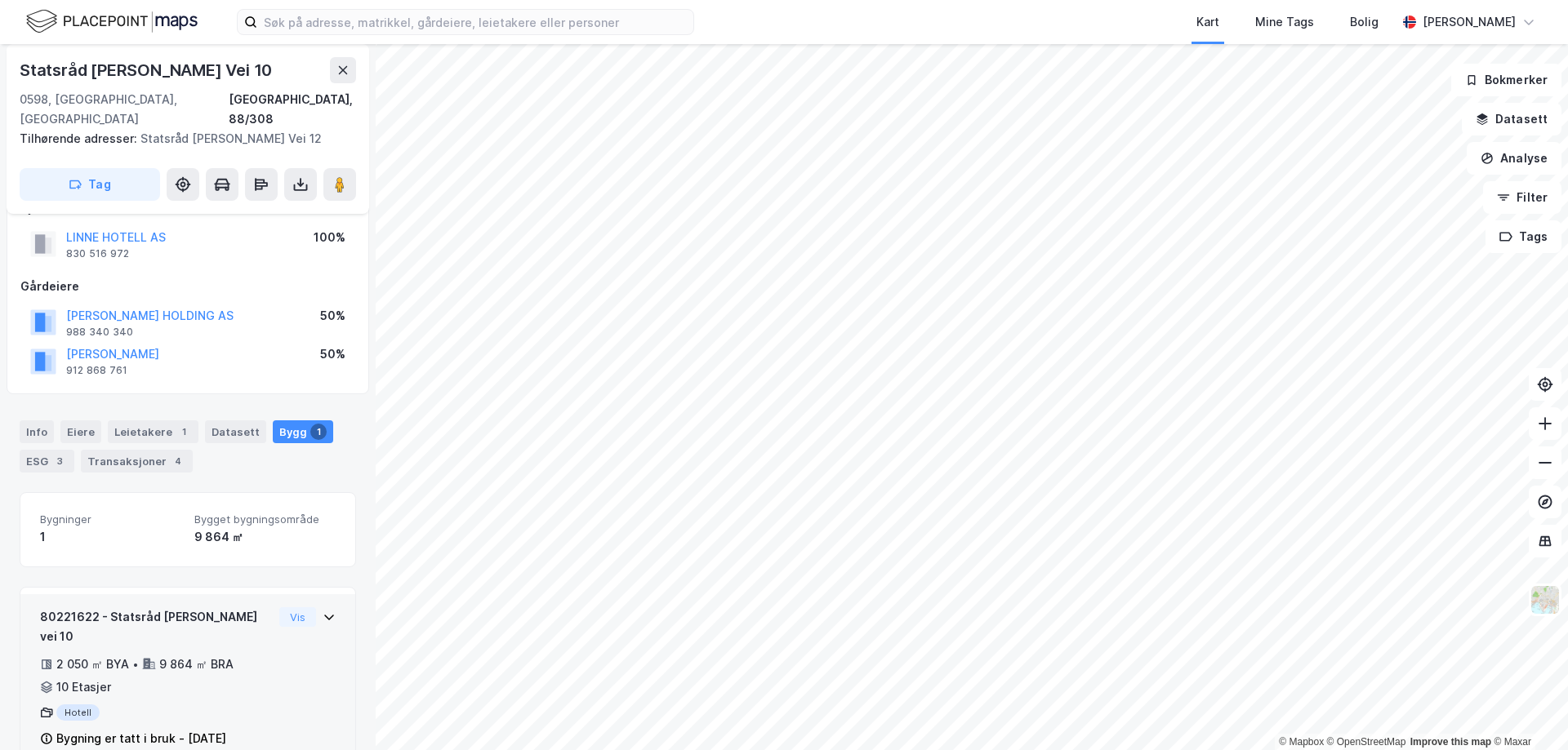
click at [246, 654] on div "2 050 ㎡ BYA • 9 864 ㎡ BRA • 10 Etasjer" at bounding box center [156, 675] width 233 height 42
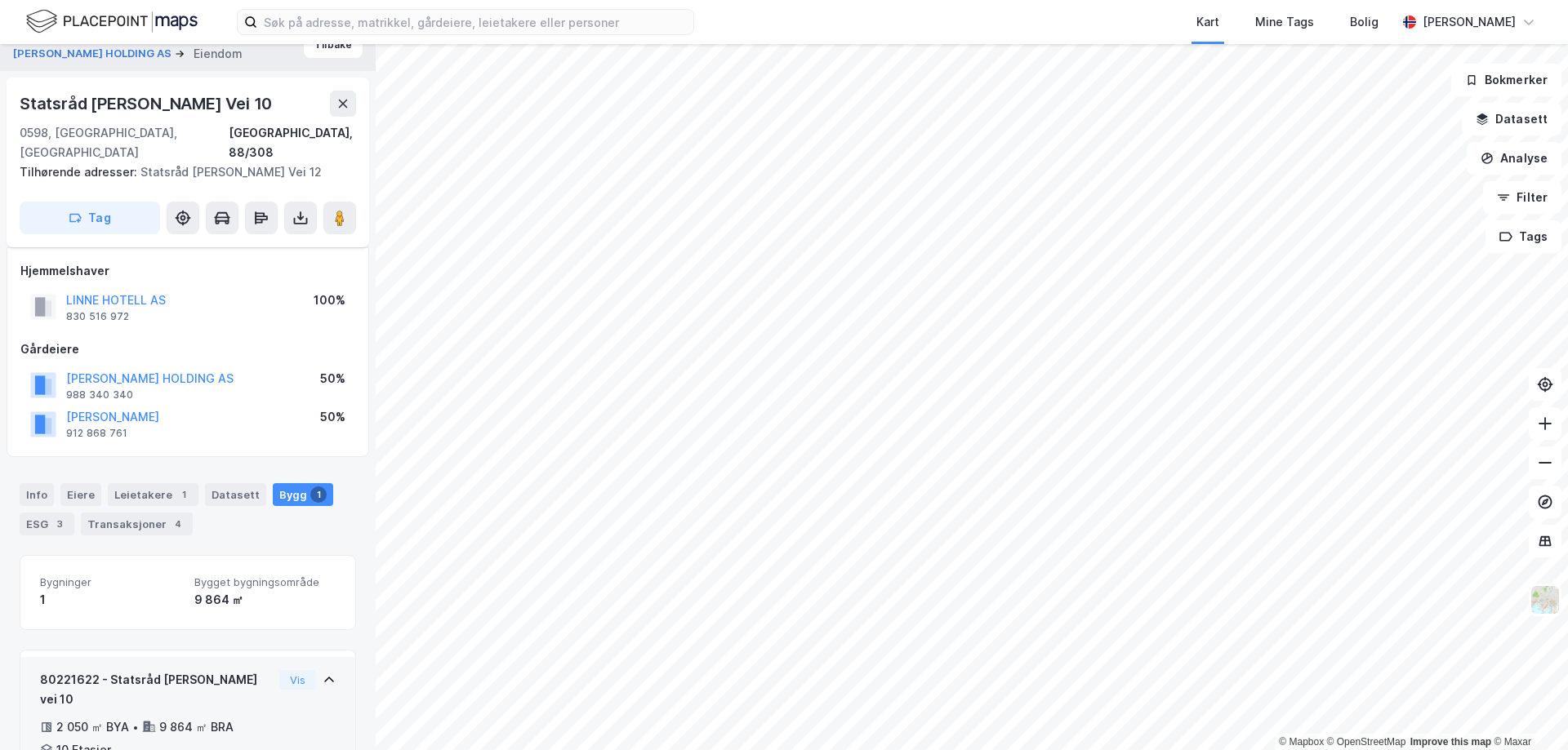
scroll to position [189, 0]
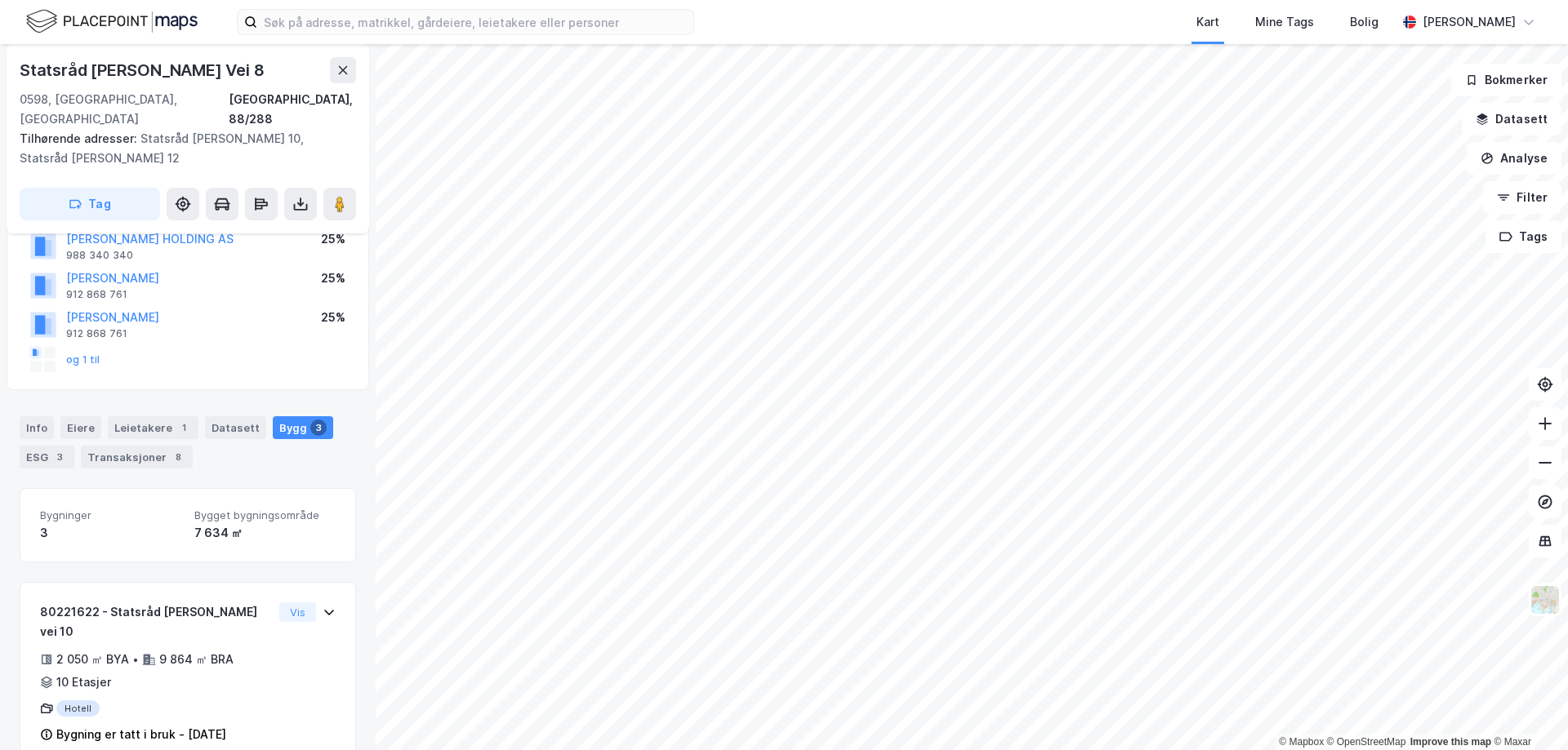
scroll to position [82, 0]
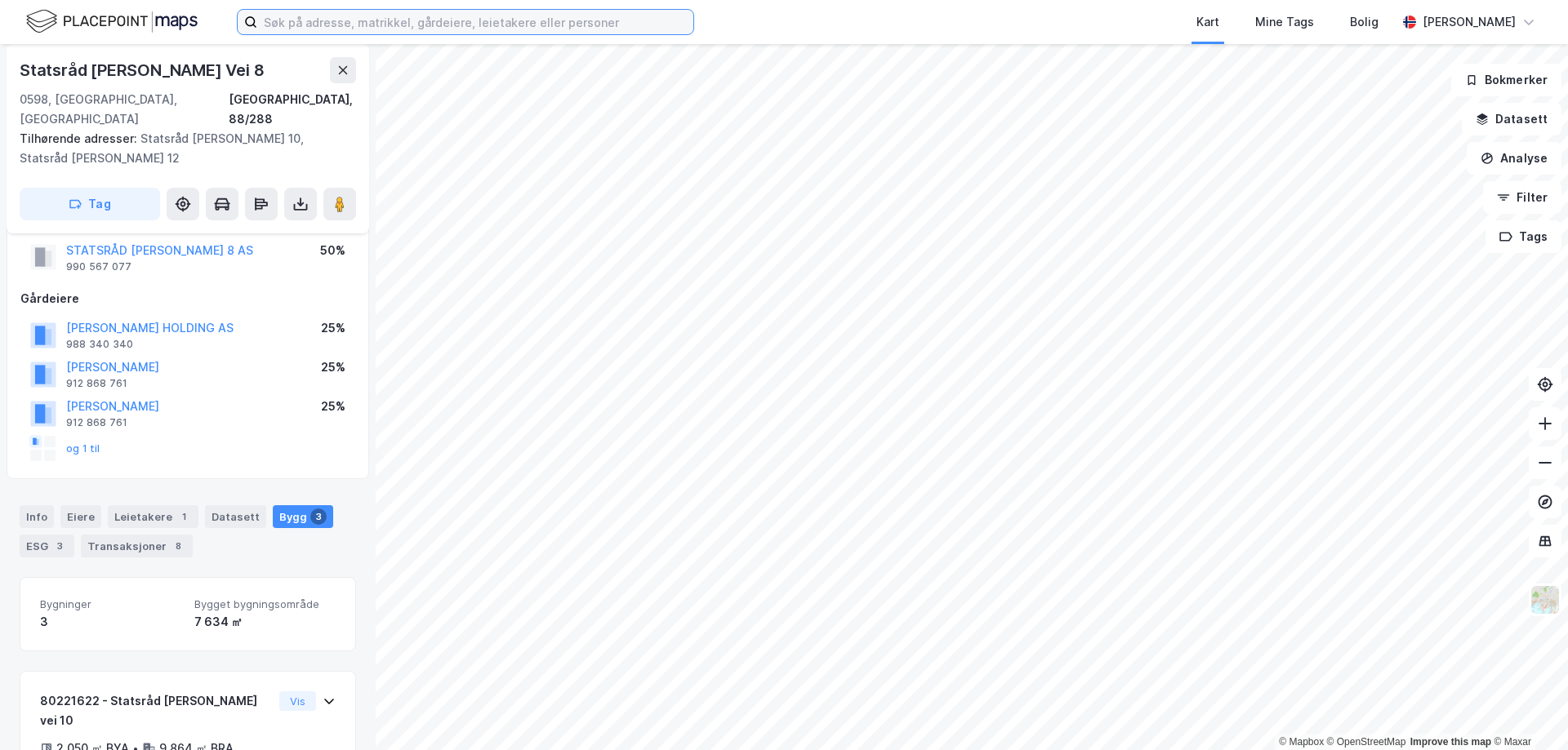
click at [325, 24] on input at bounding box center [476, 22] width 436 height 24
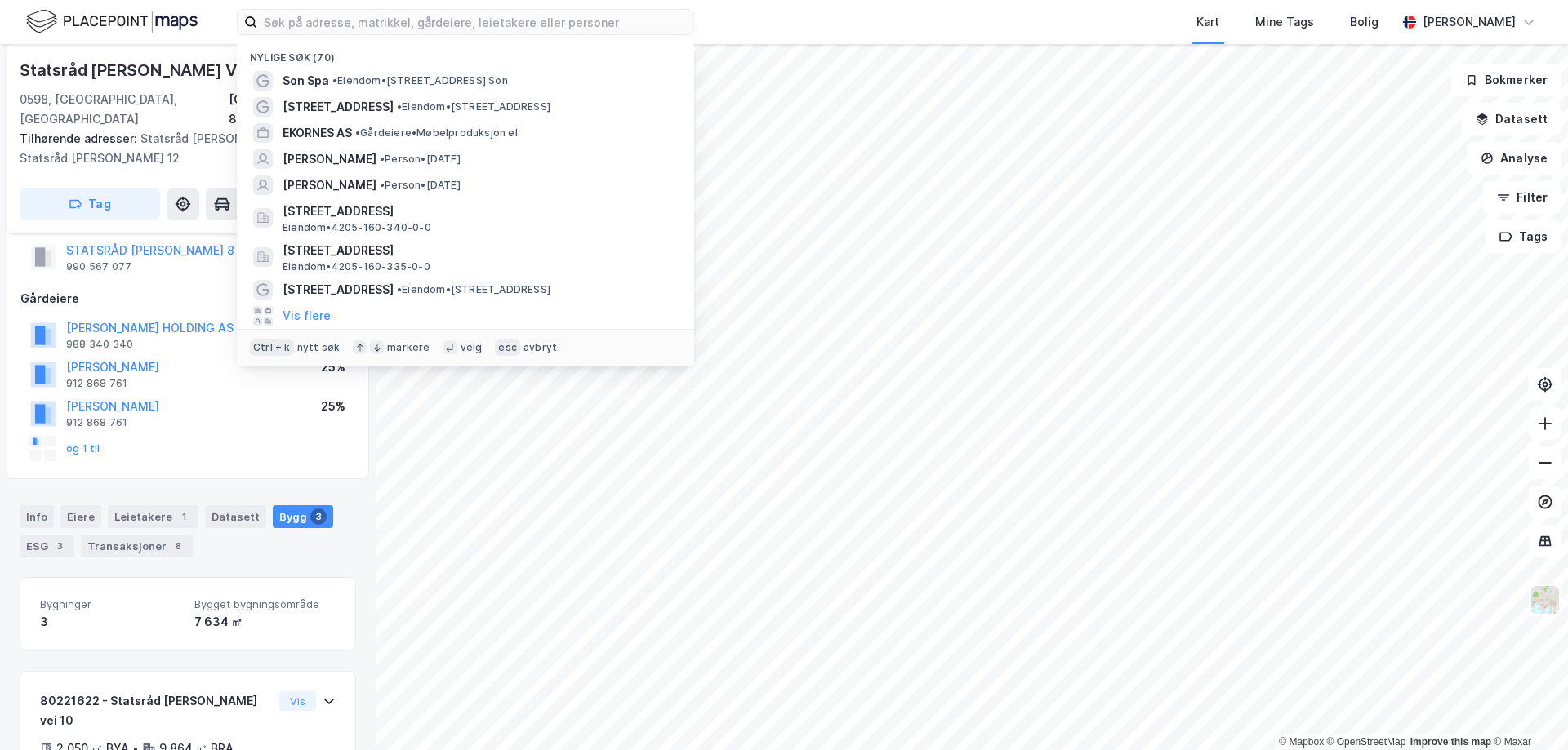
click at [197, 19] on div "Nylige søk (70) Son Spa • Eiendom • [STREET_ADDRESS] • Eiendom • [STREET_ADDRES…" at bounding box center [784, 22] width 1568 height 44
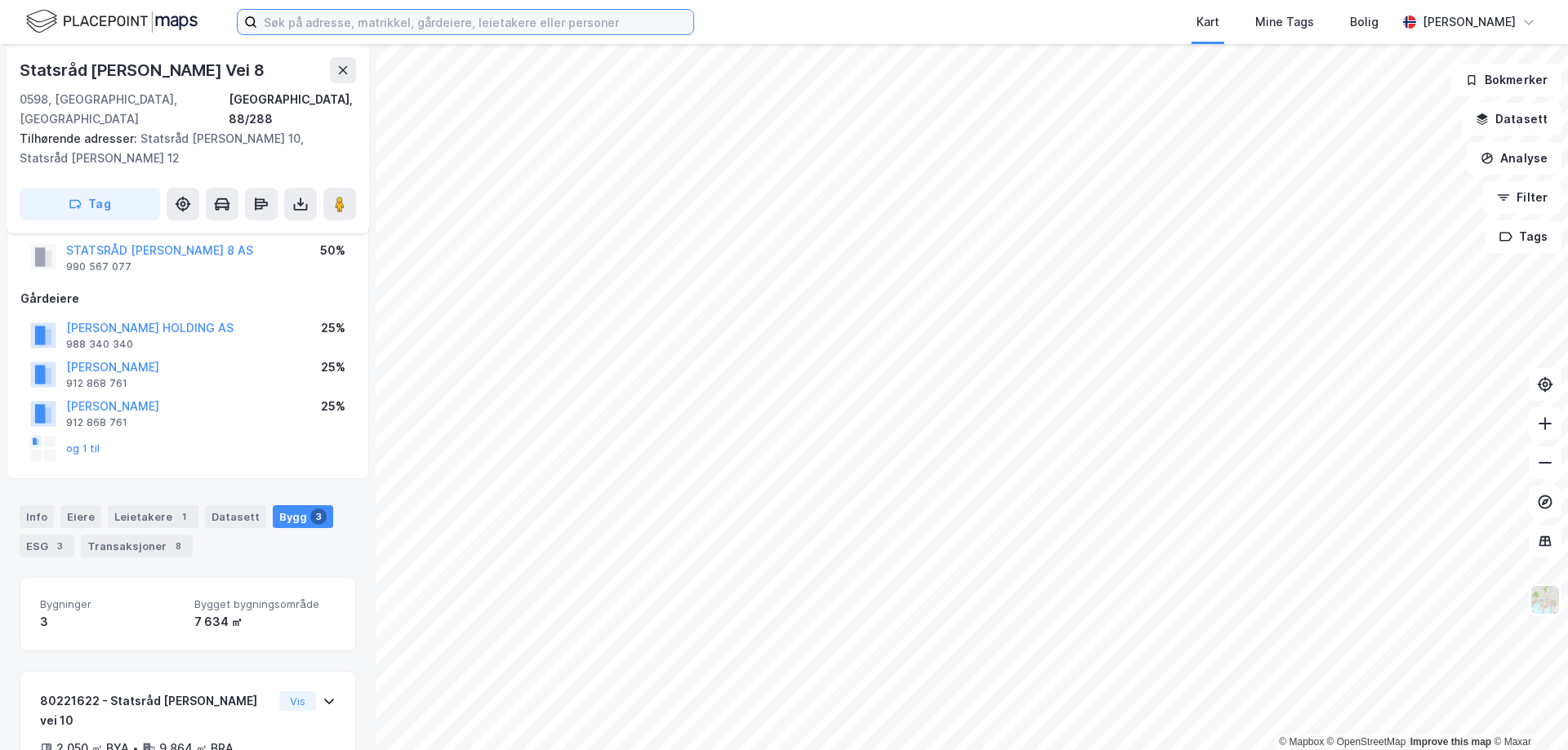
click at [264, 15] on input at bounding box center [476, 22] width 436 height 24
click at [215, 15] on div "Kart Mine Tags Bolig [PERSON_NAME]" at bounding box center [784, 22] width 1568 height 44
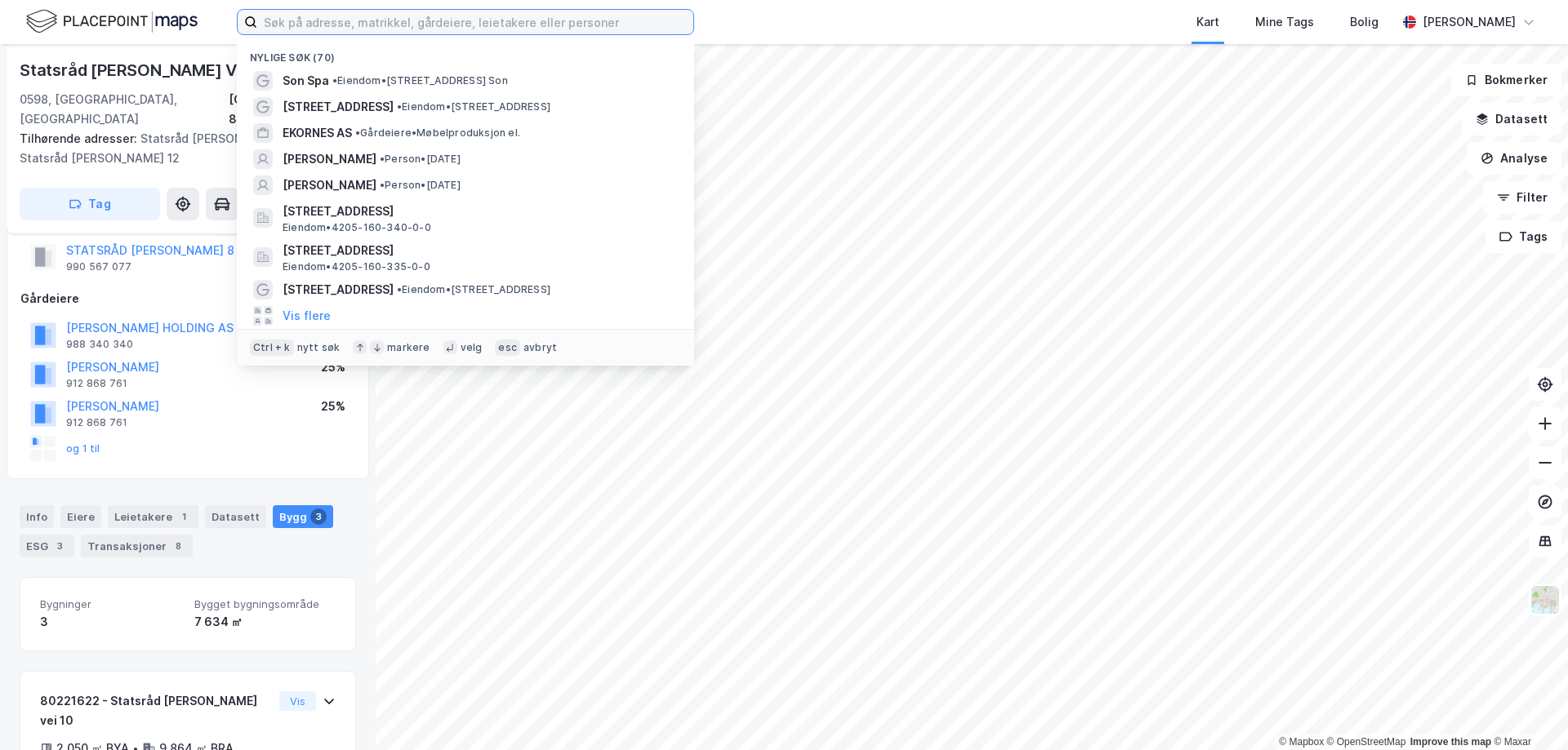
click at [315, 15] on input at bounding box center [476, 22] width 436 height 24
click at [205, 15] on div "Nylige søk (70) Son Spa • Eiendom • [STREET_ADDRESS] • Eiendom • [STREET_ADDRES…" at bounding box center [784, 22] width 1568 height 44
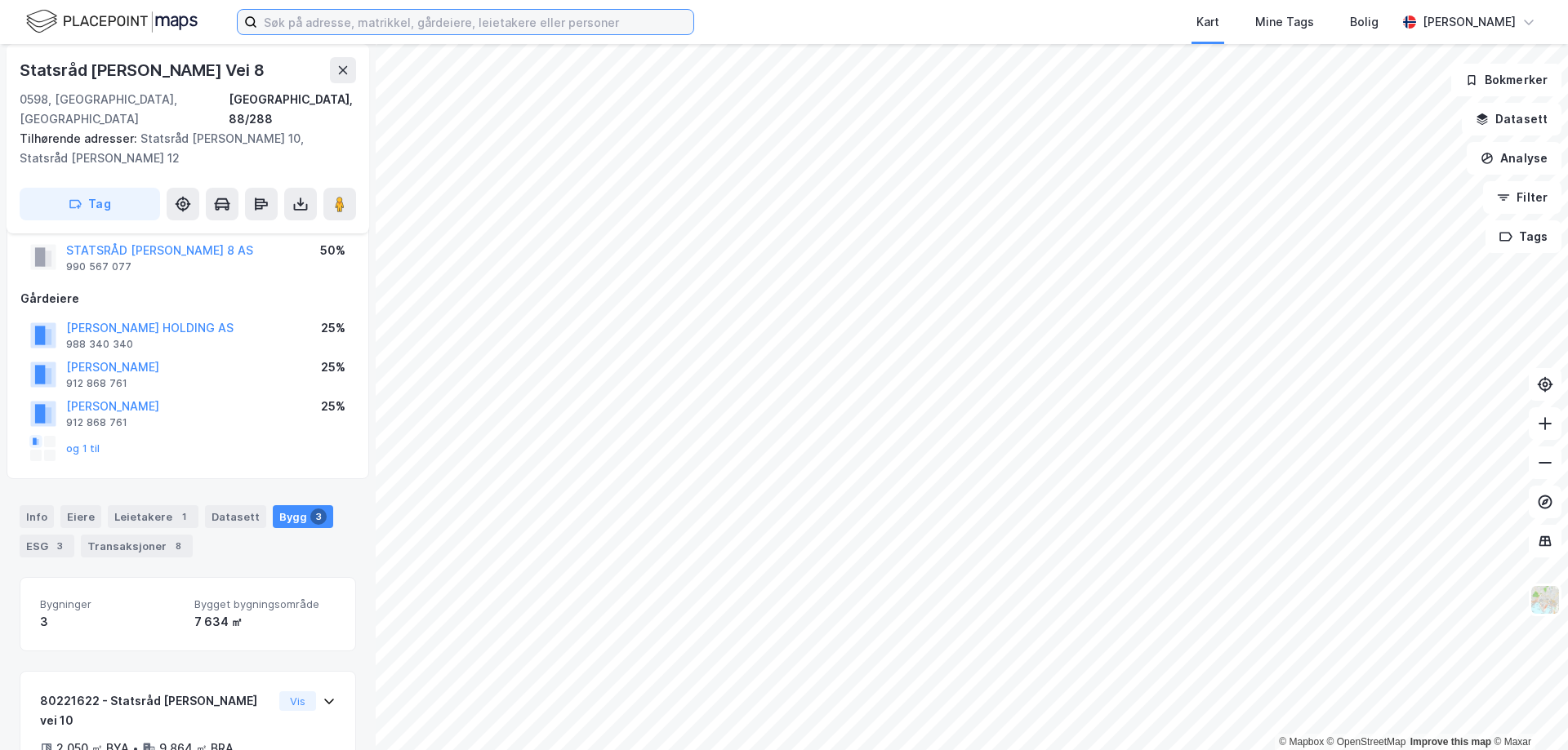
click at [310, 17] on input at bounding box center [476, 22] width 436 height 24
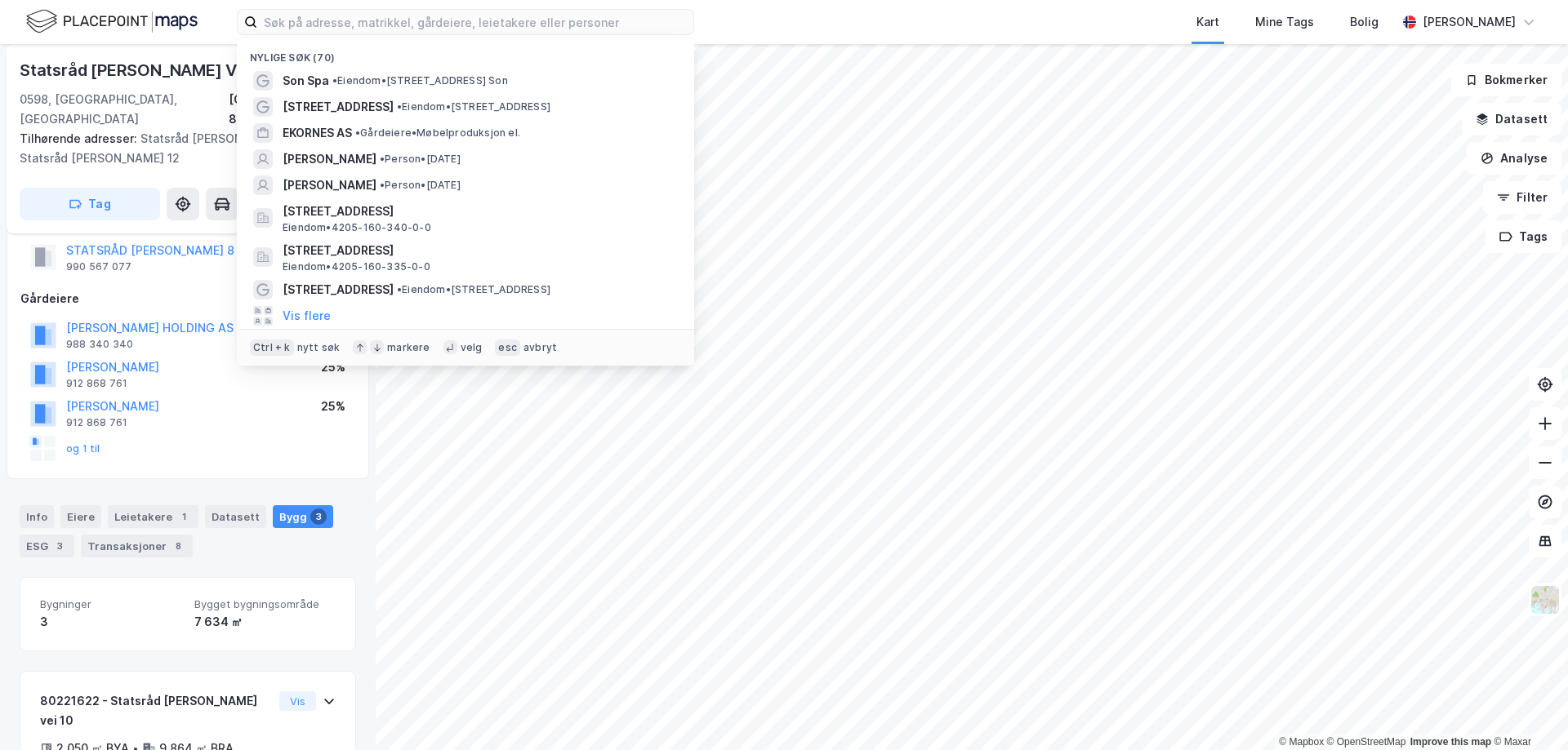
click at [200, 26] on div "Nylige søk (70) Son Spa • Eiendom • [STREET_ADDRESS] • Eiendom • [STREET_ADDRES…" at bounding box center [784, 22] width 1568 height 44
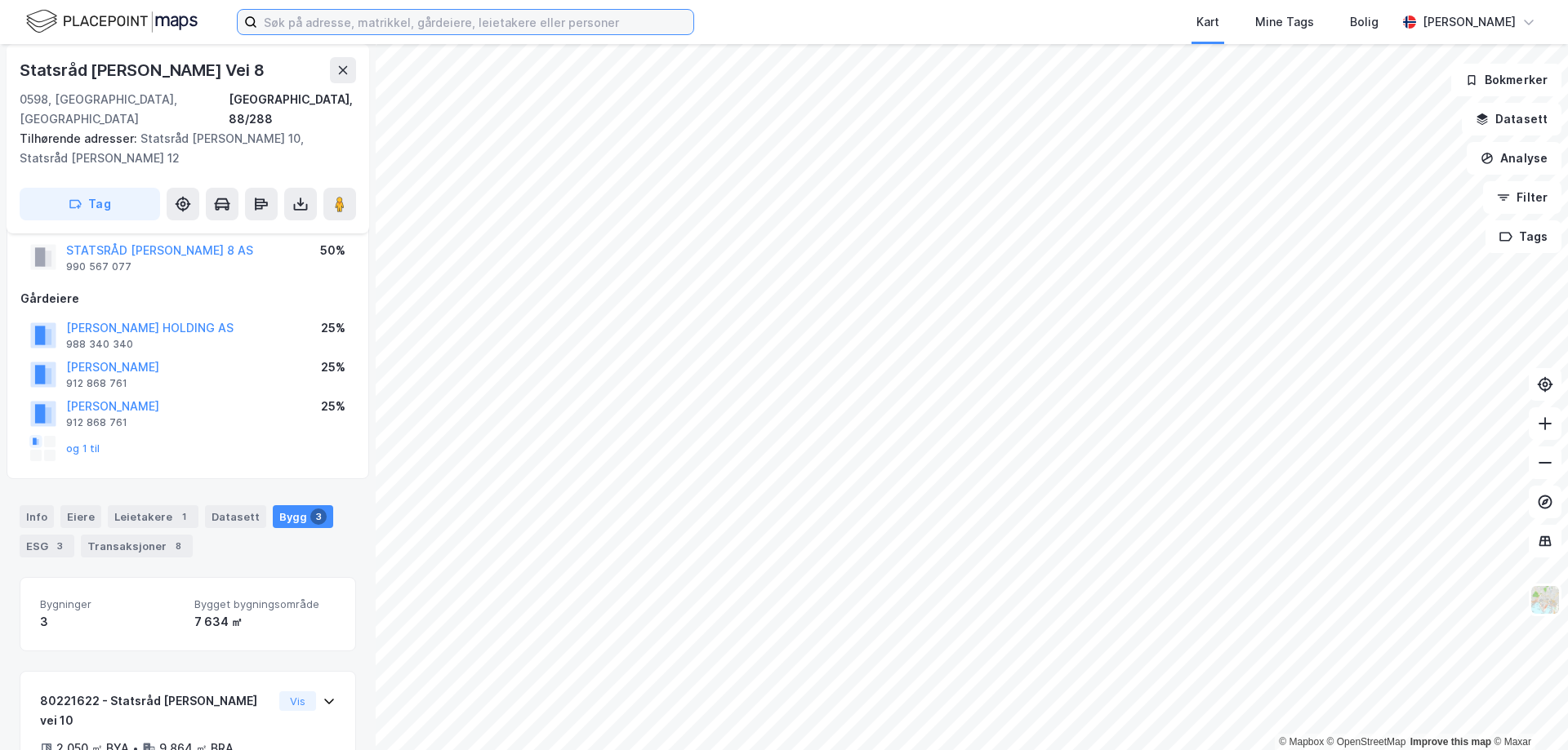
click at [296, 12] on input at bounding box center [476, 22] width 436 height 24
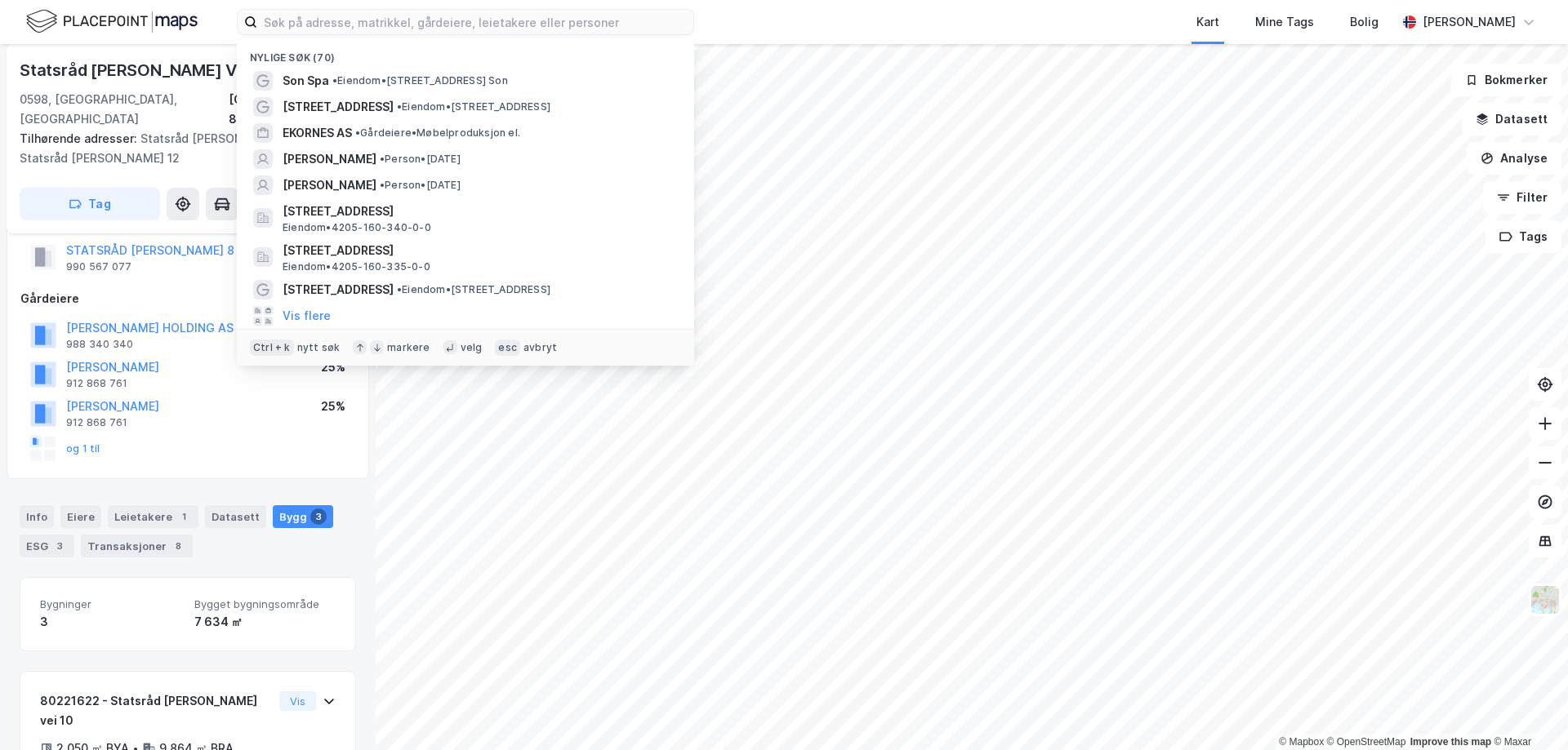
click at [200, 20] on div "Nylige søk (70) Son Spa • Eiendom • [STREET_ADDRESS] • Eiendom • [STREET_ADDRES…" at bounding box center [784, 22] width 1568 height 44
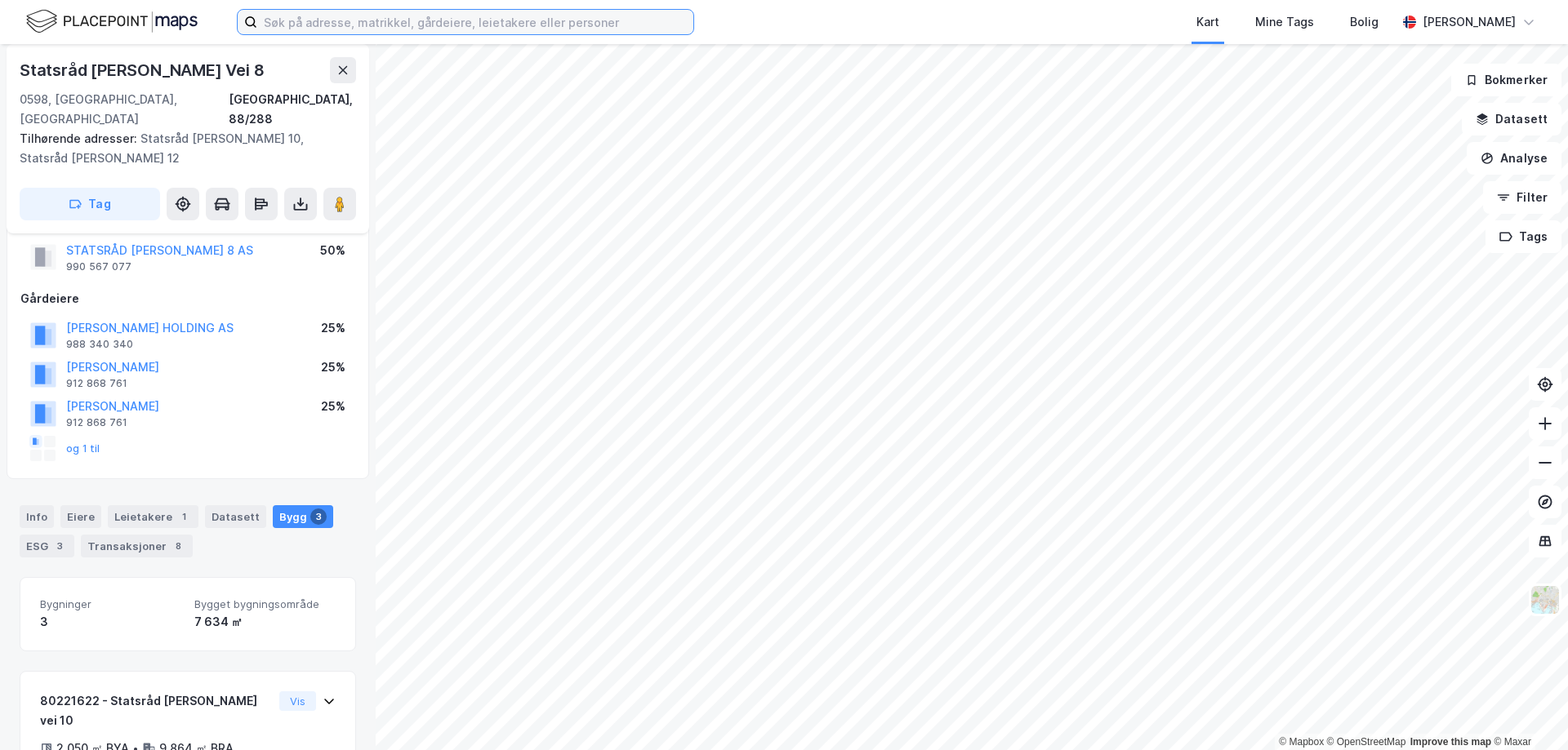
click at [307, 24] on input at bounding box center [476, 22] width 436 height 24
drag, startPoint x: 203, startPoint y: 25, endPoint x: 299, endPoint y: 26, distance: 96.0
click at [204, 25] on div "Kart Mine Tags Bolig [PERSON_NAME]" at bounding box center [784, 22] width 1568 height 44
click at [302, 27] on input at bounding box center [476, 22] width 436 height 24
click at [210, 11] on div "Kart Mine Tags Bolig [PERSON_NAME]" at bounding box center [784, 22] width 1568 height 44
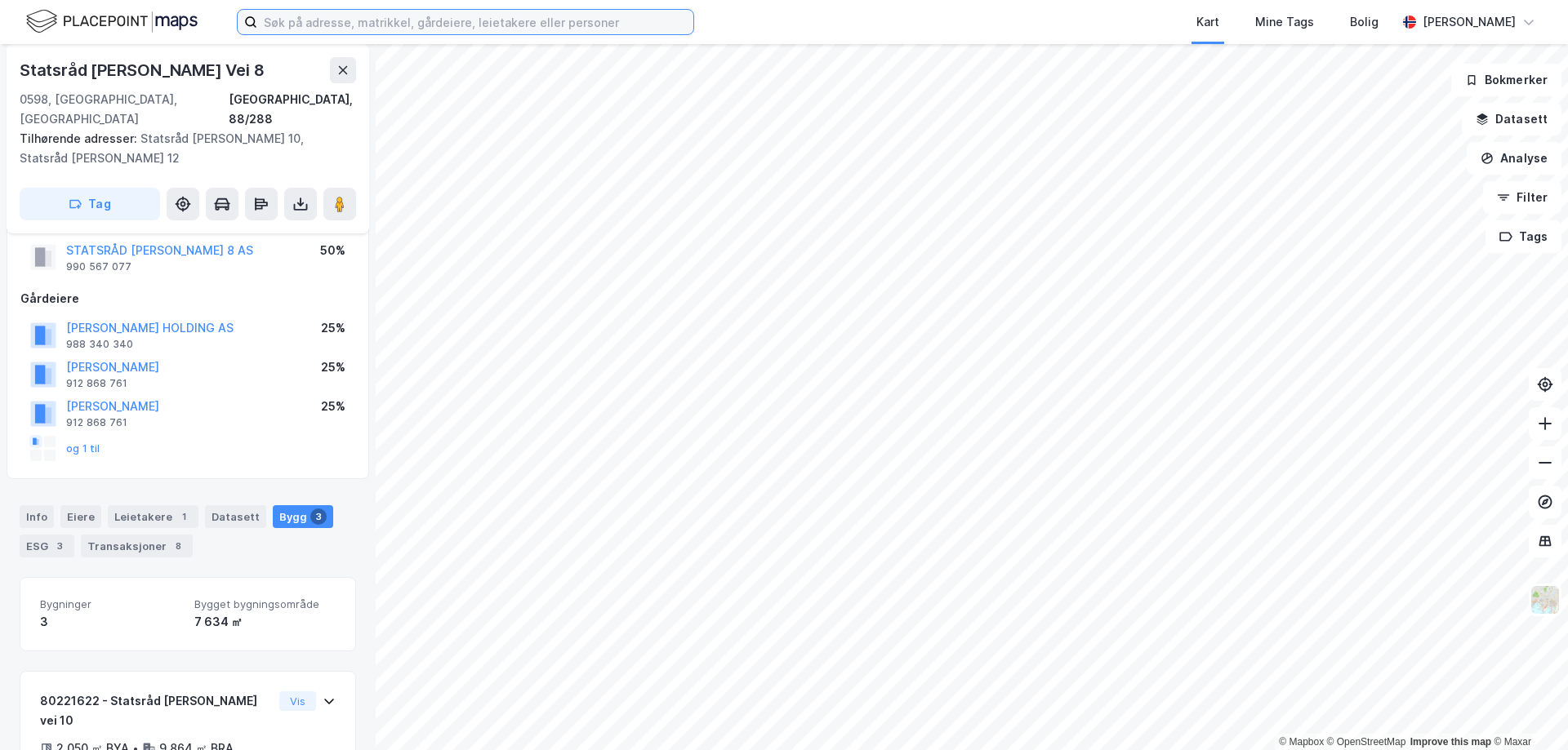
click at [278, 13] on input at bounding box center [476, 22] width 436 height 24
click at [230, 13] on div "Kart Mine Tags Bolig [PERSON_NAME]" at bounding box center [784, 22] width 1568 height 44
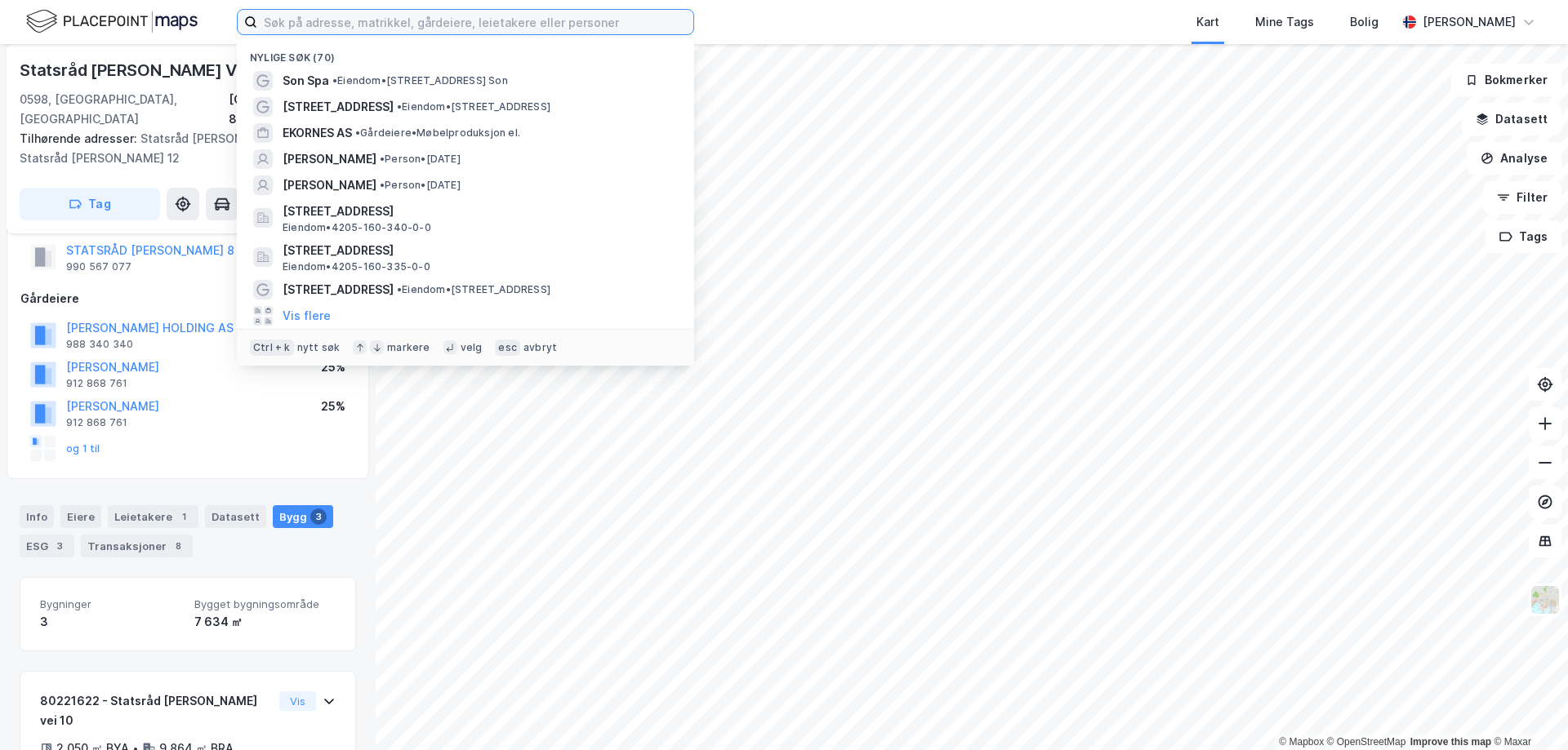
click at [307, 16] on input at bounding box center [476, 22] width 436 height 24
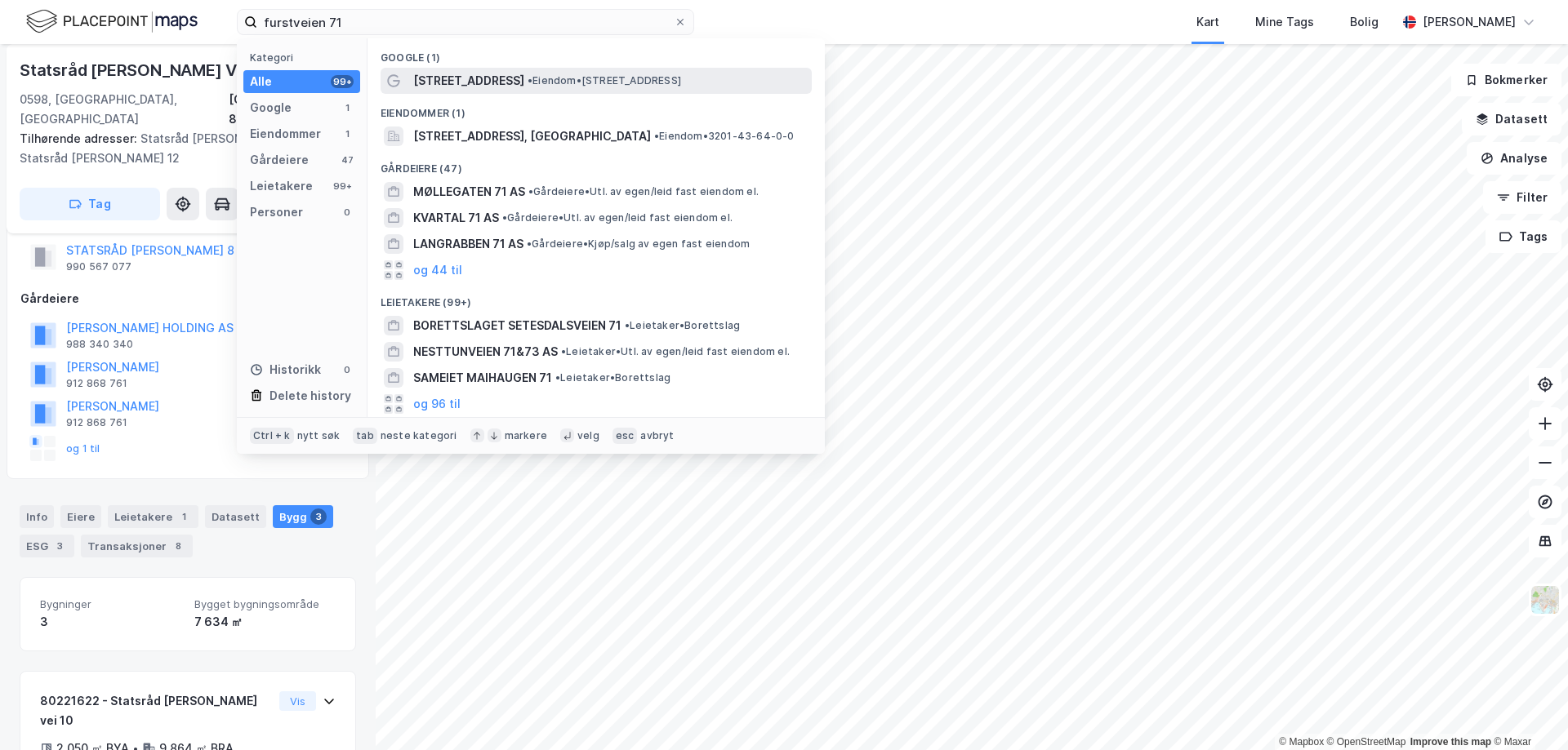
click at [527, 77] on span "• Eiendom • [STREET_ADDRESS]" at bounding box center [604, 80] width 153 height 13
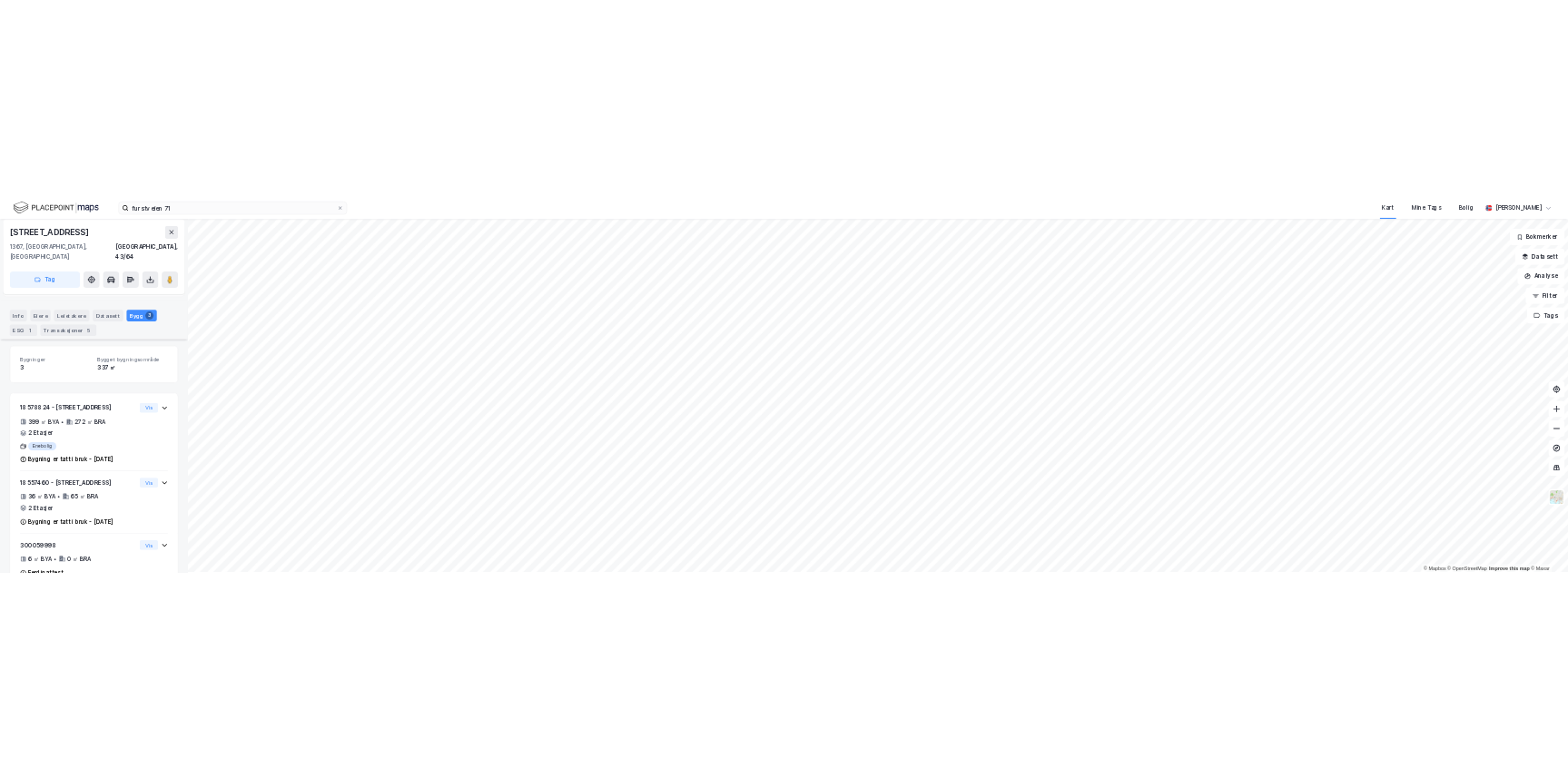
scroll to position [170, 0]
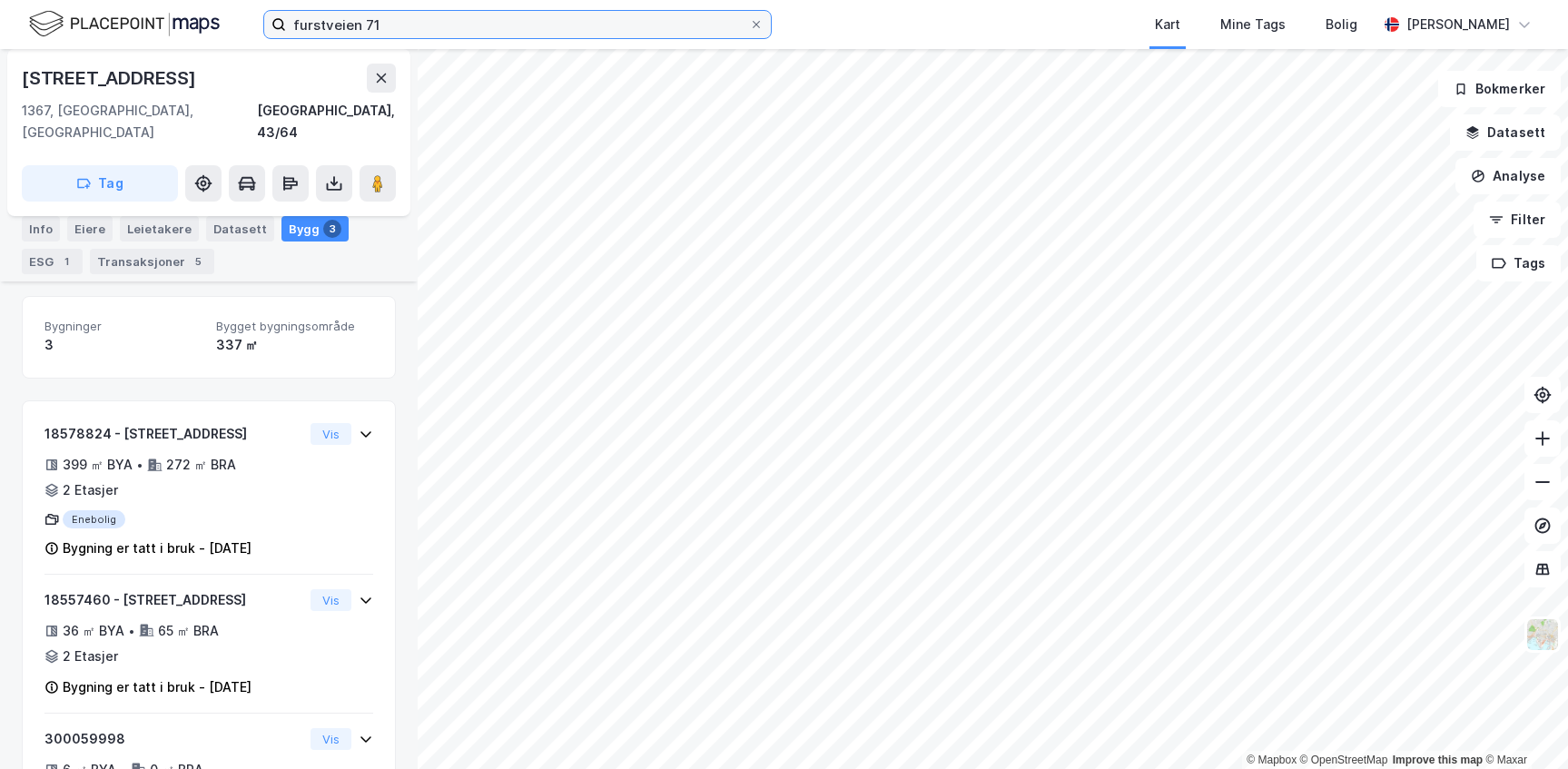
click at [502, 19] on input "furstveien 71" at bounding box center [517, 24] width 463 height 27
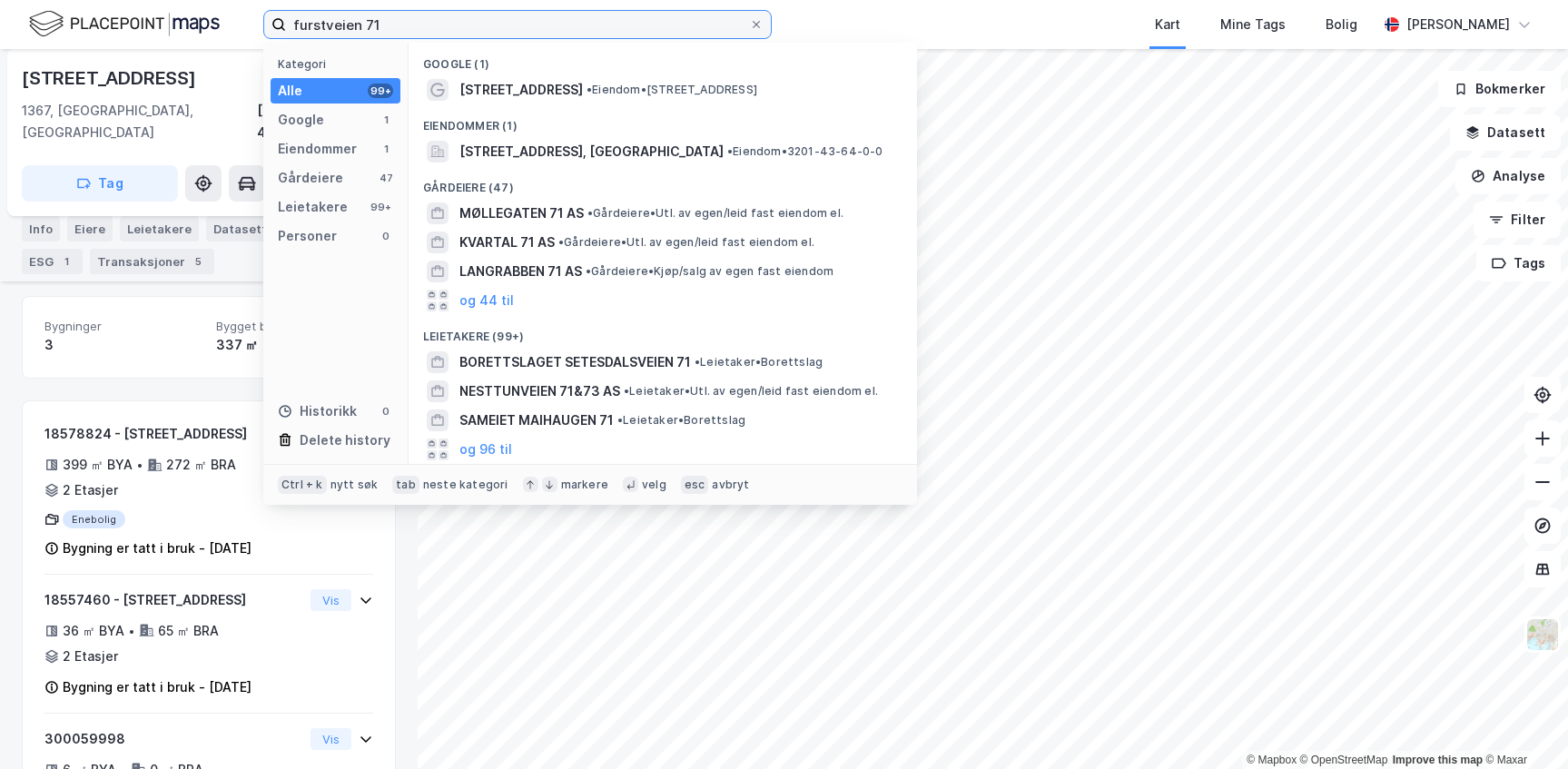
click at [502, 19] on input "furstveien 71" at bounding box center [517, 24] width 463 height 27
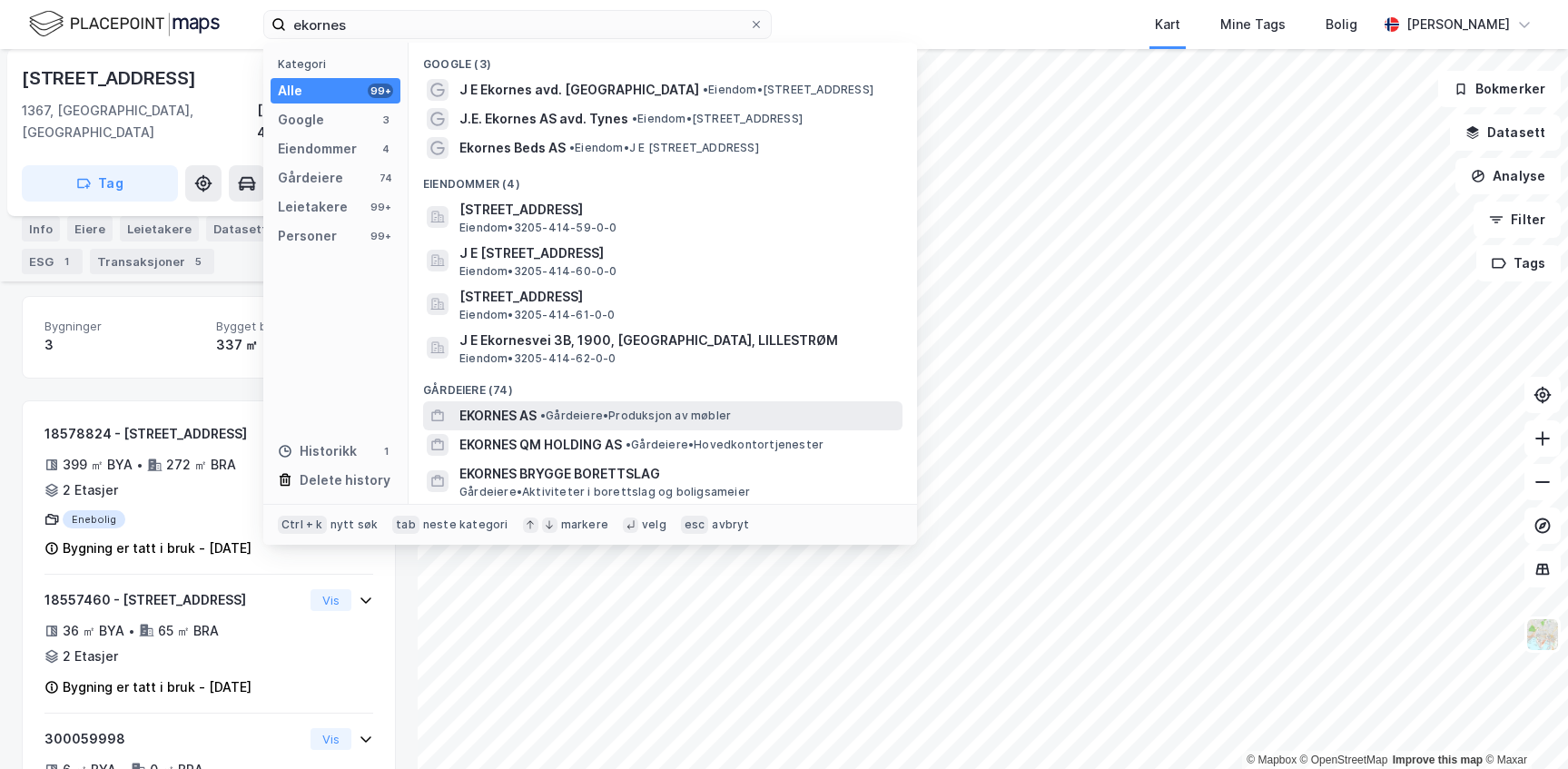
click at [607, 409] on span "• Gårdeiere • Produksjon av møbler" at bounding box center [635, 416] width 191 height 14
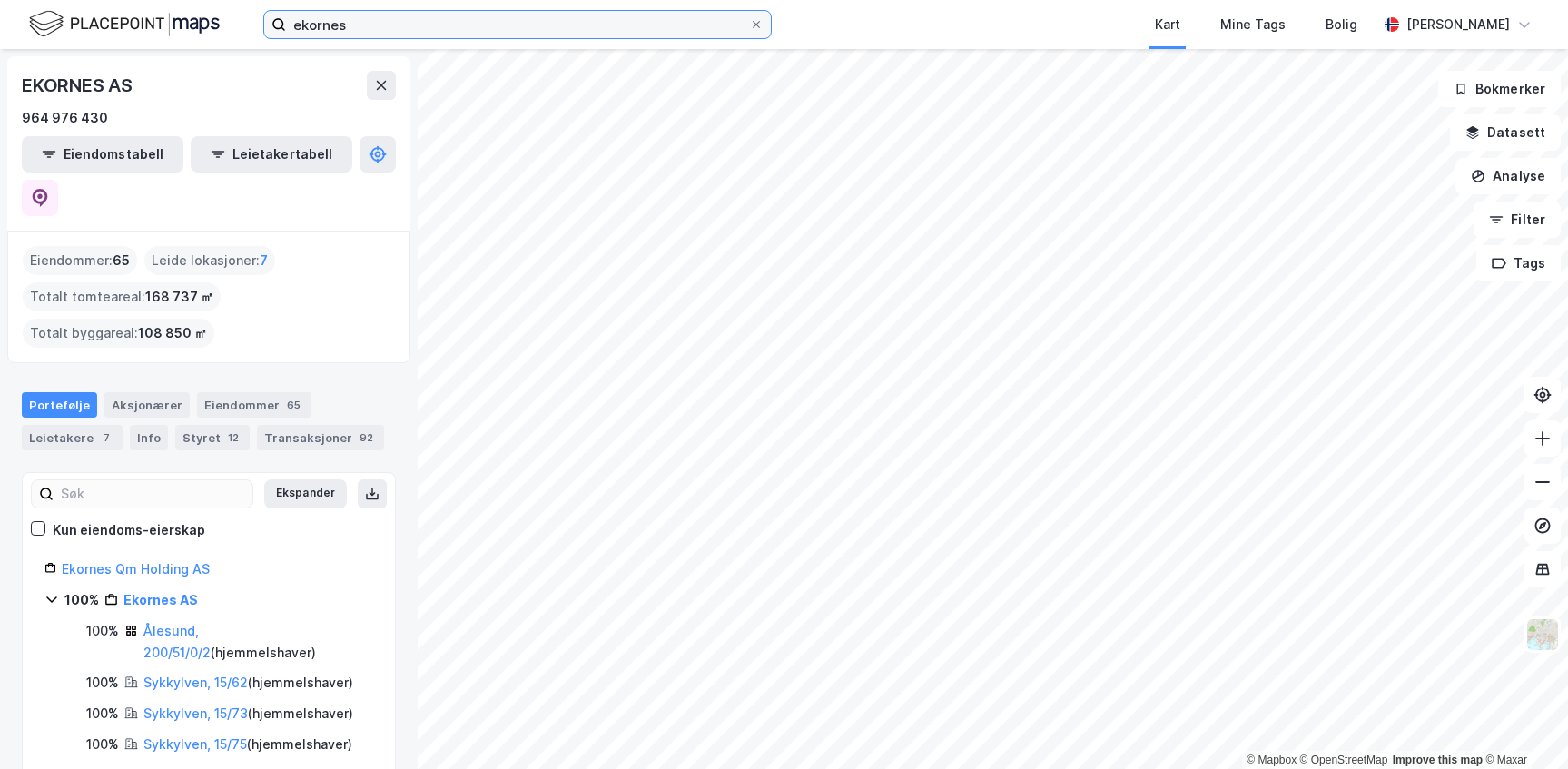
click at [422, 18] on input "ekornes" at bounding box center [517, 24] width 463 height 27
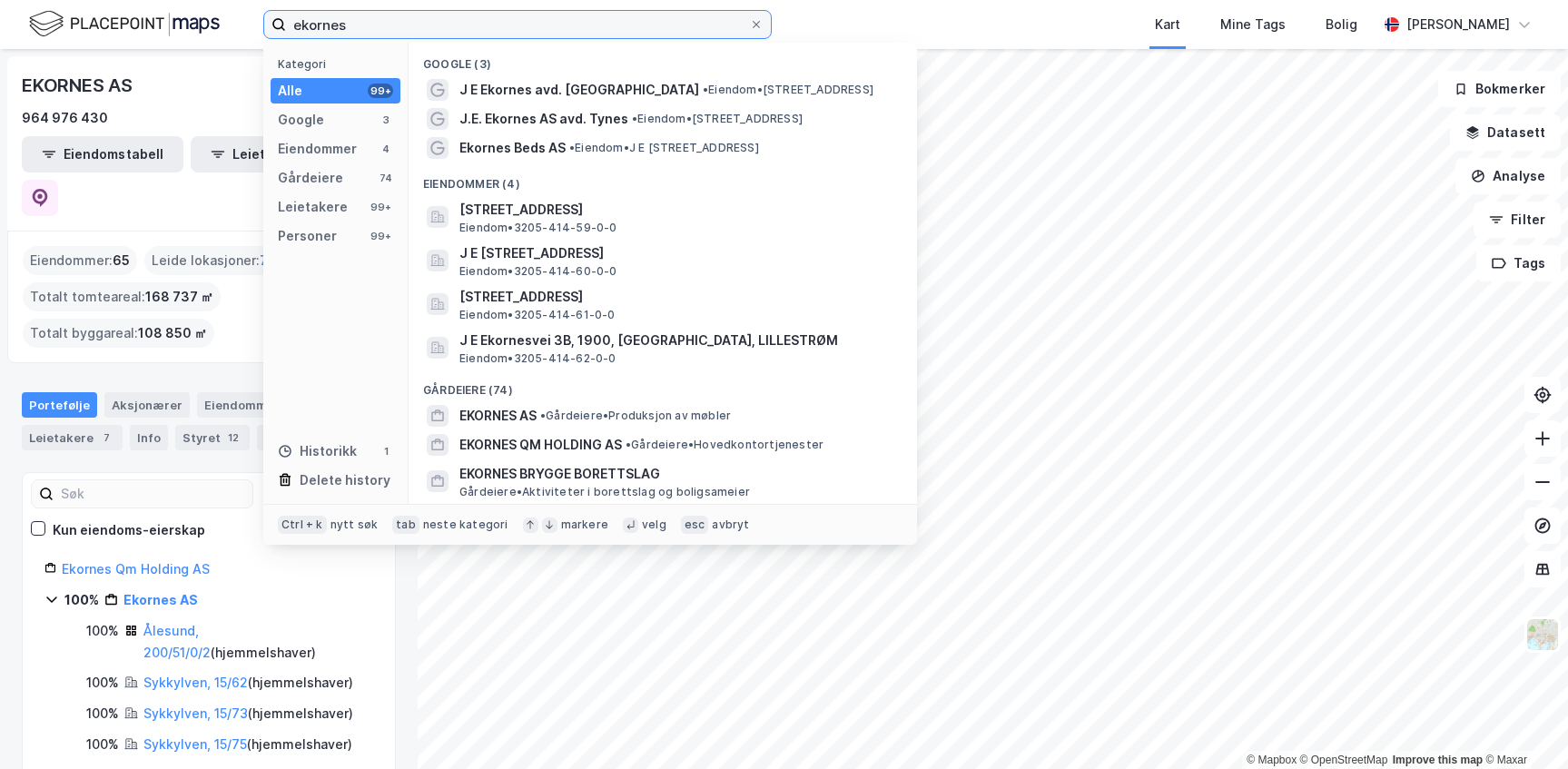
click at [422, 18] on input "ekornes" at bounding box center [517, 24] width 463 height 27
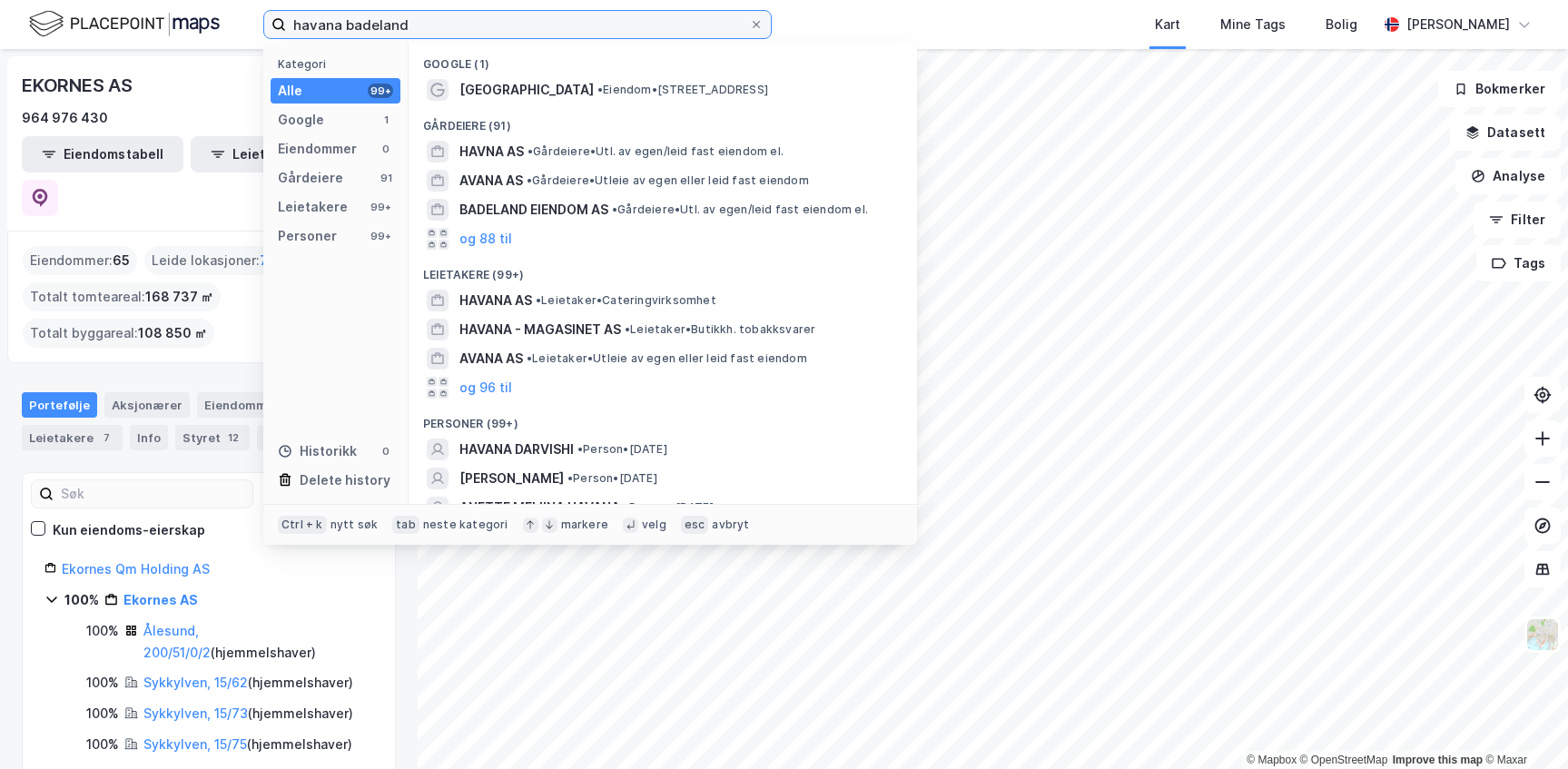
type input "havana badeland"
